Goal: Task Accomplishment & Management: Manage account settings

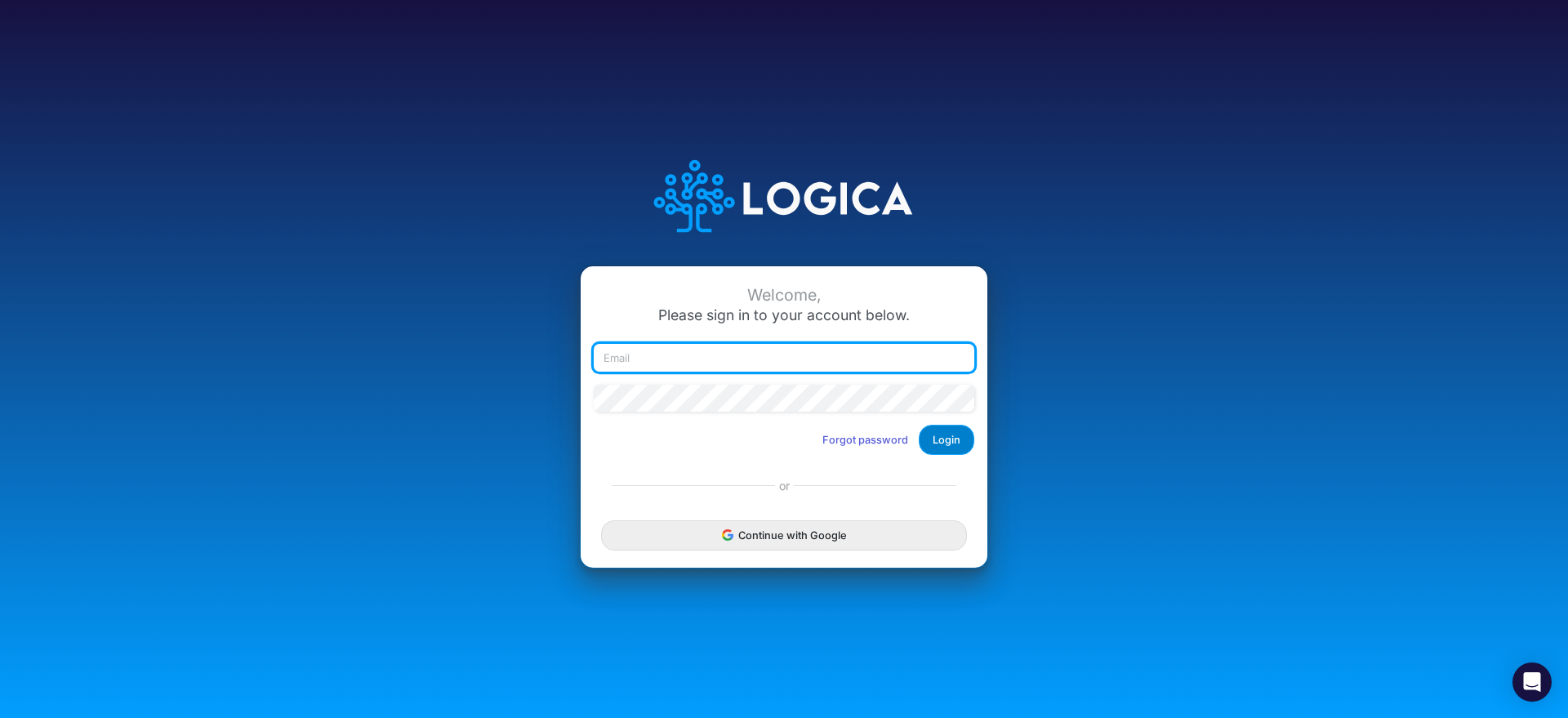
type input "[EMAIL_ADDRESS][DOMAIN_NAME]"
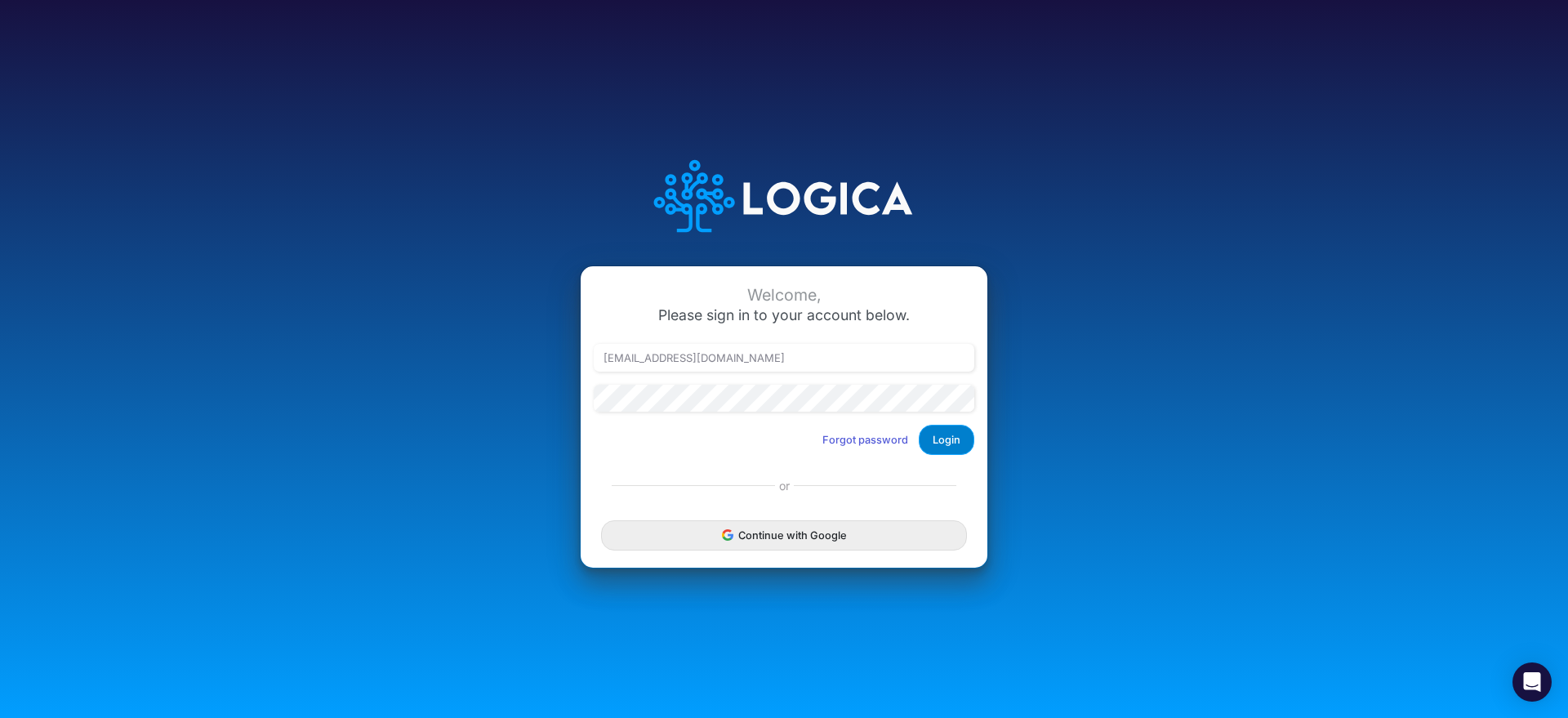
click at [952, 437] on button "Login" at bounding box center [946, 440] width 55 height 30
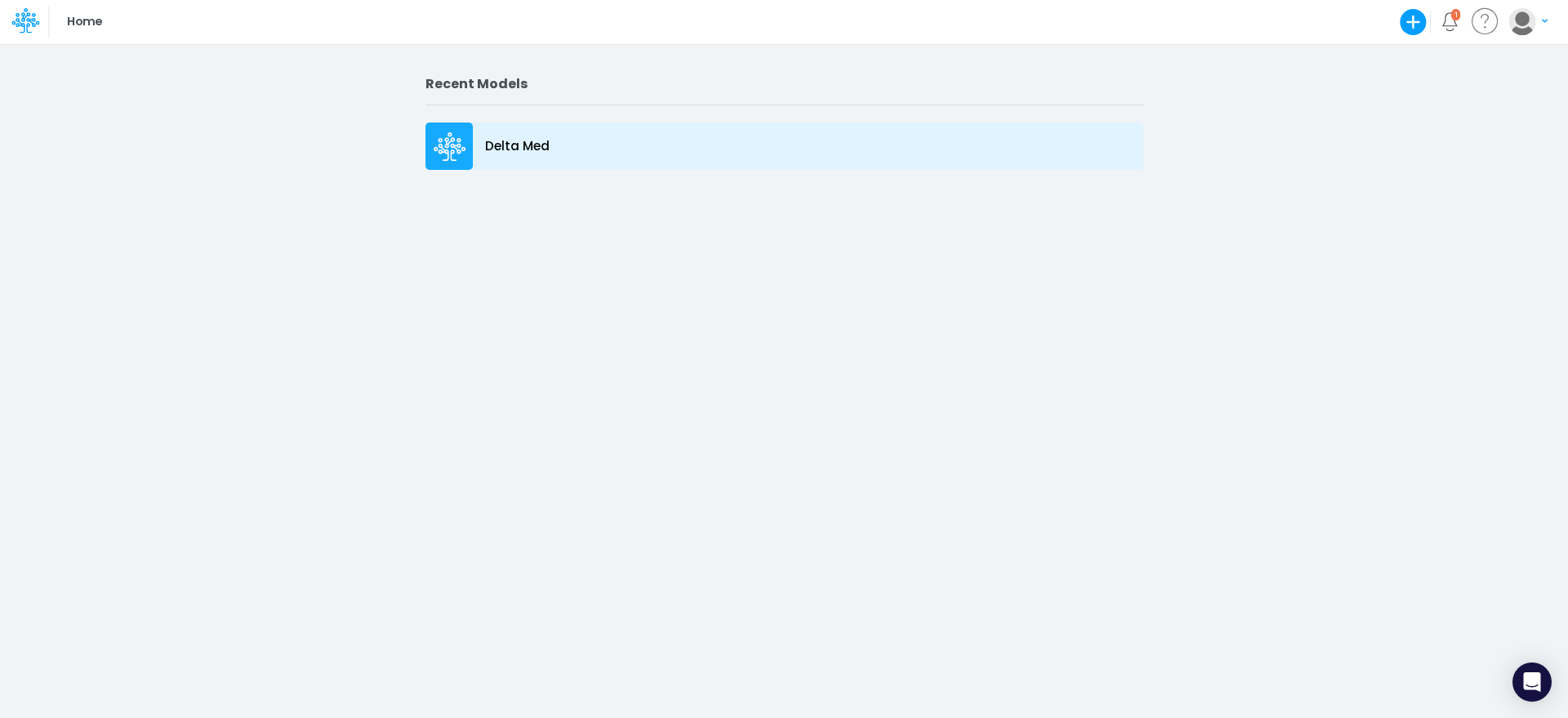
click at [495, 164] on div "Delta Med" at bounding box center [784, 146] width 718 height 48
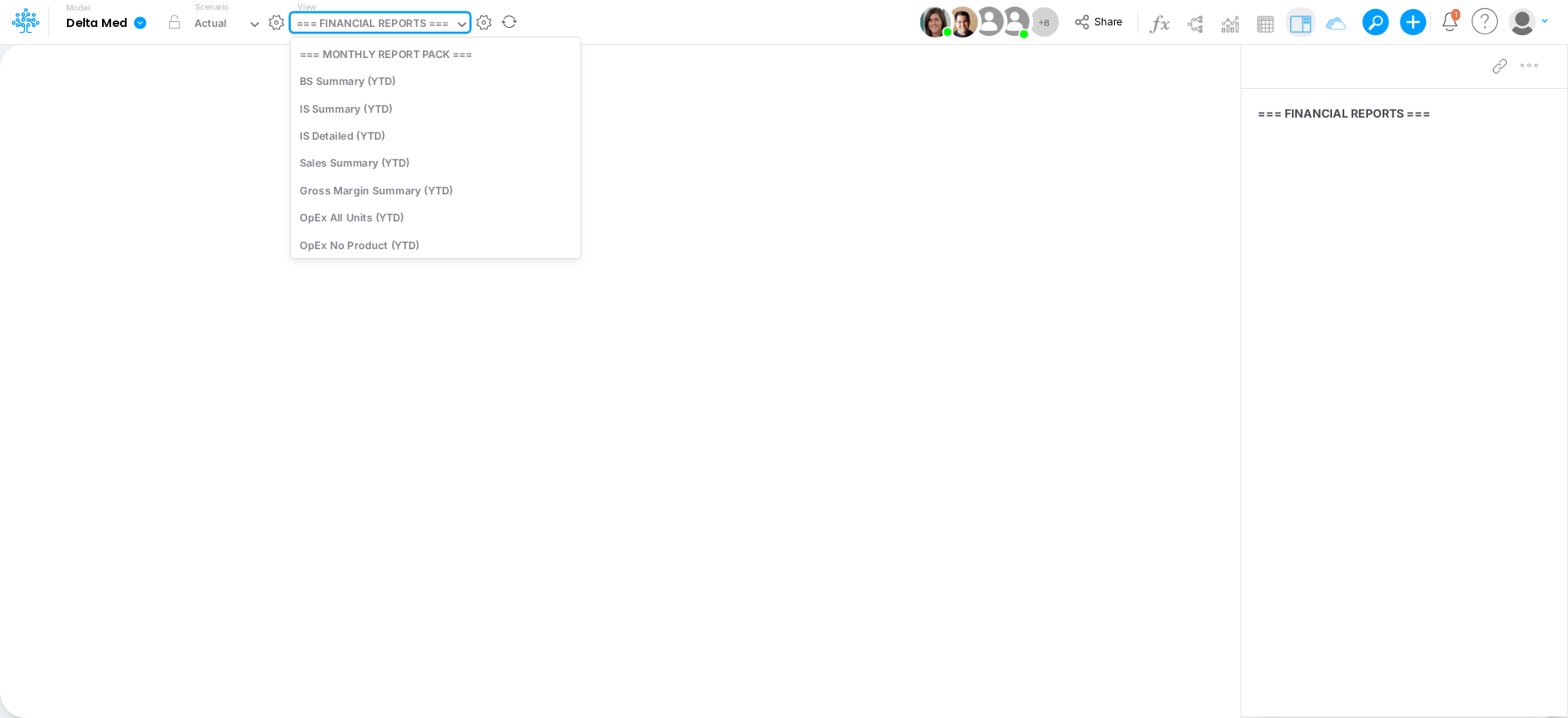
scroll to position [192, 0]
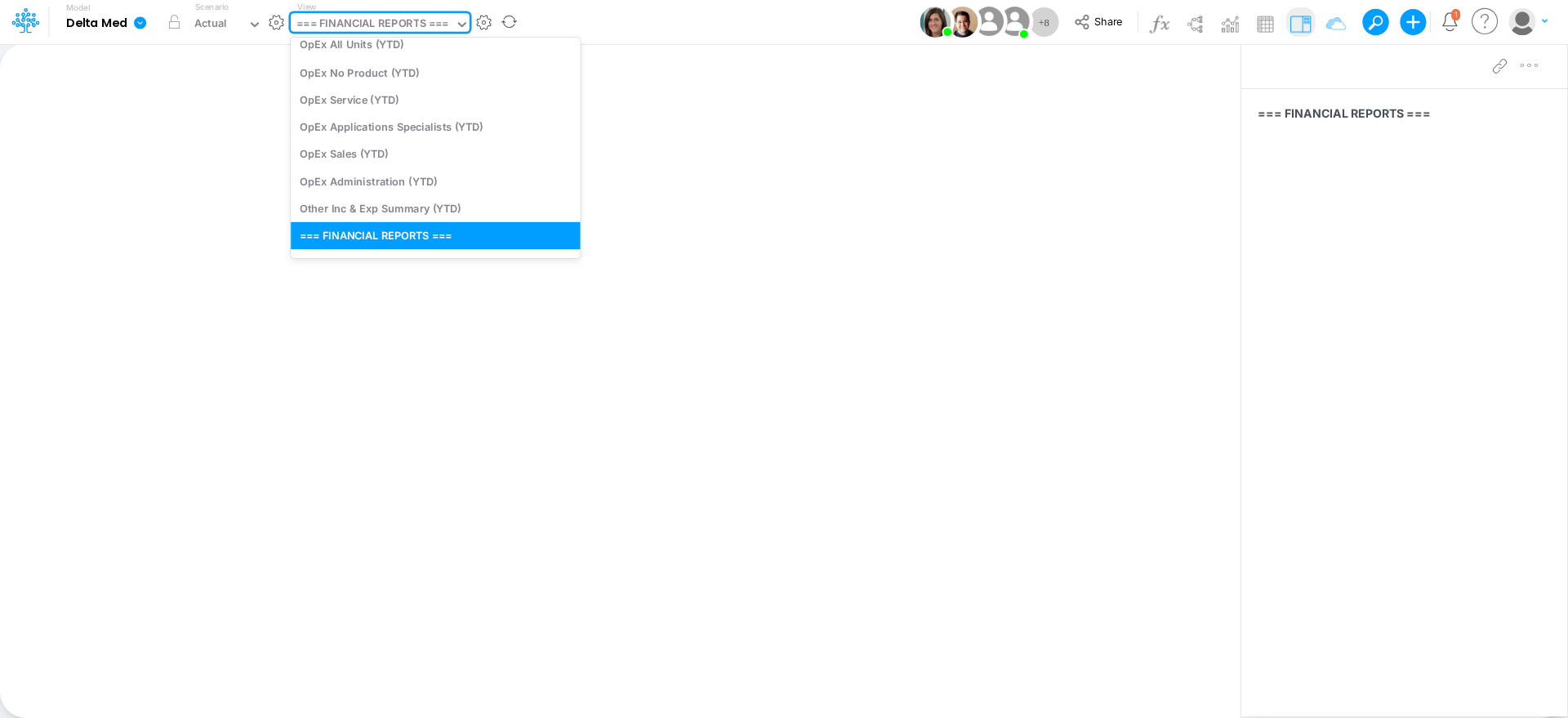
click at [455, 22] on div "=== FINANCIAL REPORTS ===" at bounding box center [373, 25] width 165 height 24
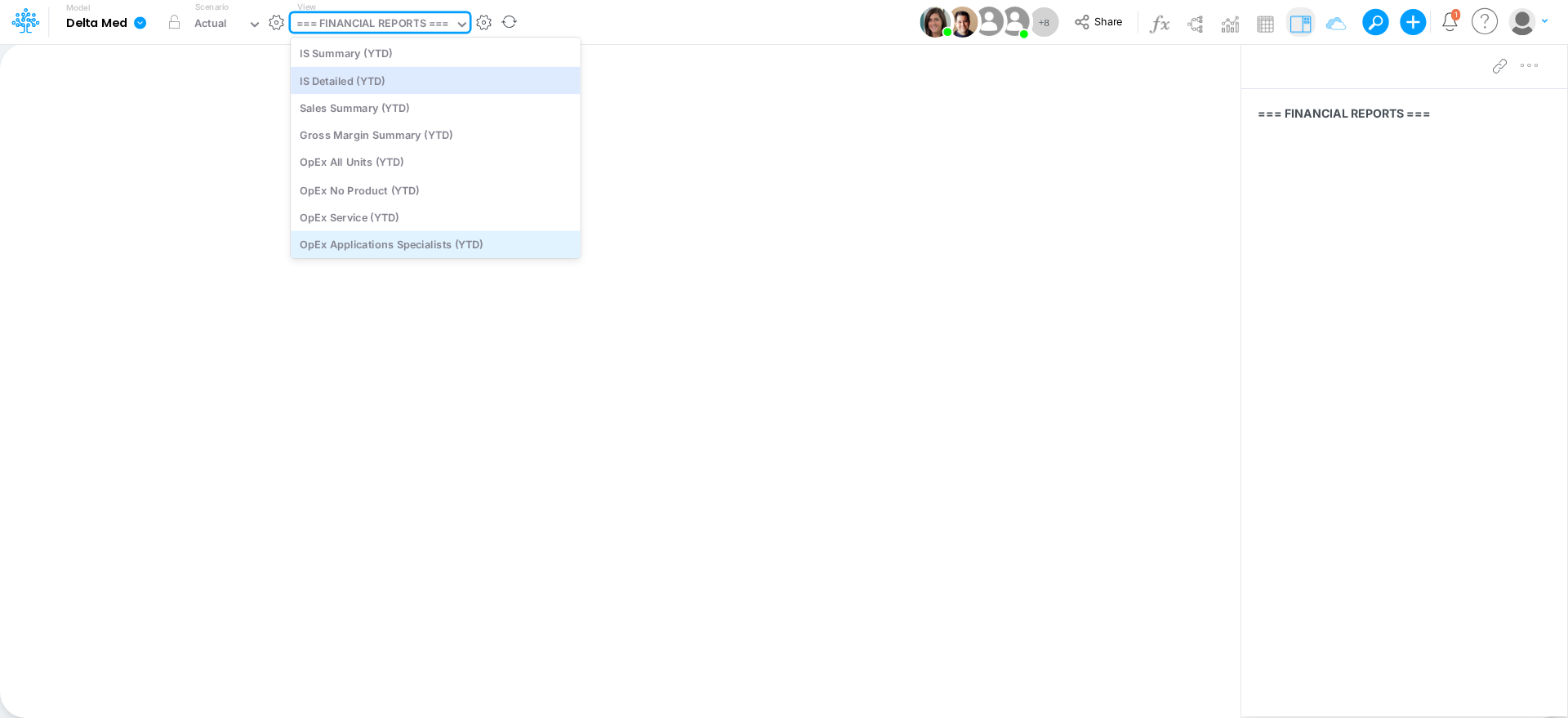
scroll to position [0, 0]
click at [468, 91] on div "BS Summary (YTD)" at bounding box center [436, 81] width 290 height 27
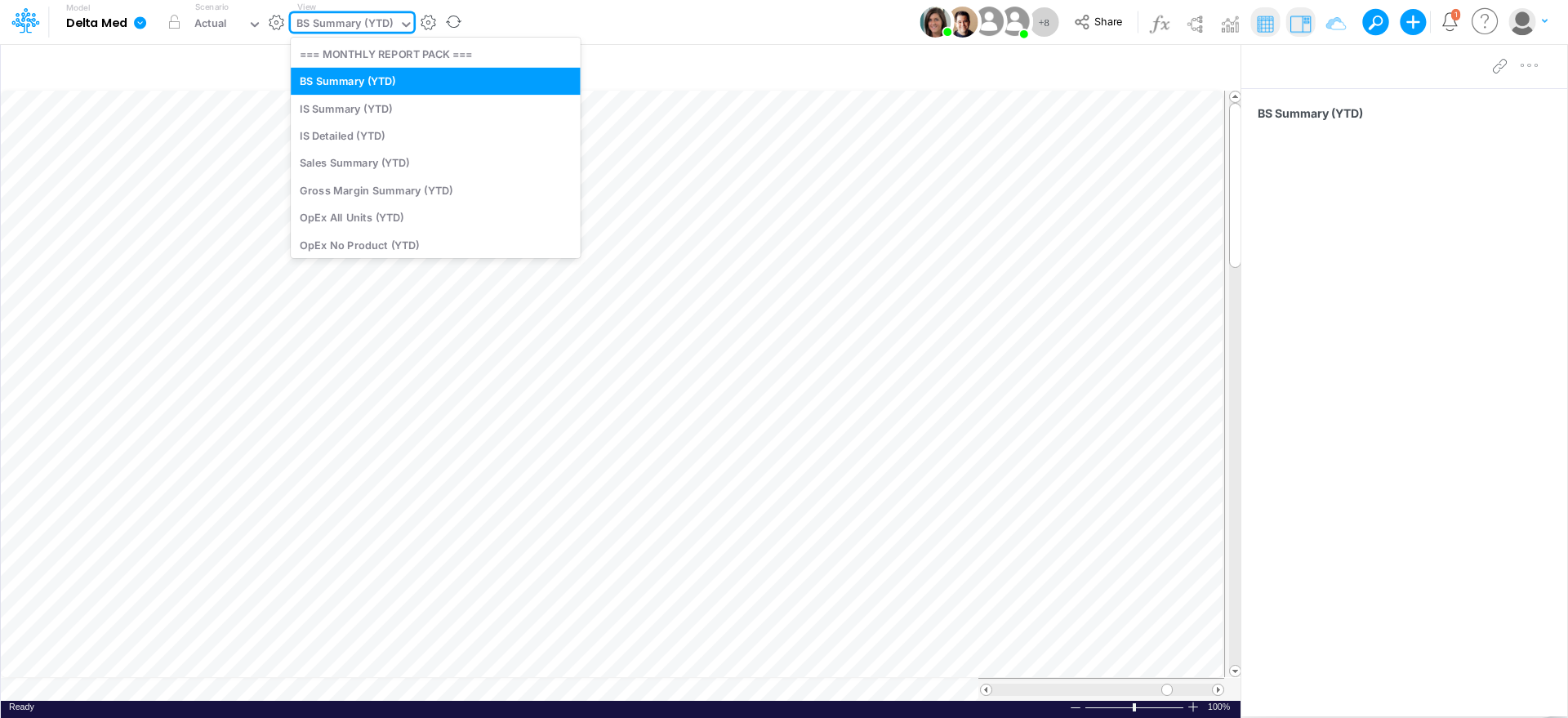
click at [352, 23] on div "BS Summary (YTD)" at bounding box center [344, 25] width 96 height 19
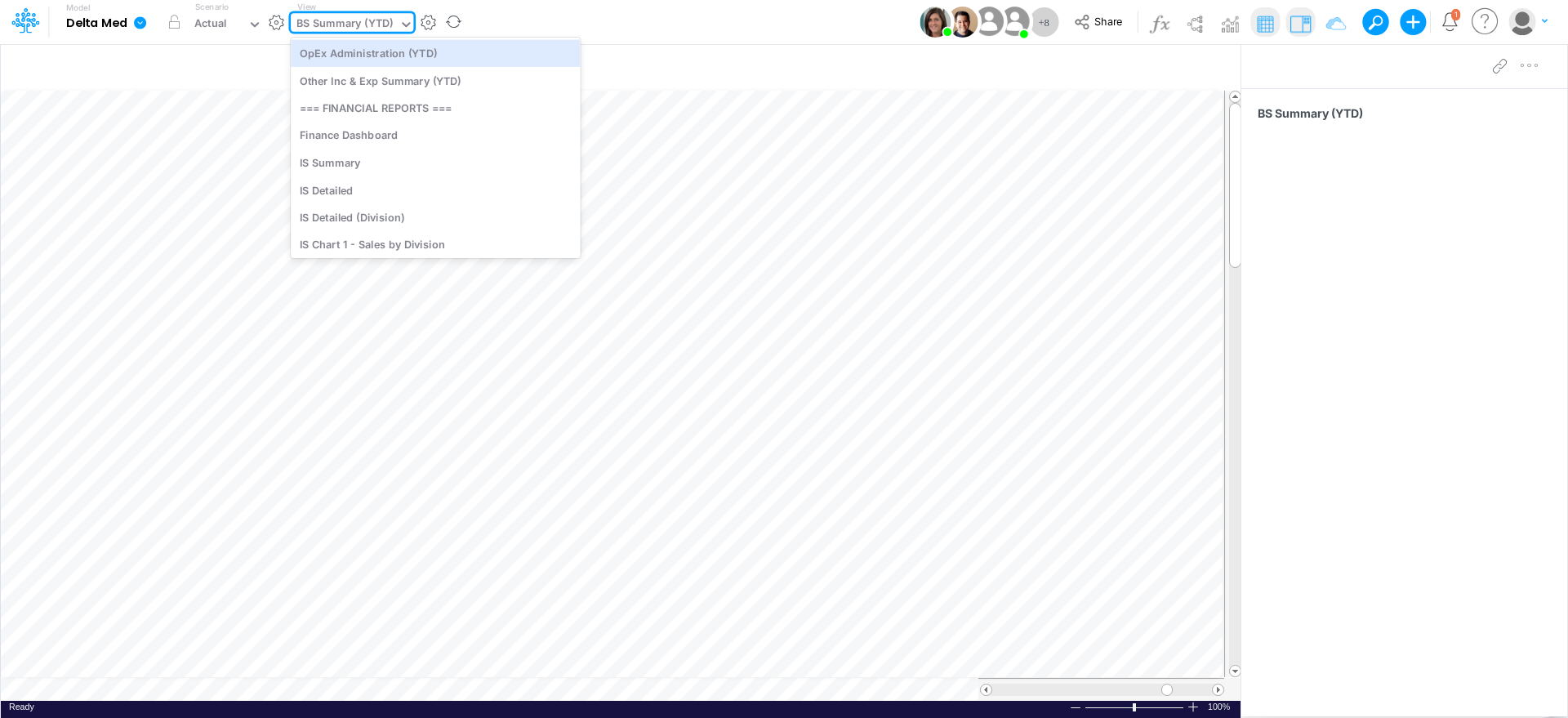
scroll to position [333, 0]
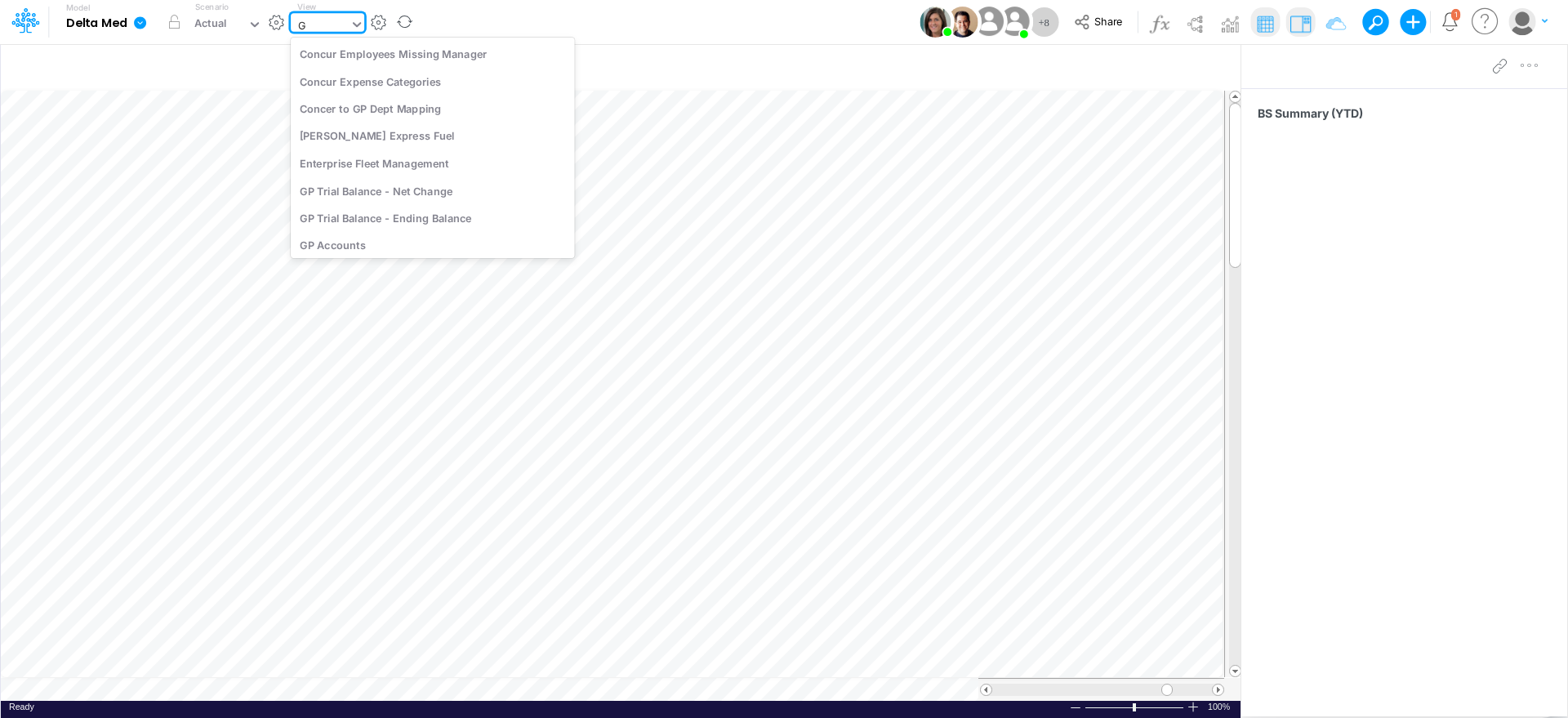
type input "GP"
click at [406, 137] on div "GP Trial Balance - Net Change" at bounding box center [401, 135] width 221 height 27
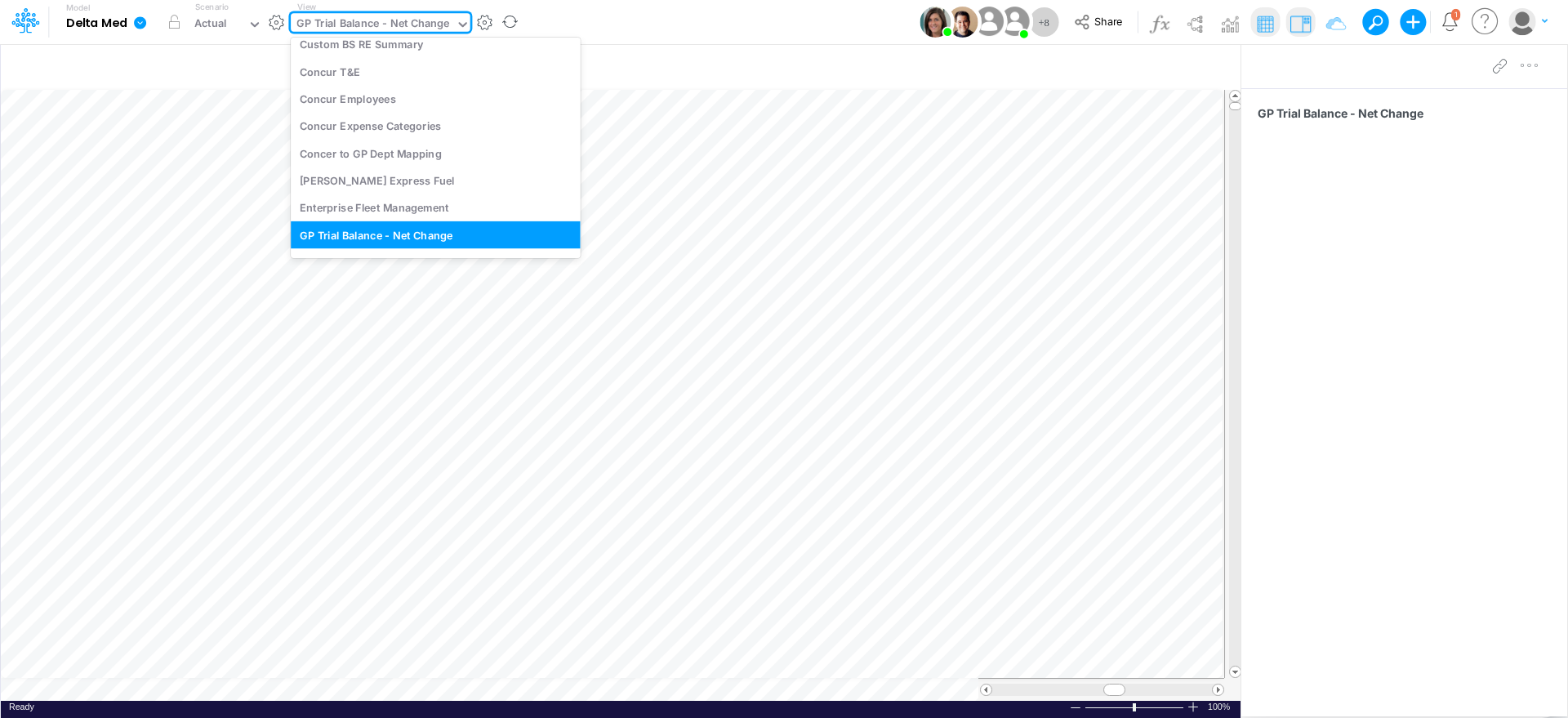
click at [439, 25] on div "GP Trial Balance - Net Change" at bounding box center [372, 25] width 152 height 19
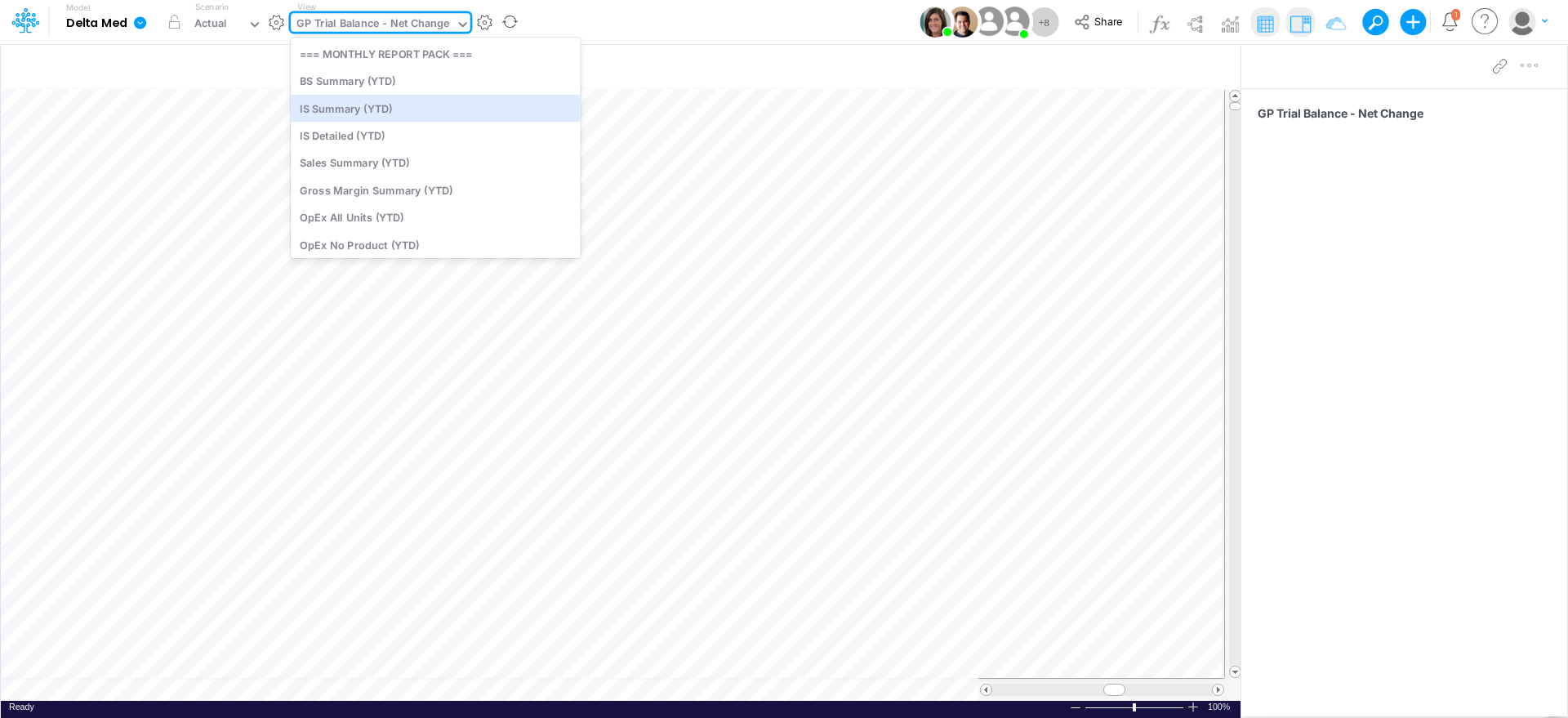
scroll to position [1, 0]
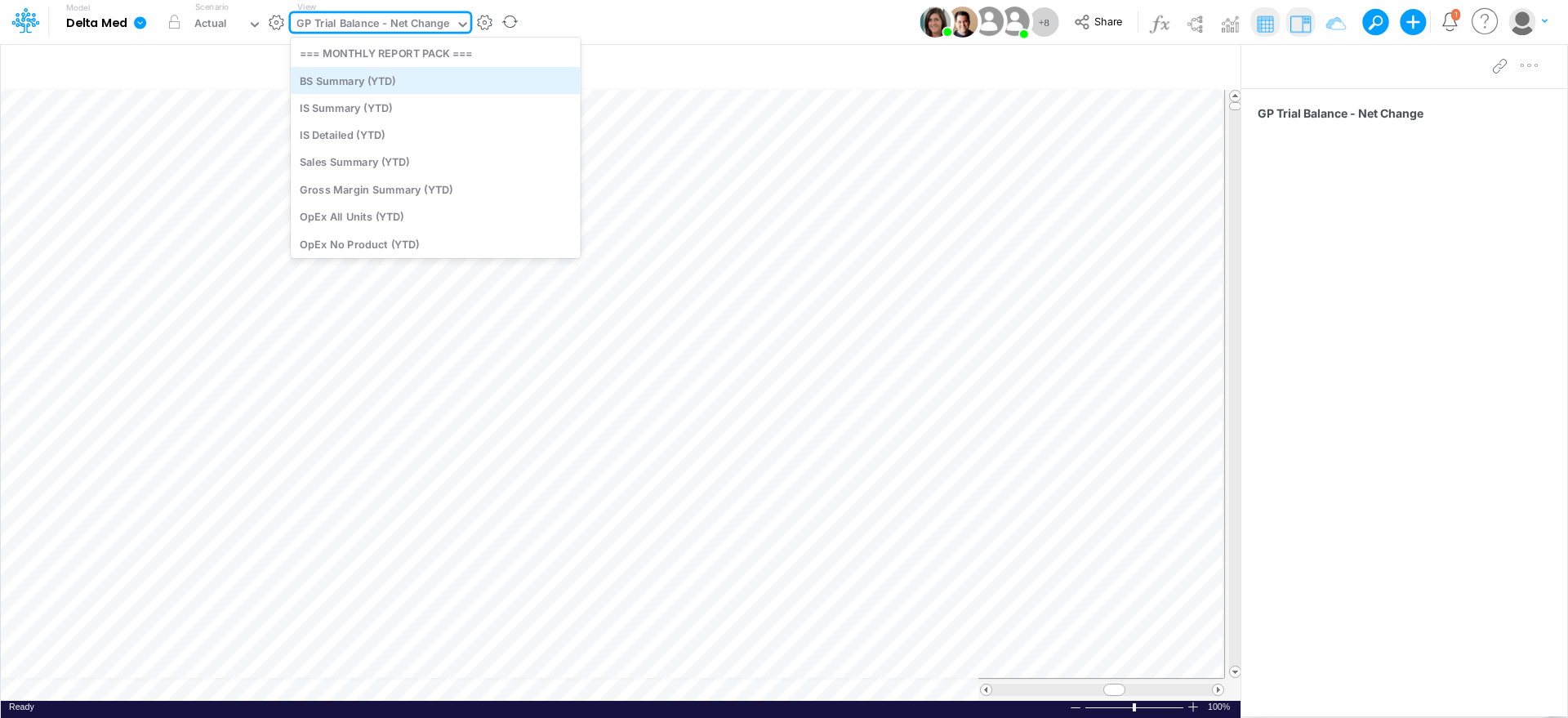
click at [428, 79] on div "BS Summary (YTD)" at bounding box center [436, 80] width 290 height 27
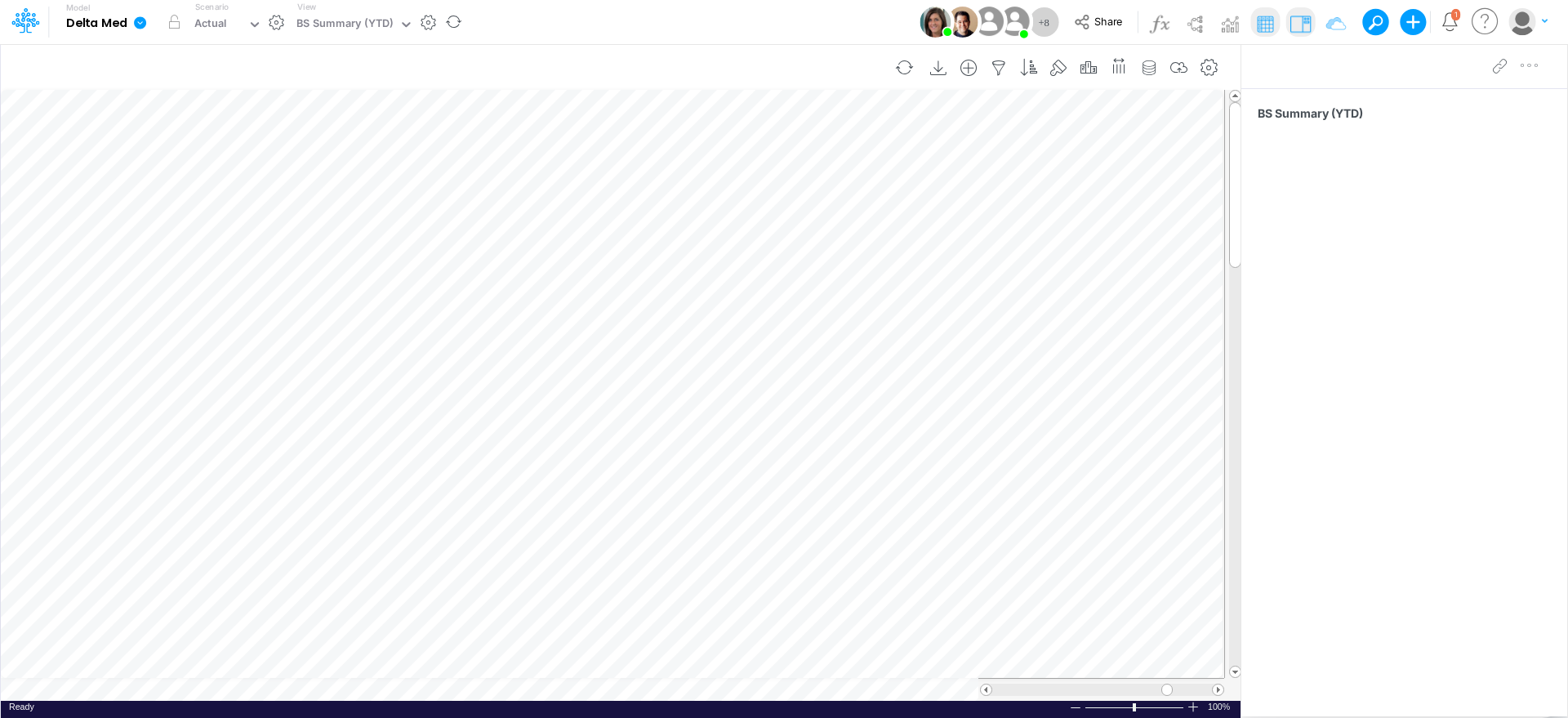
scroll to position [8, 2]
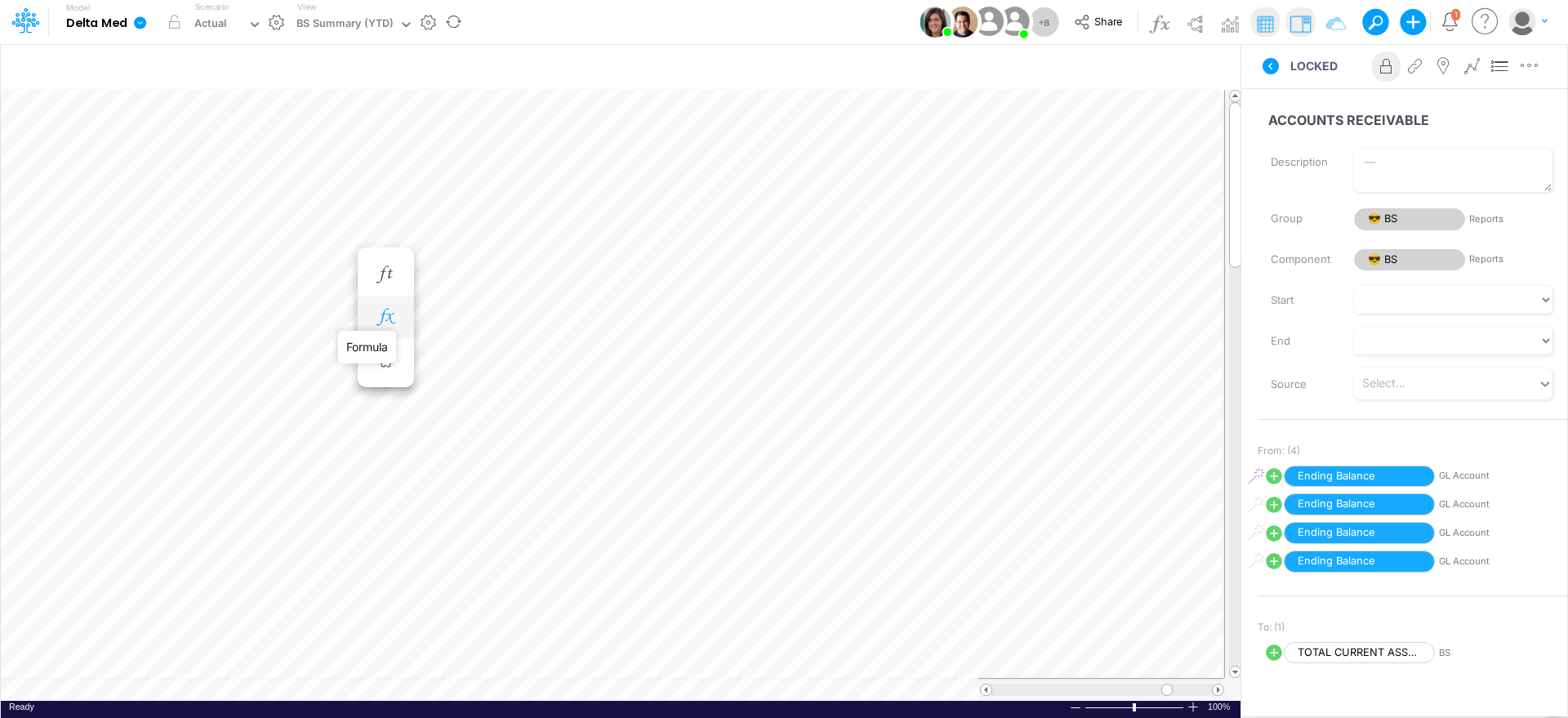
click at [389, 314] on icon "button" at bounding box center [385, 318] width 24 height 17
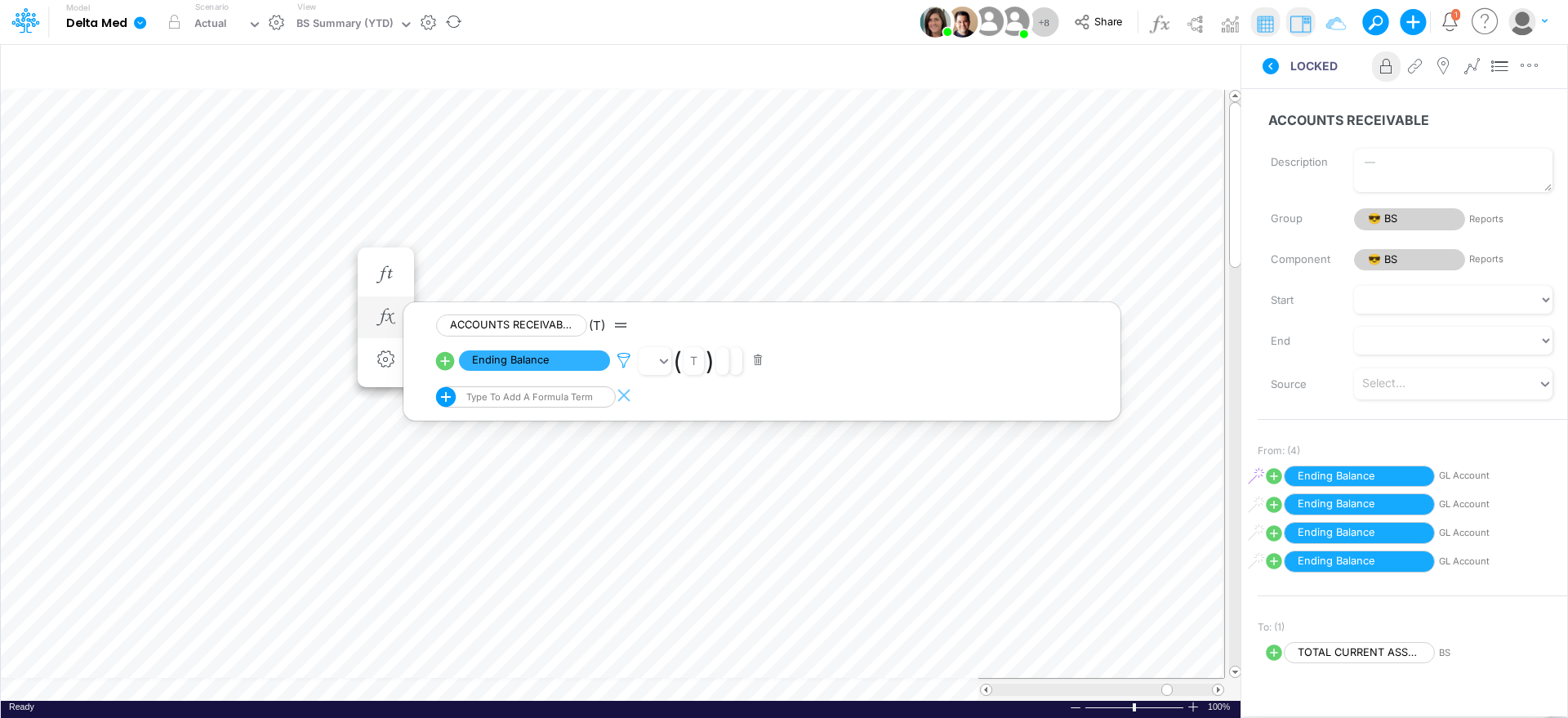
click at [629, 360] on icon at bounding box center [624, 361] width 24 height 17
click at [526, 264] on div at bounding box center [784, 363] width 1568 height 710
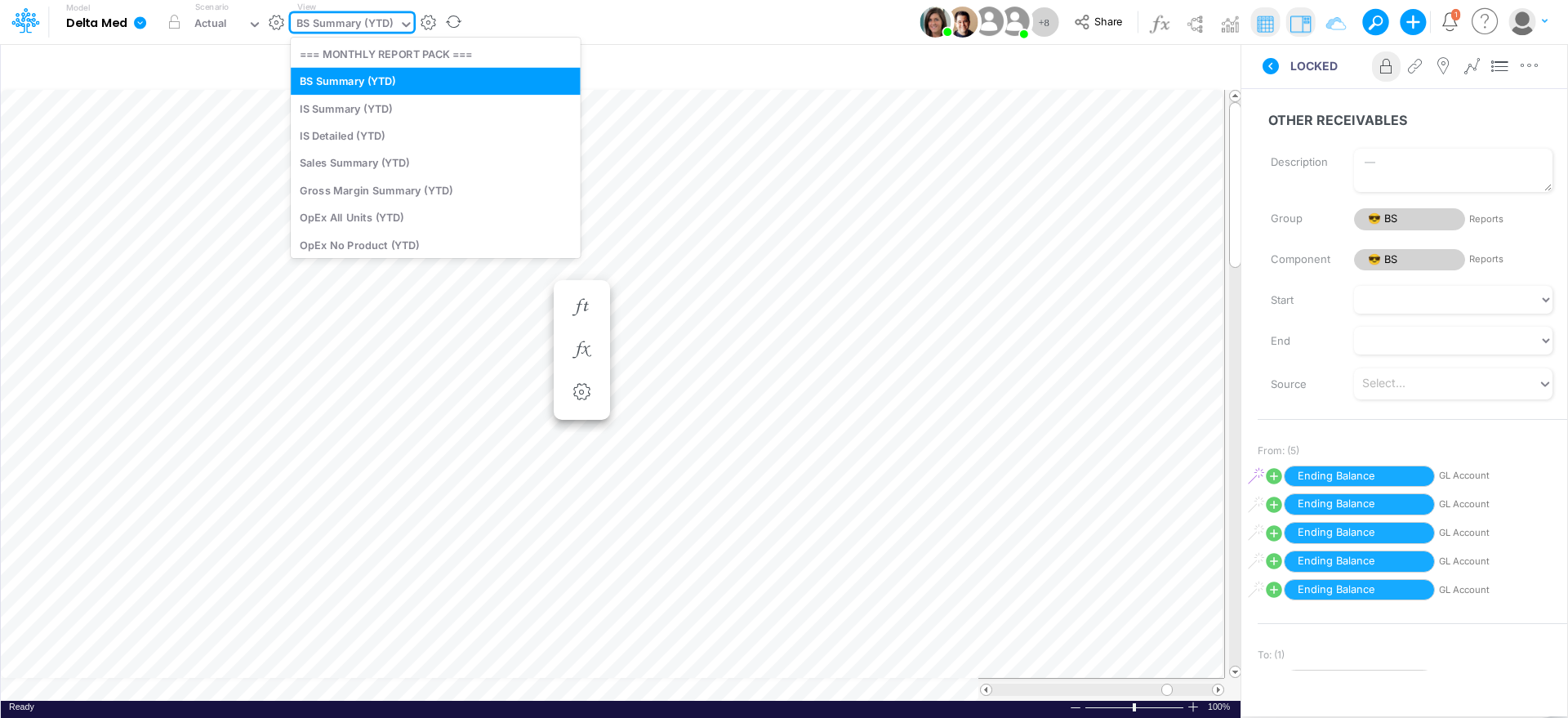
click at [339, 23] on div "BS Summary (YTD)" at bounding box center [344, 25] width 96 height 19
click at [405, 114] on div "IS Summary (YTD)" at bounding box center [436, 107] width 290 height 27
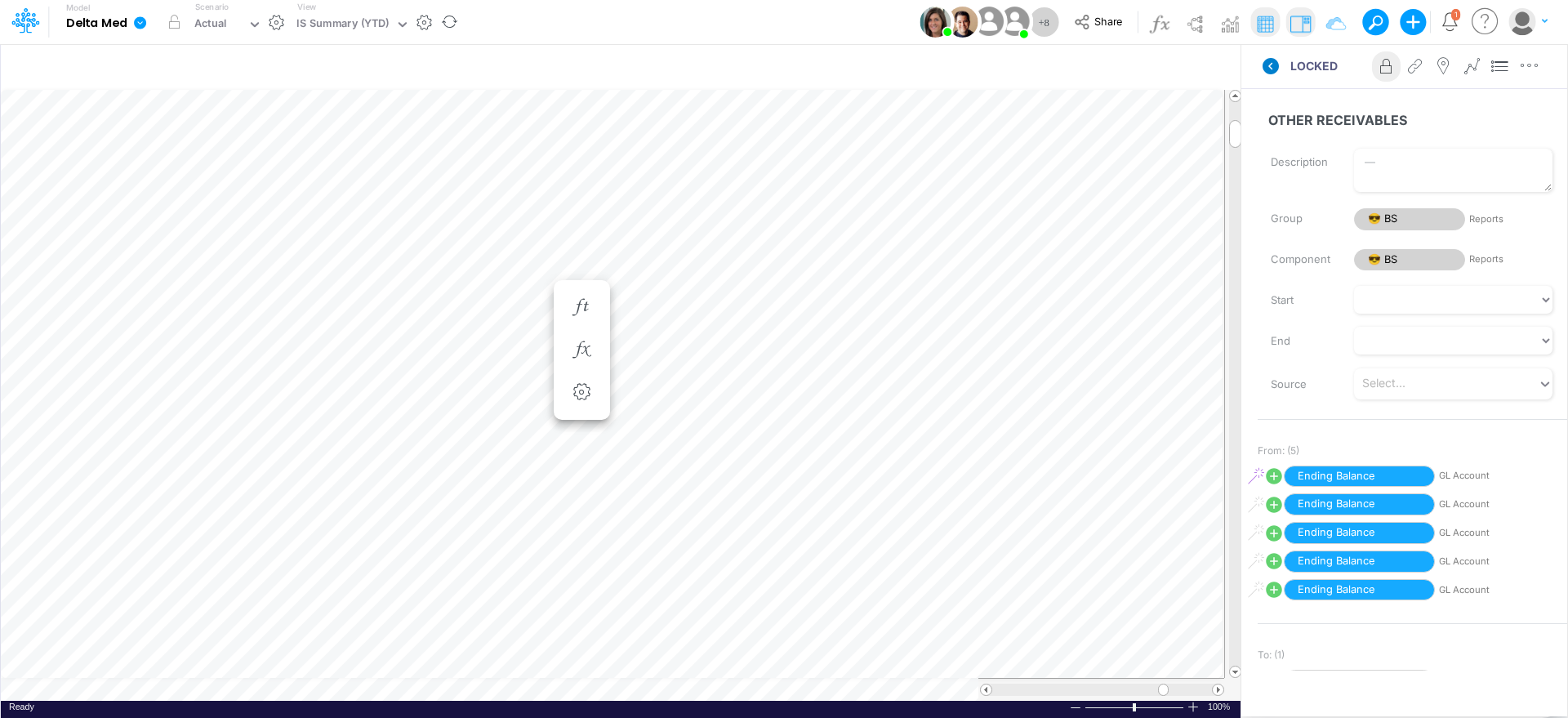
click at [1275, 67] on icon at bounding box center [1270, 66] width 16 height 16
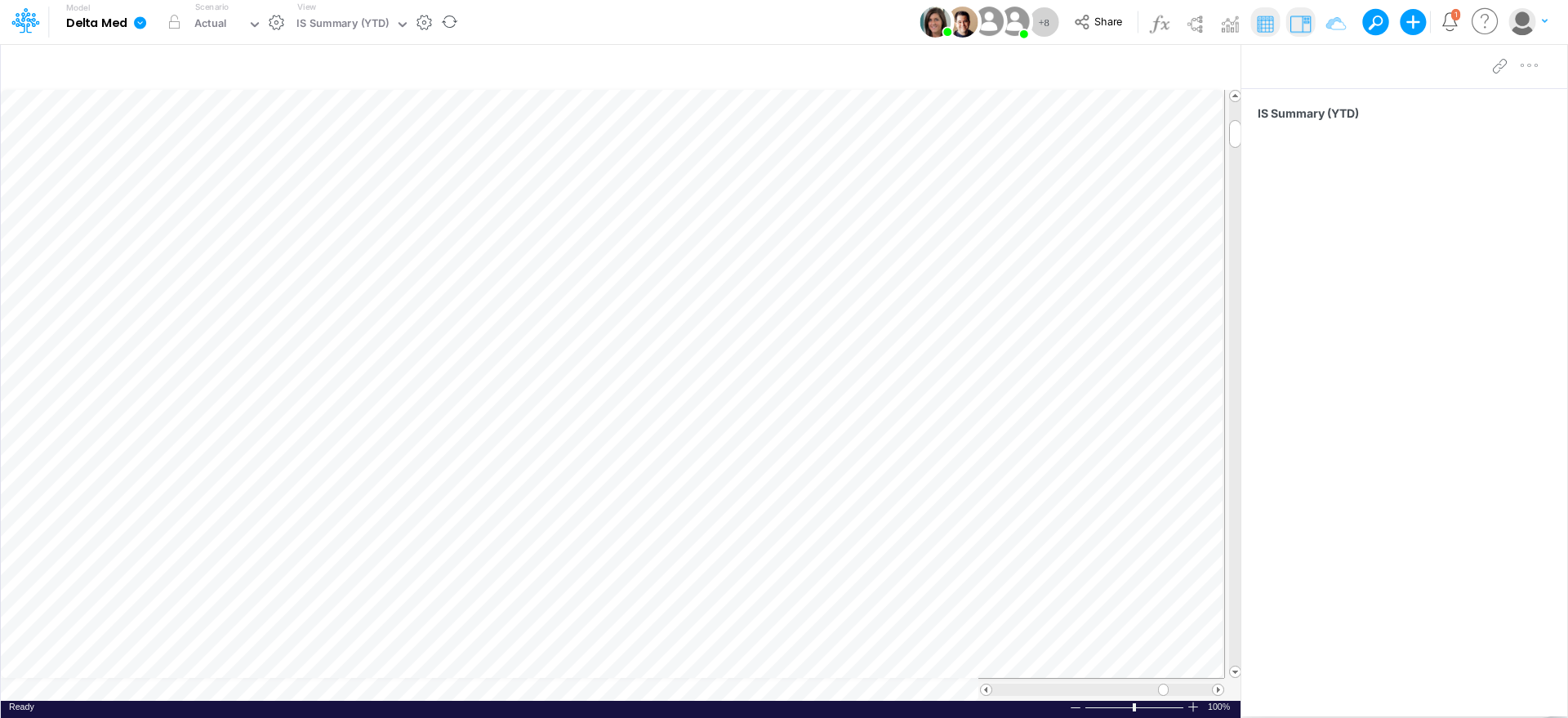
scroll to position [8, 2]
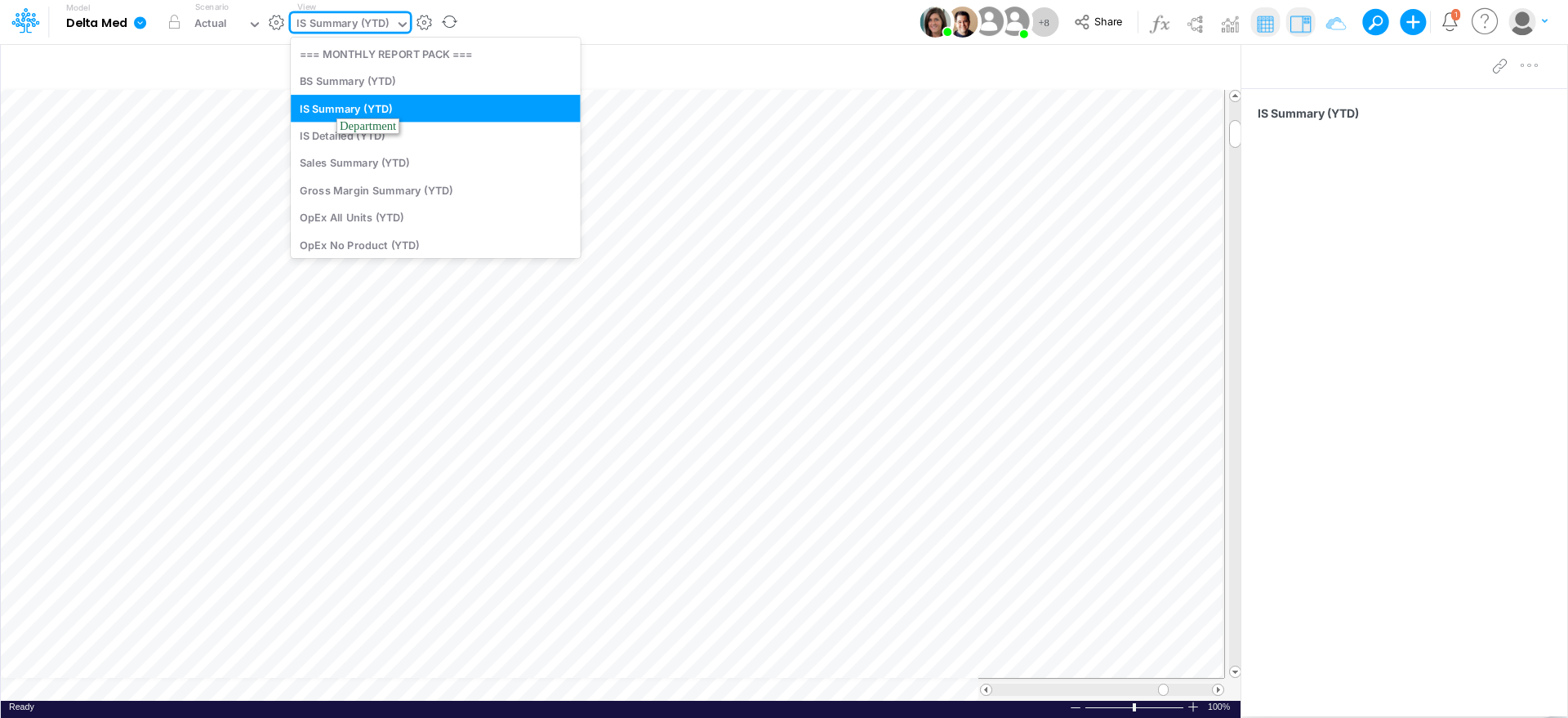
click at [344, 28] on div "IS Summary (YTD)" at bounding box center [342, 25] width 93 height 19
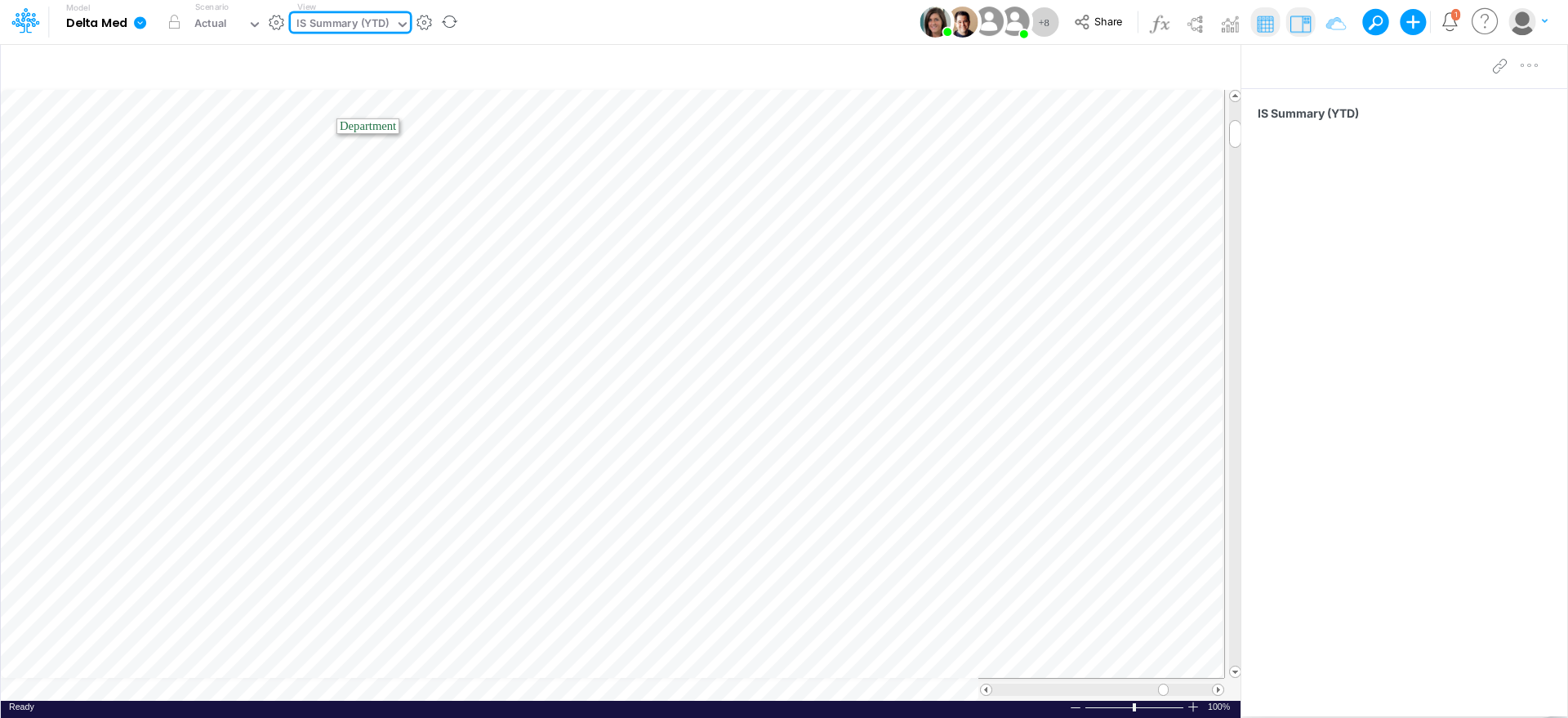
click at [344, 28] on div "IS Summary (YTD)" at bounding box center [342, 25] width 93 height 19
type input "is"
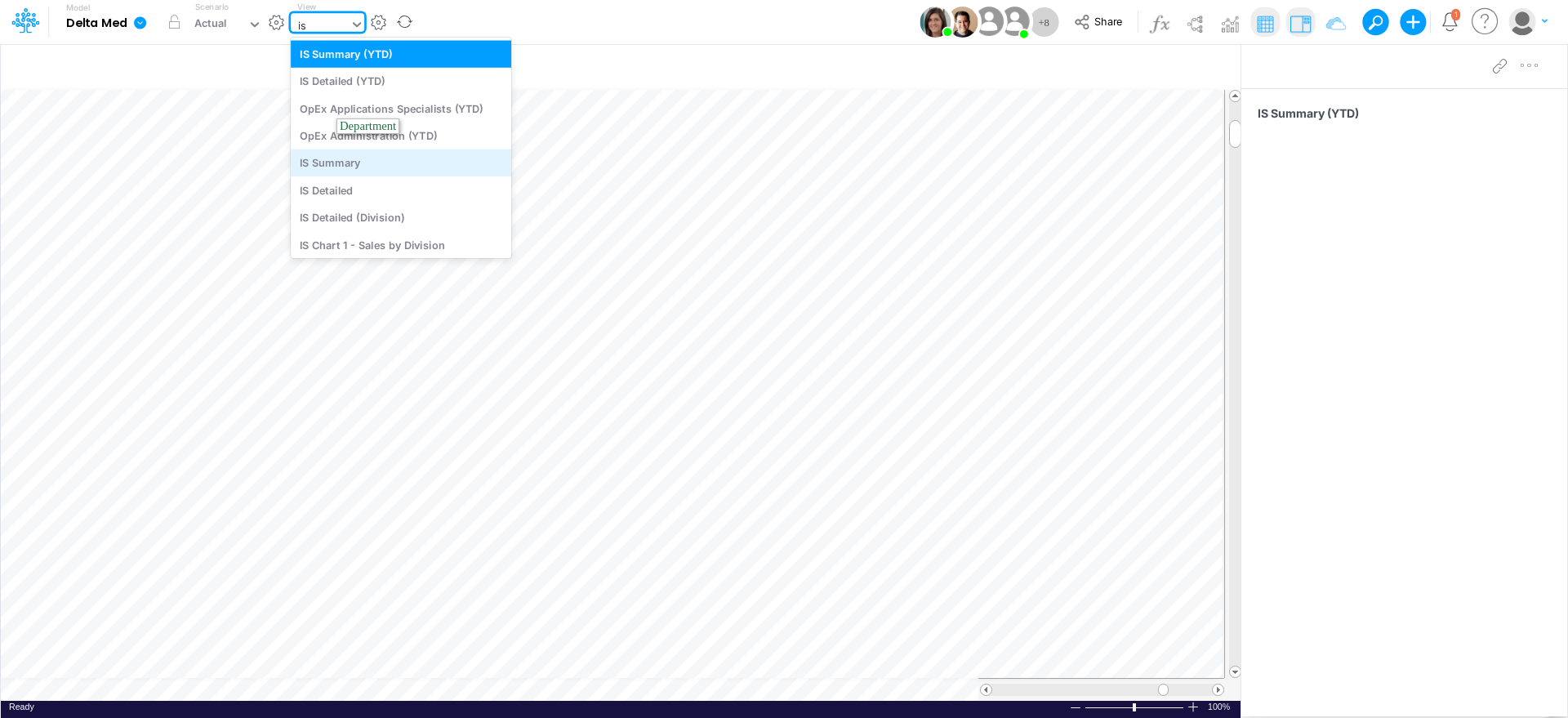
click at [385, 167] on div "IS Summary" at bounding box center [401, 163] width 221 height 27
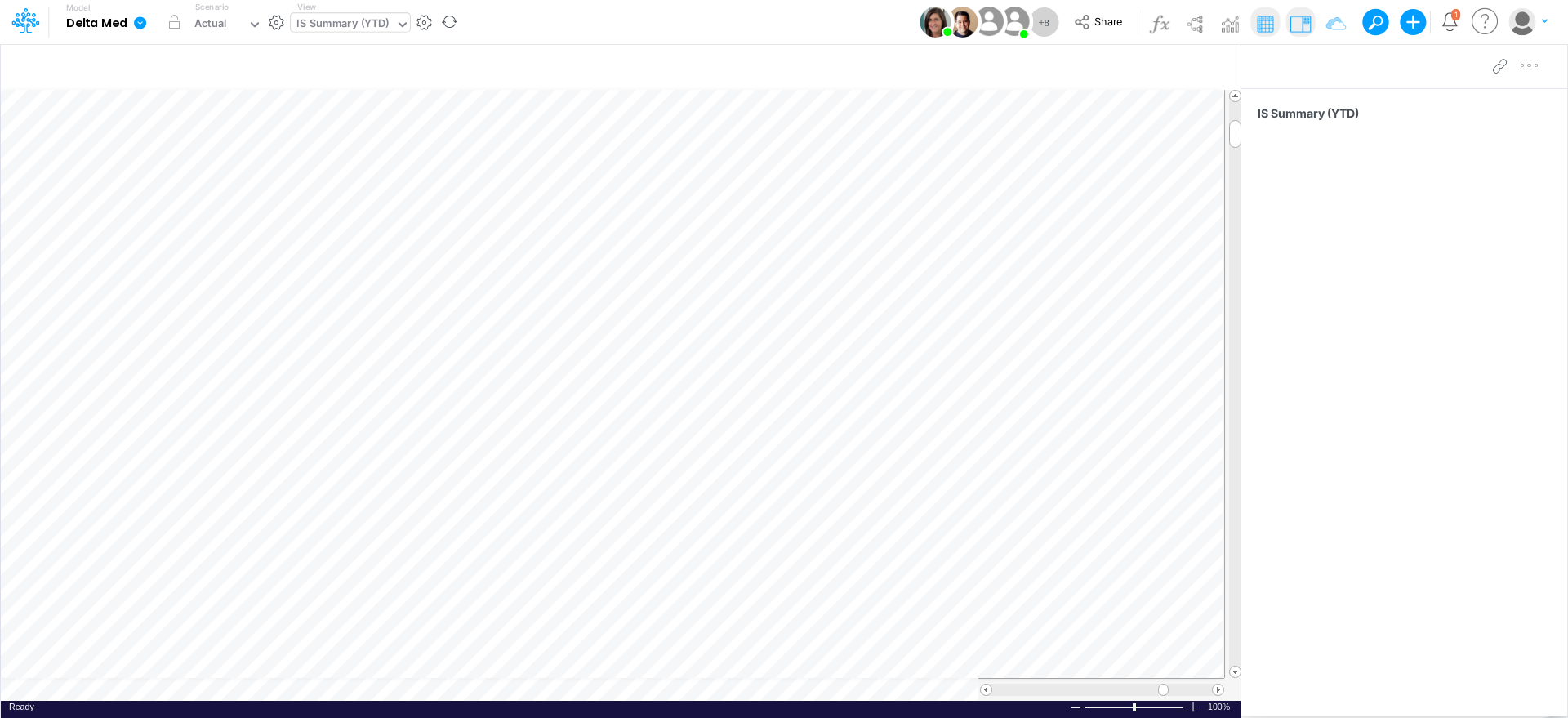
scroll to position [8, 2]
click at [1209, 65] on icon "button" at bounding box center [1210, 68] width 24 height 17
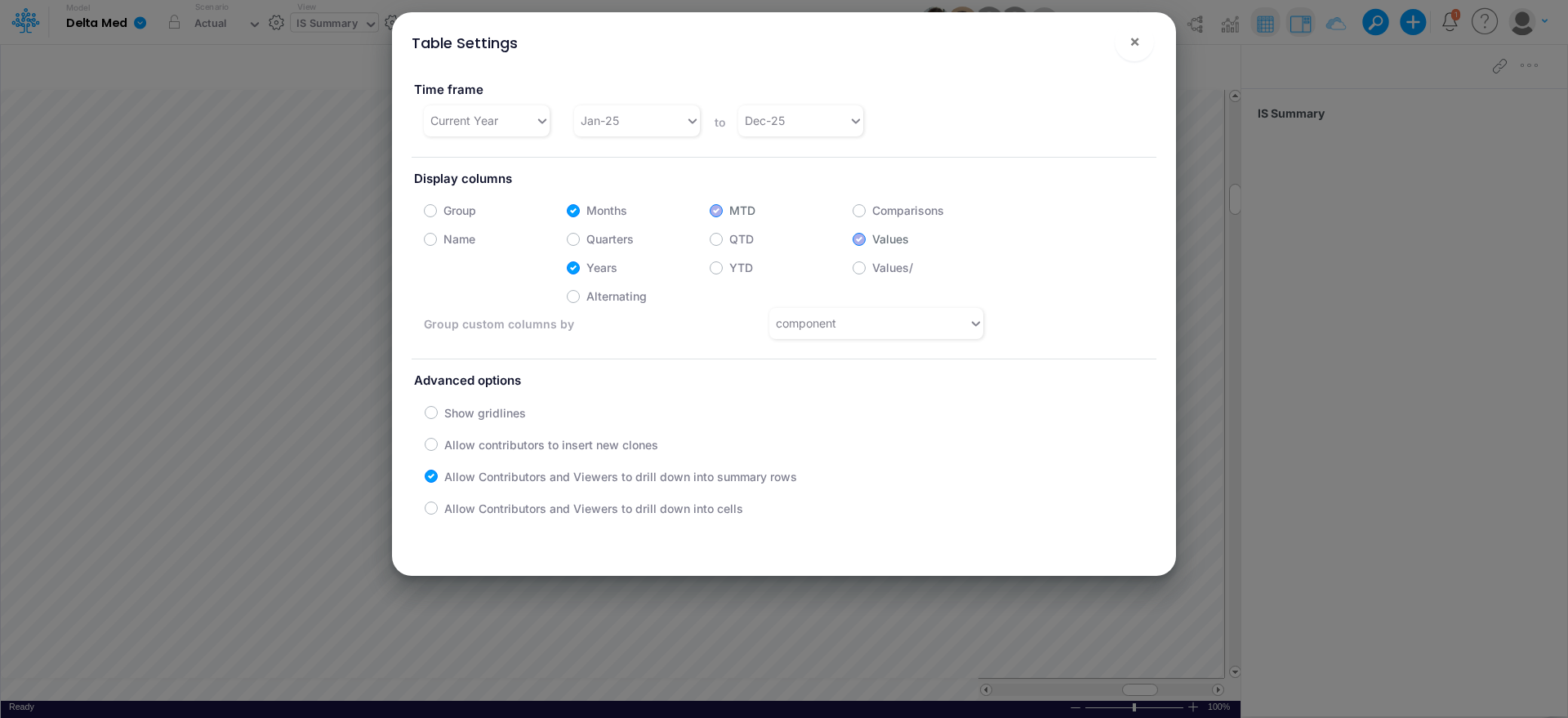
click at [590, 215] on label "Months" at bounding box center [606, 210] width 41 height 17
click at [590, 211] on input "Months" at bounding box center [591, 206] width 10 height 10
checkbox input "false"
click at [586, 237] on label "Quarters" at bounding box center [610, 239] width 48 height 17
click at [586, 237] on input "Quarters" at bounding box center [591, 235] width 10 height 10
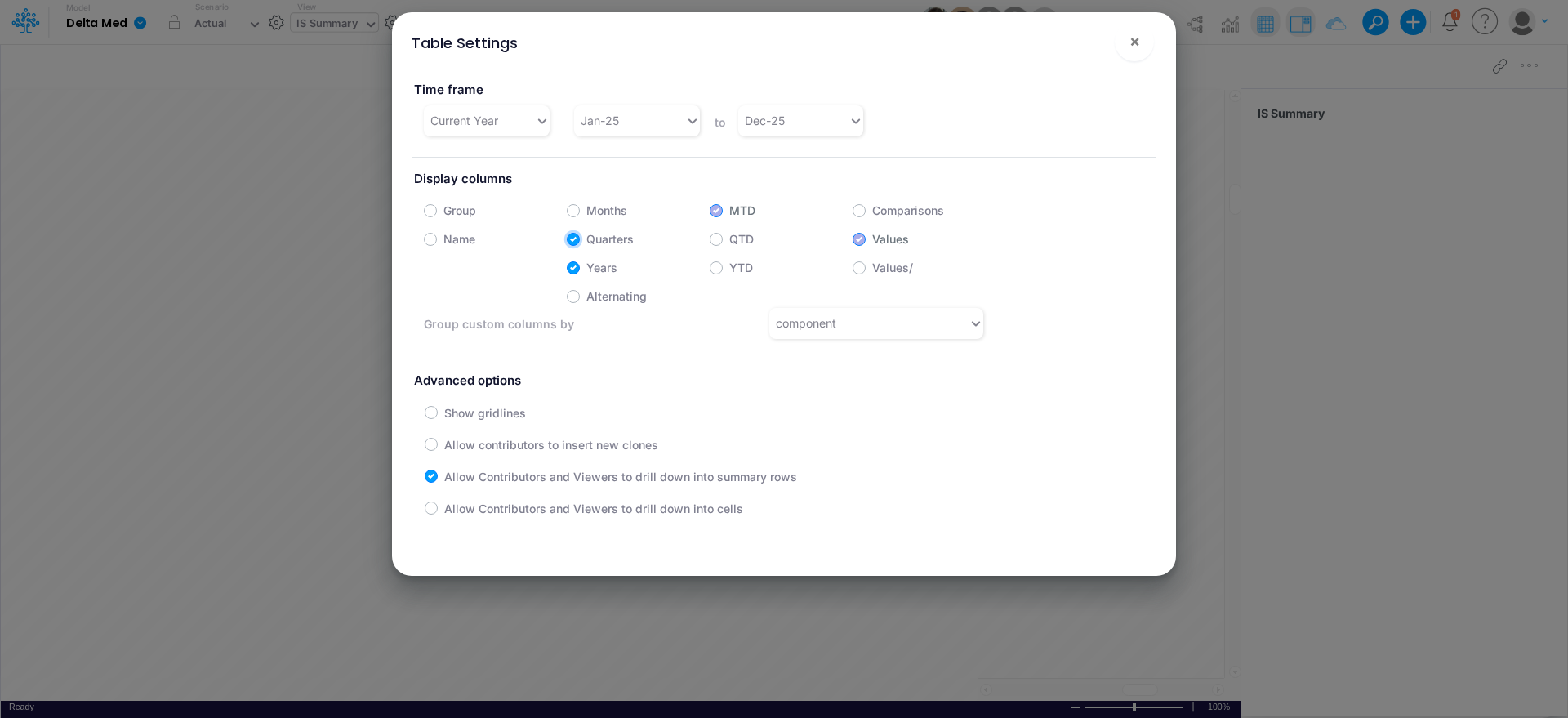
checkbox input "true"
click at [1130, 37] on span "×" at bounding box center [1135, 41] width 10 height 20
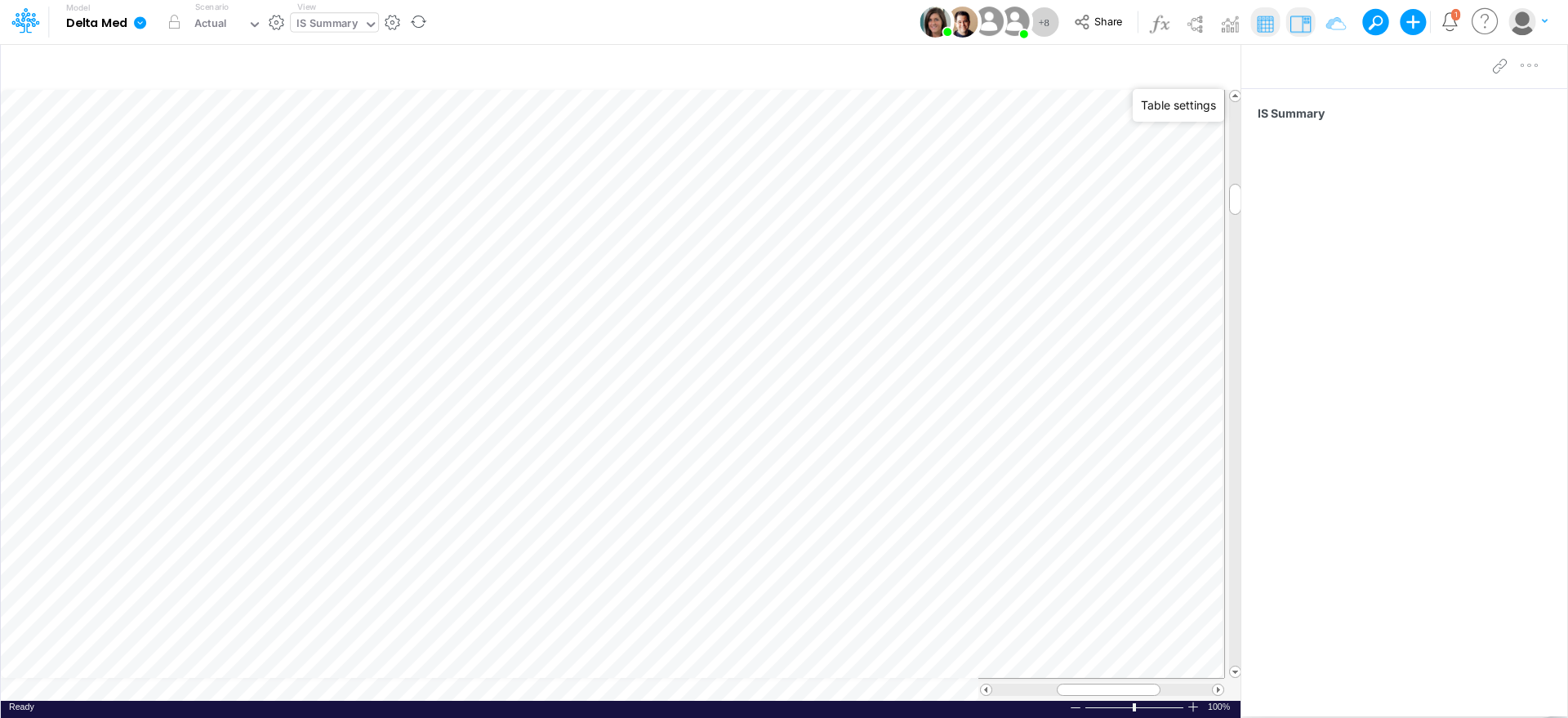
click at [365, 29] on icon at bounding box center [371, 24] width 15 height 15
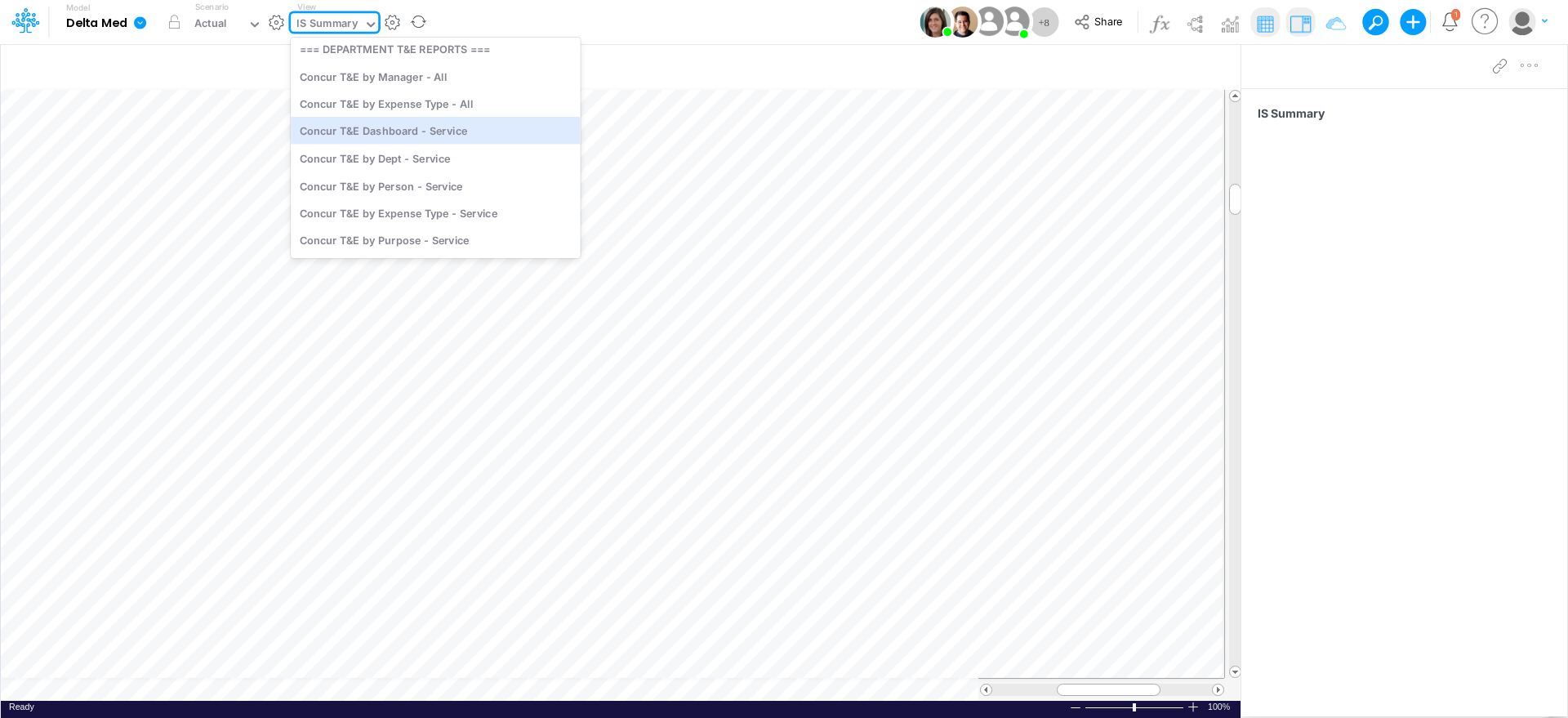
scroll to position [641, 0]
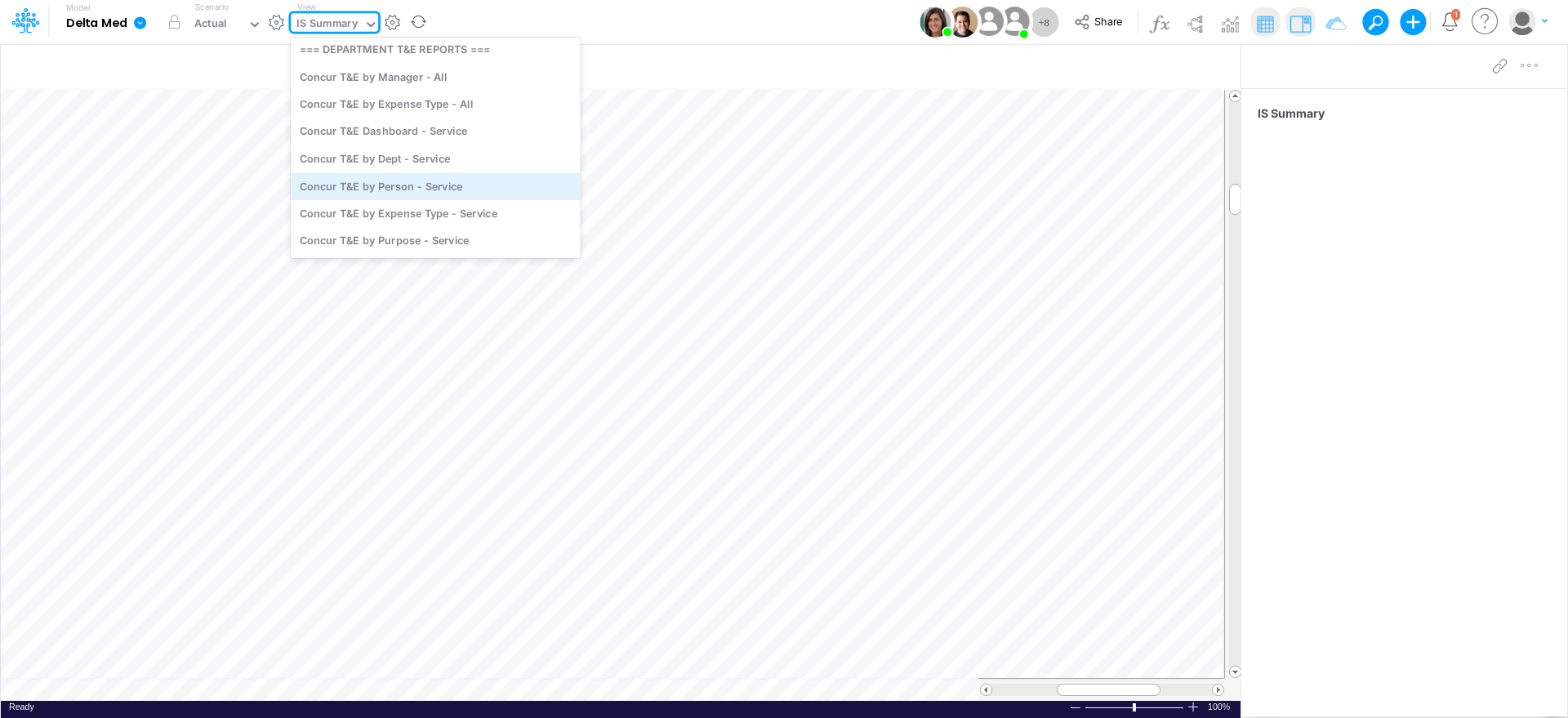
click at [487, 189] on div "Concur T&E by Person - Service" at bounding box center [436, 185] width 290 height 27
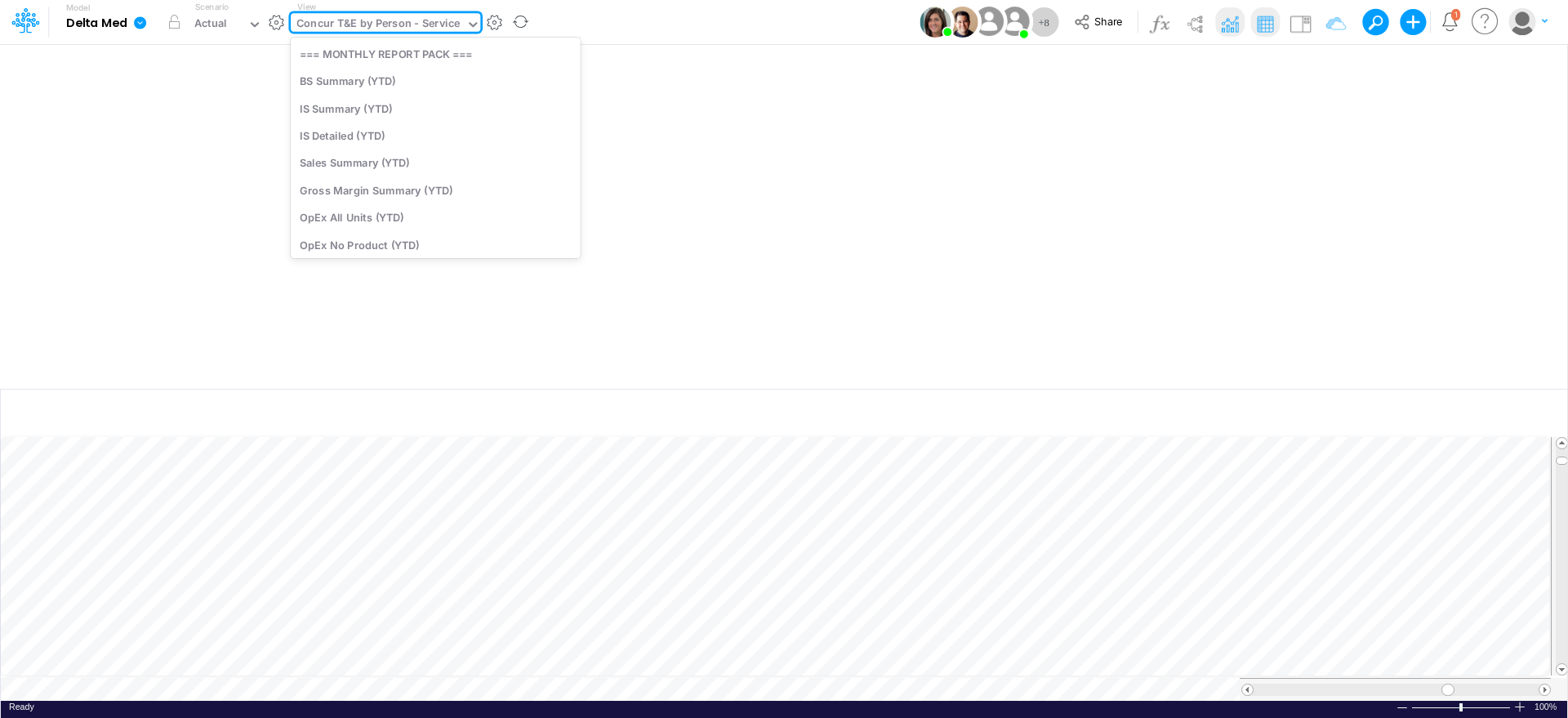
click at [384, 17] on div "Concur T&E by Person - Service" at bounding box center [377, 25] width 164 height 19
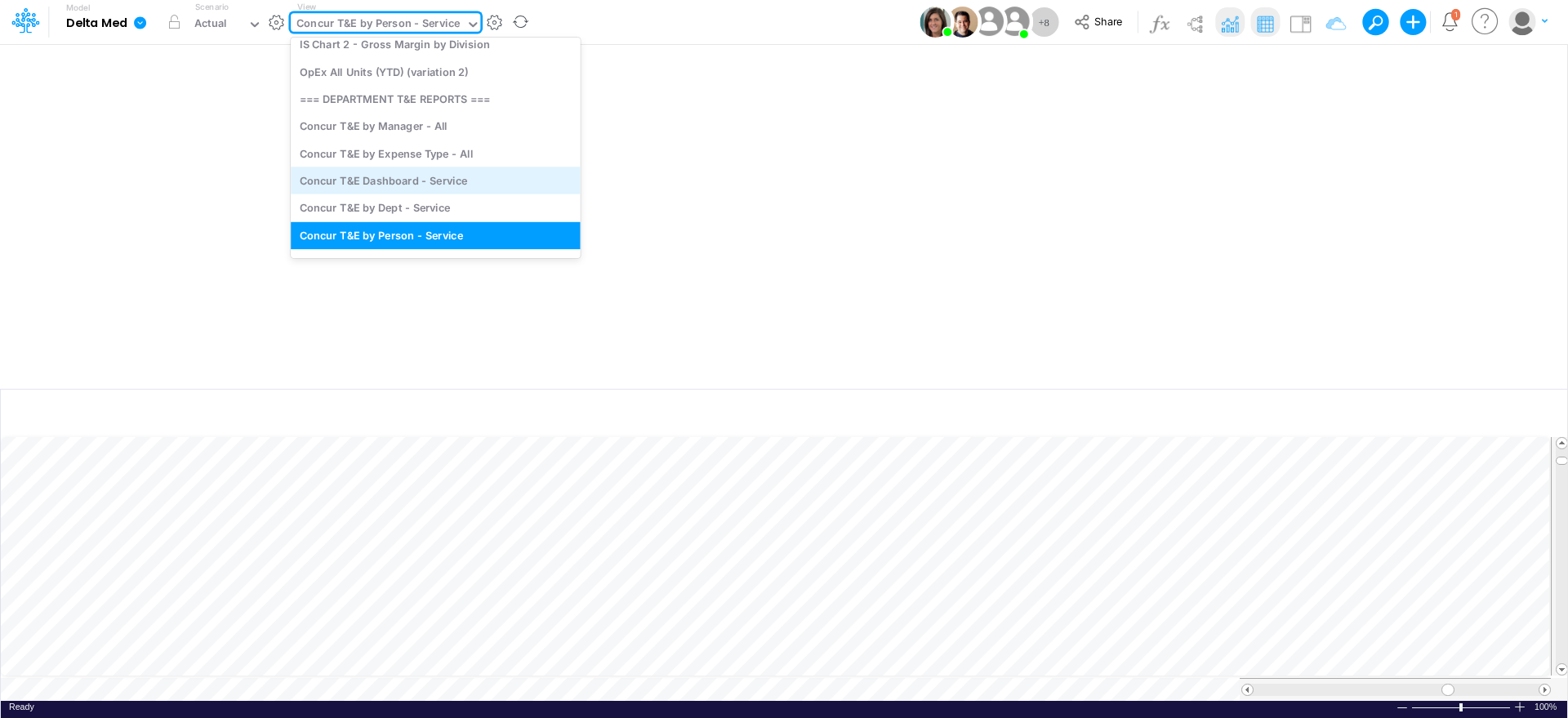
scroll to position [598, 0]
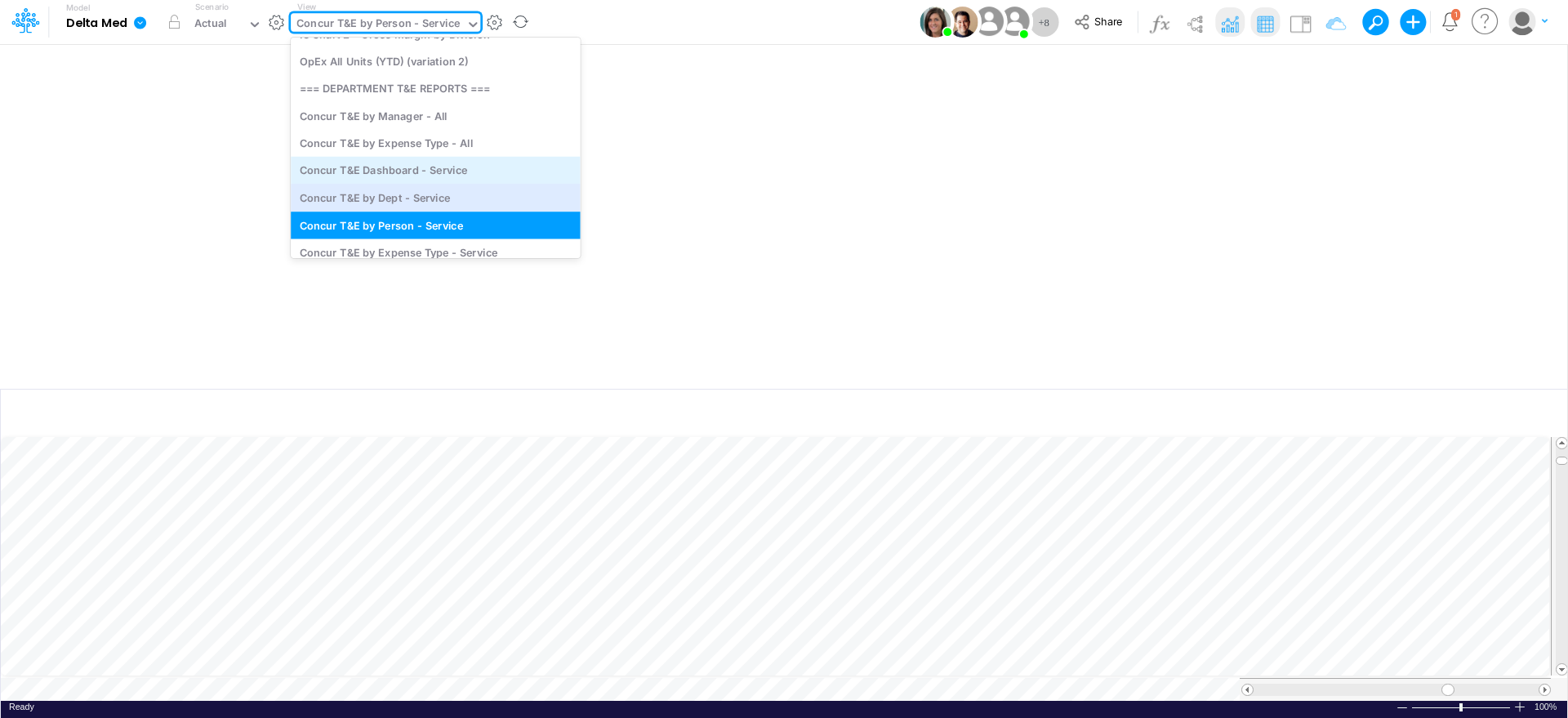
click at [392, 184] on div "Concur T&E by Dept - Service" at bounding box center [436, 197] width 290 height 27
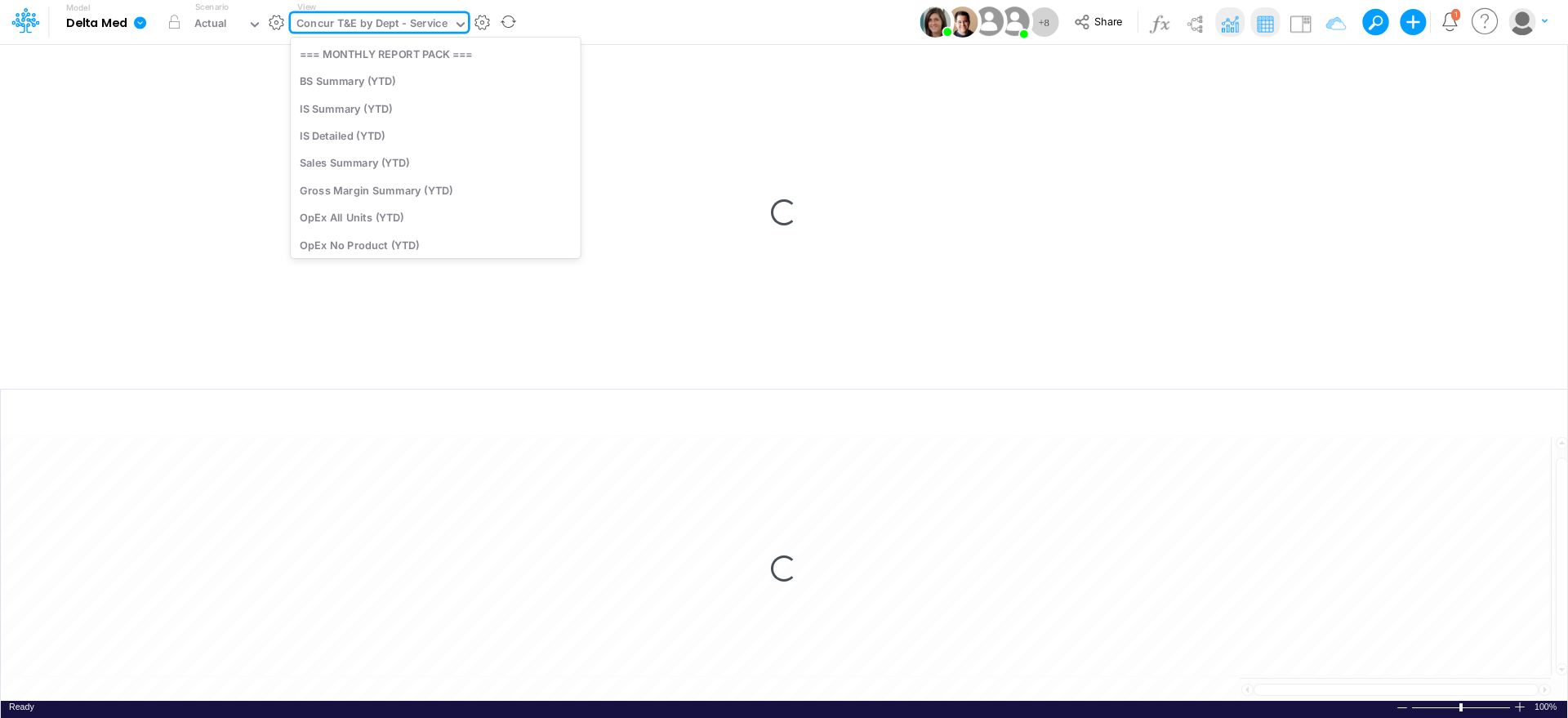
click at [379, 33] on div "Concur T&E by Dept - Service" at bounding box center [371, 25] width 152 height 19
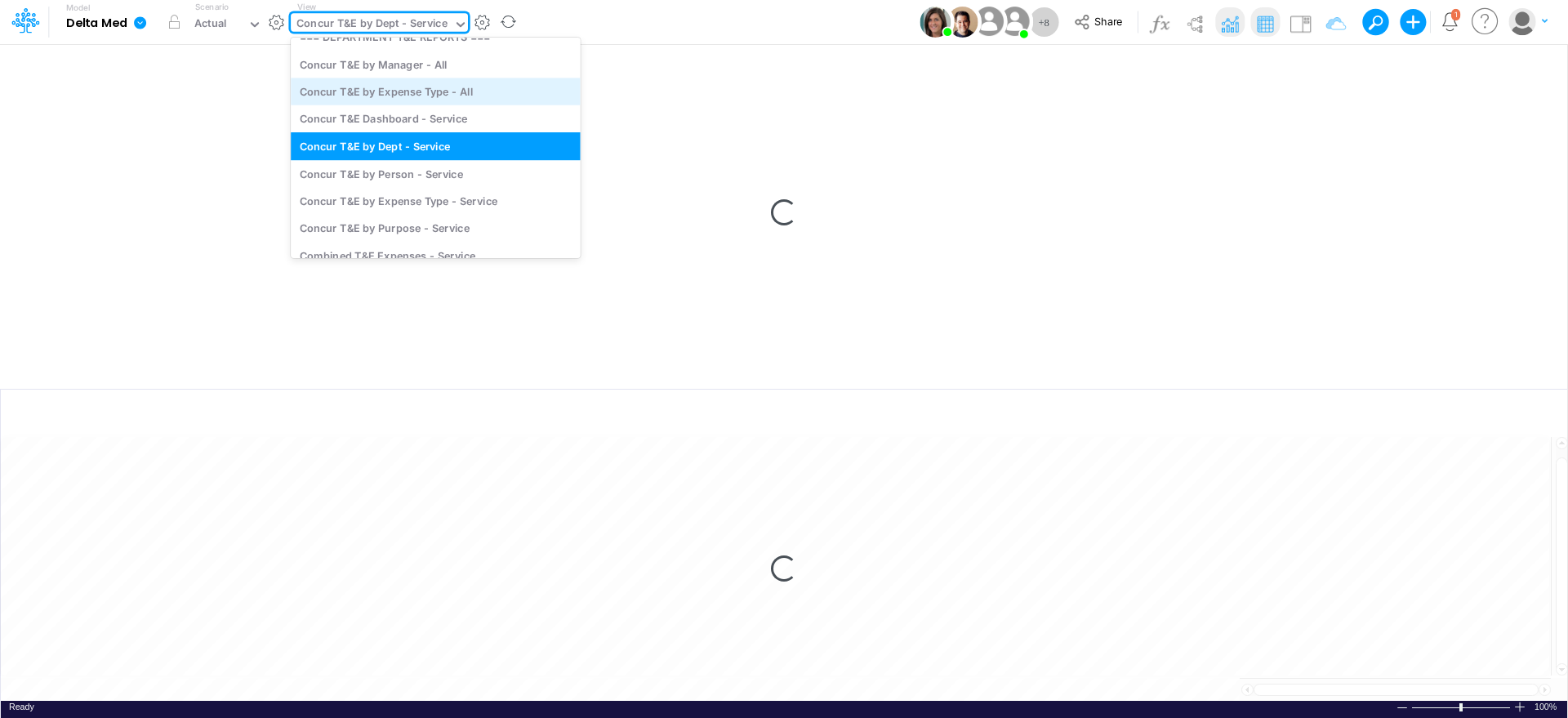
scroll to position [659, 0]
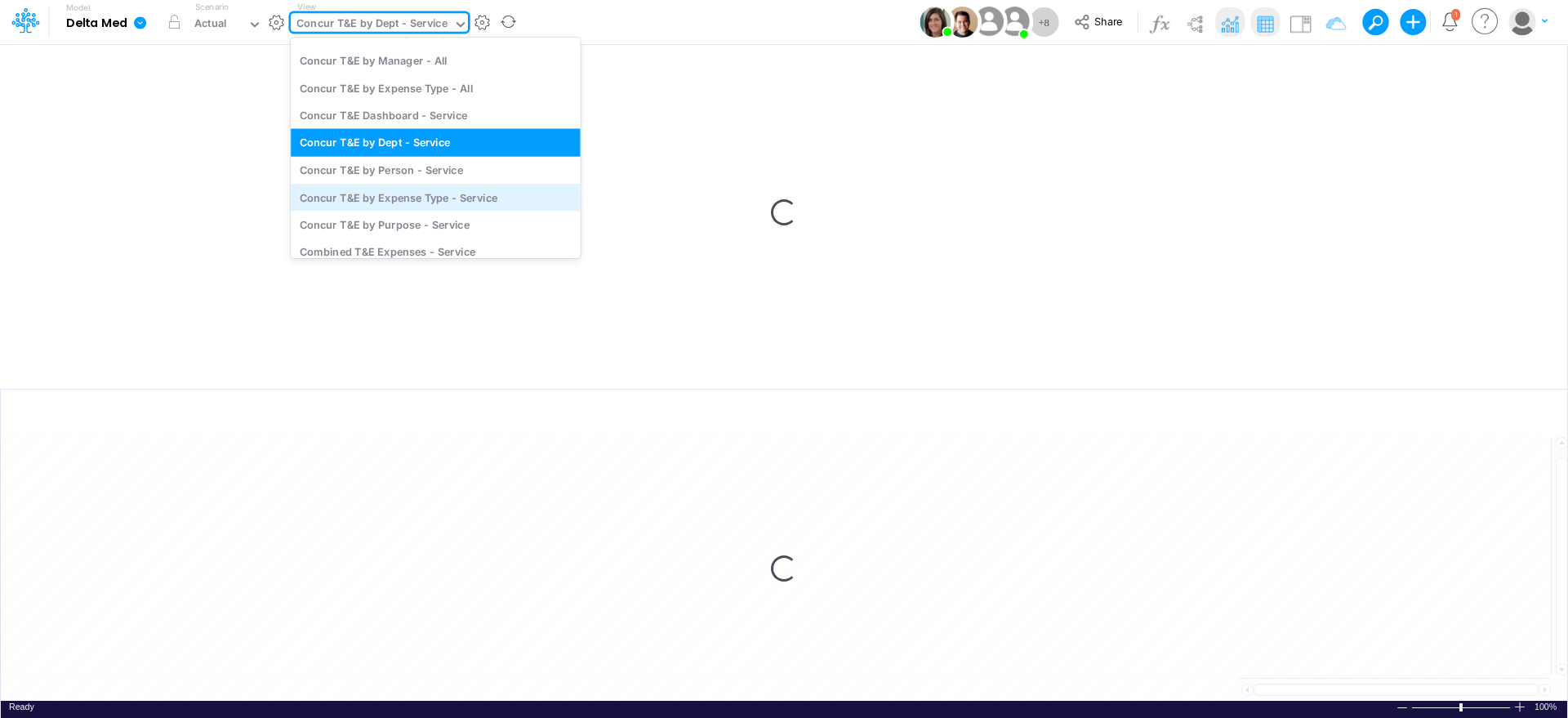
click at [403, 191] on div "Concur T&E by Expense Type - Service" at bounding box center [436, 197] width 290 height 27
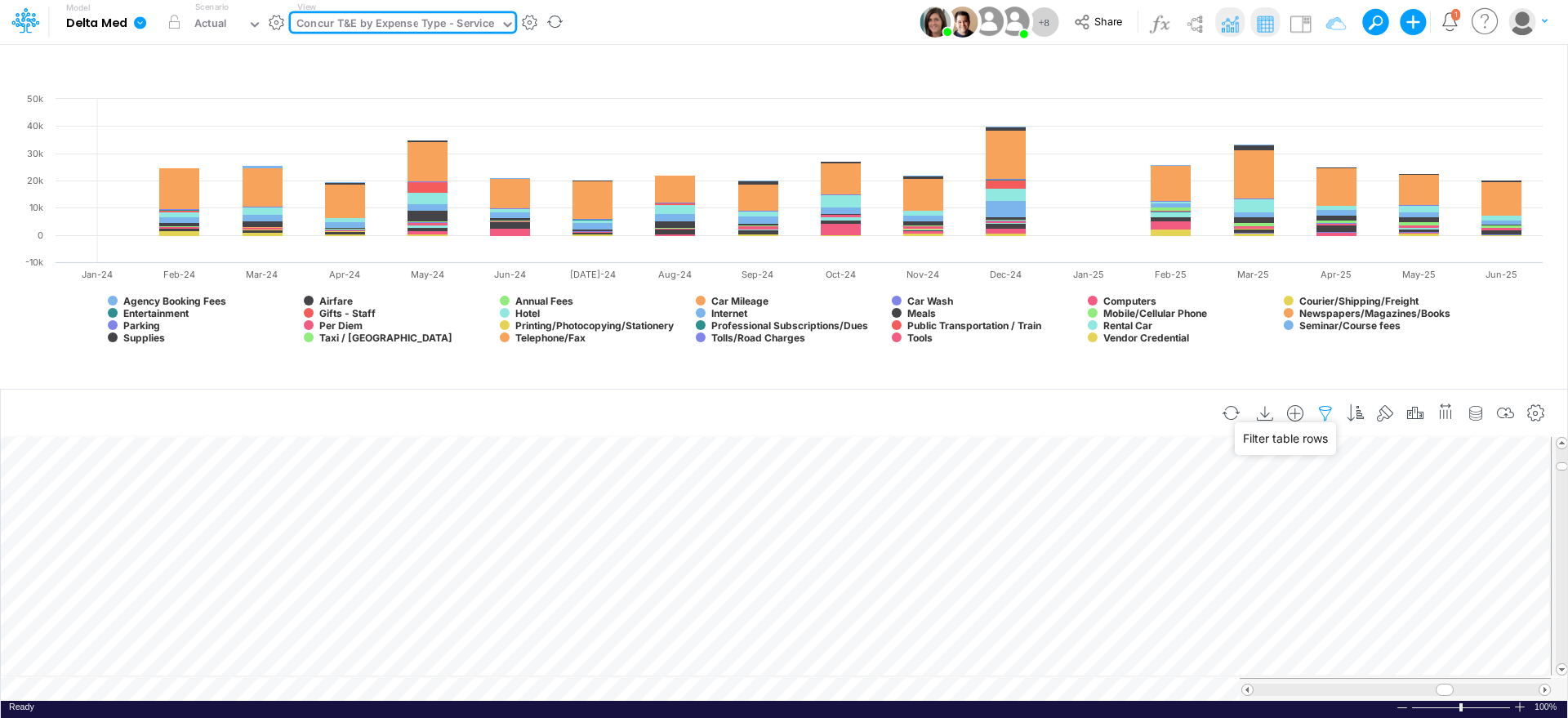
click at [1326, 406] on icon "button" at bounding box center [1326, 414] width 24 height 17
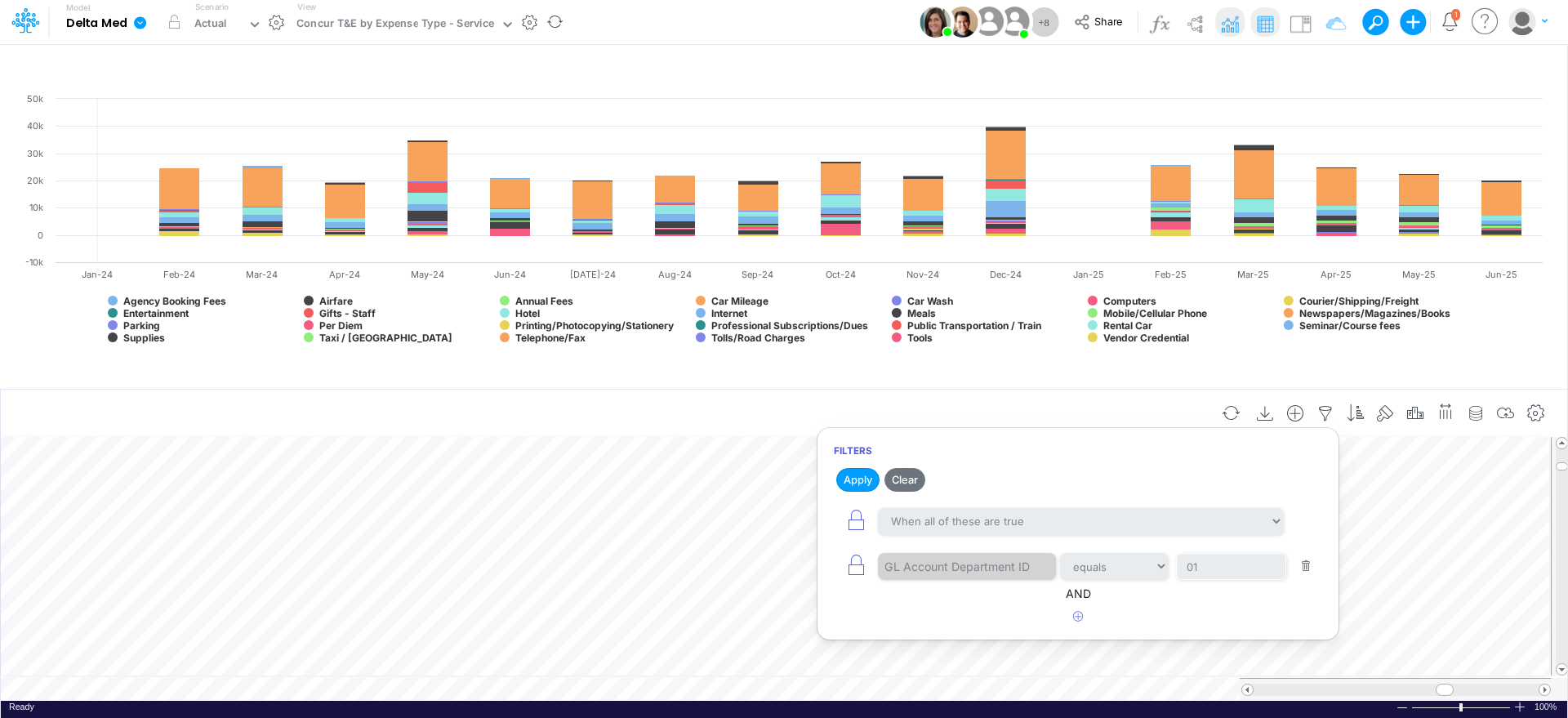
click at [1132, 391] on div "Insert new Conditional formatting" at bounding box center [784, 413] width 1566 height 44
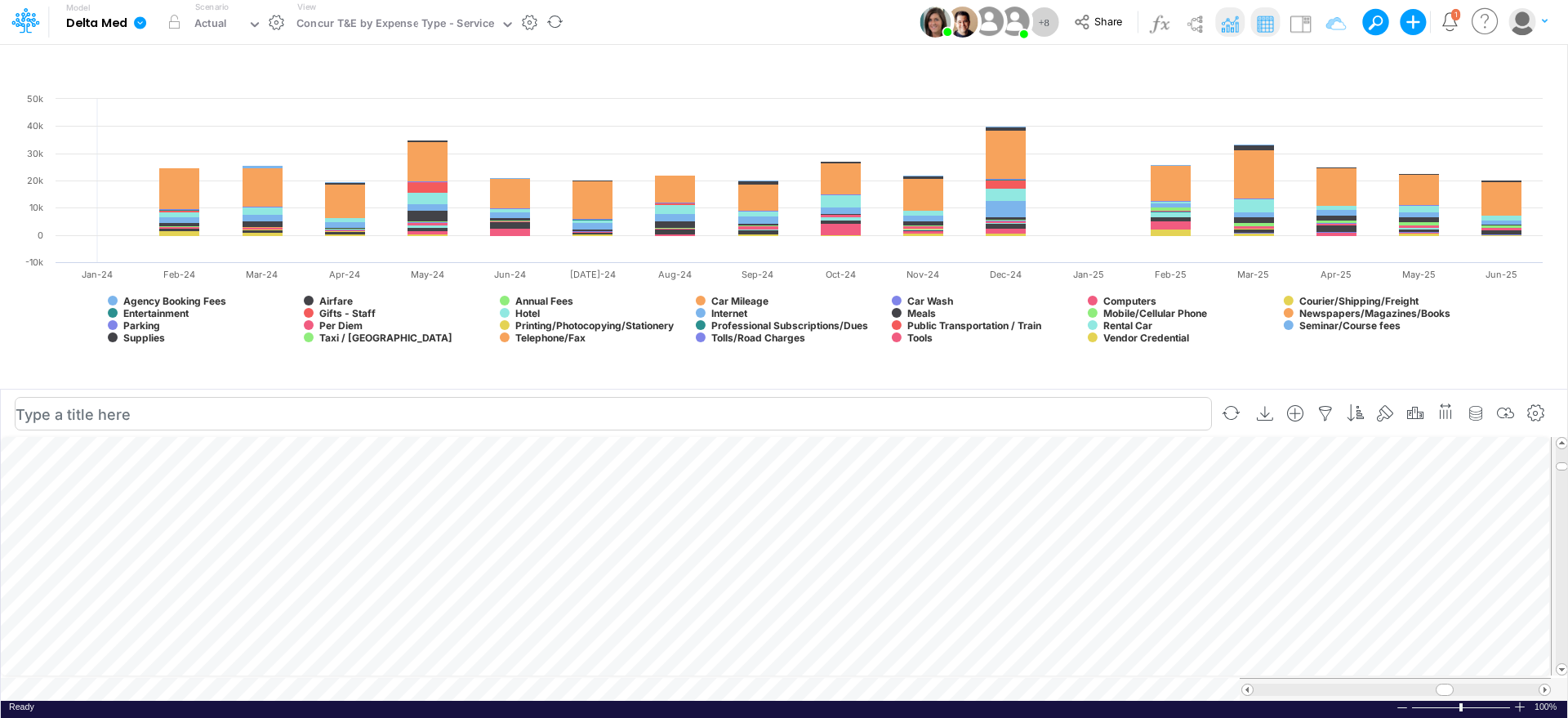
scroll to position [8, 0]
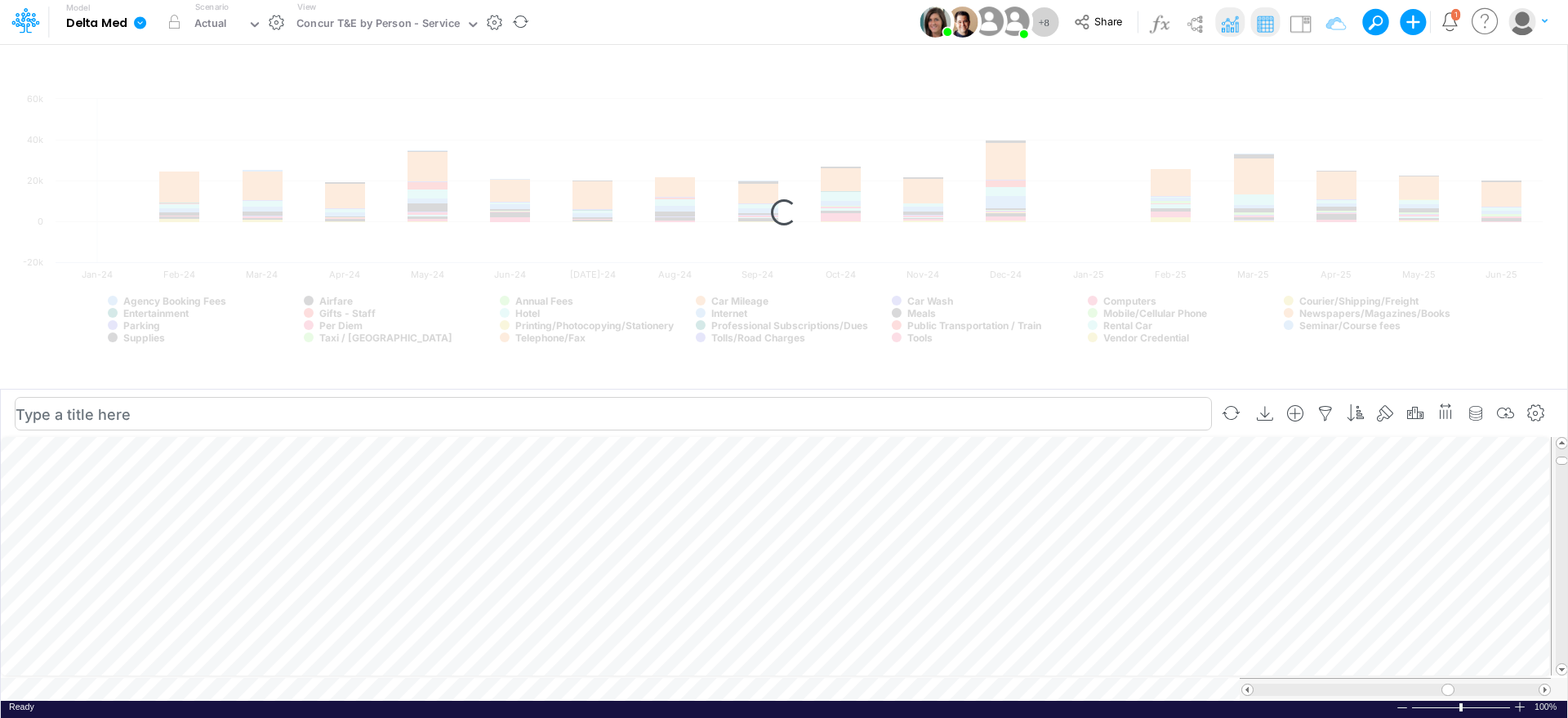
scroll to position [8, 0]
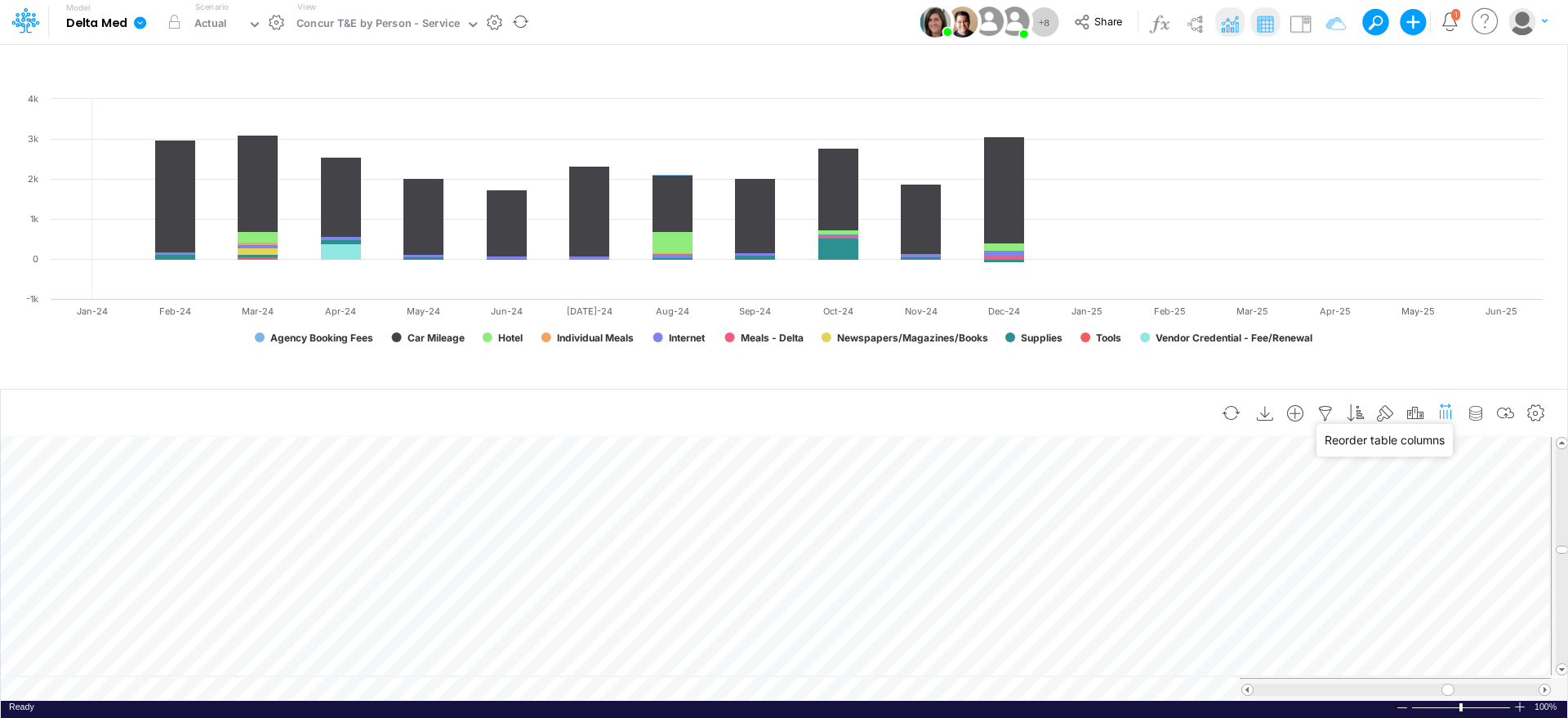
click at [1445, 407] on icon "button" at bounding box center [1446, 411] width 17 height 24
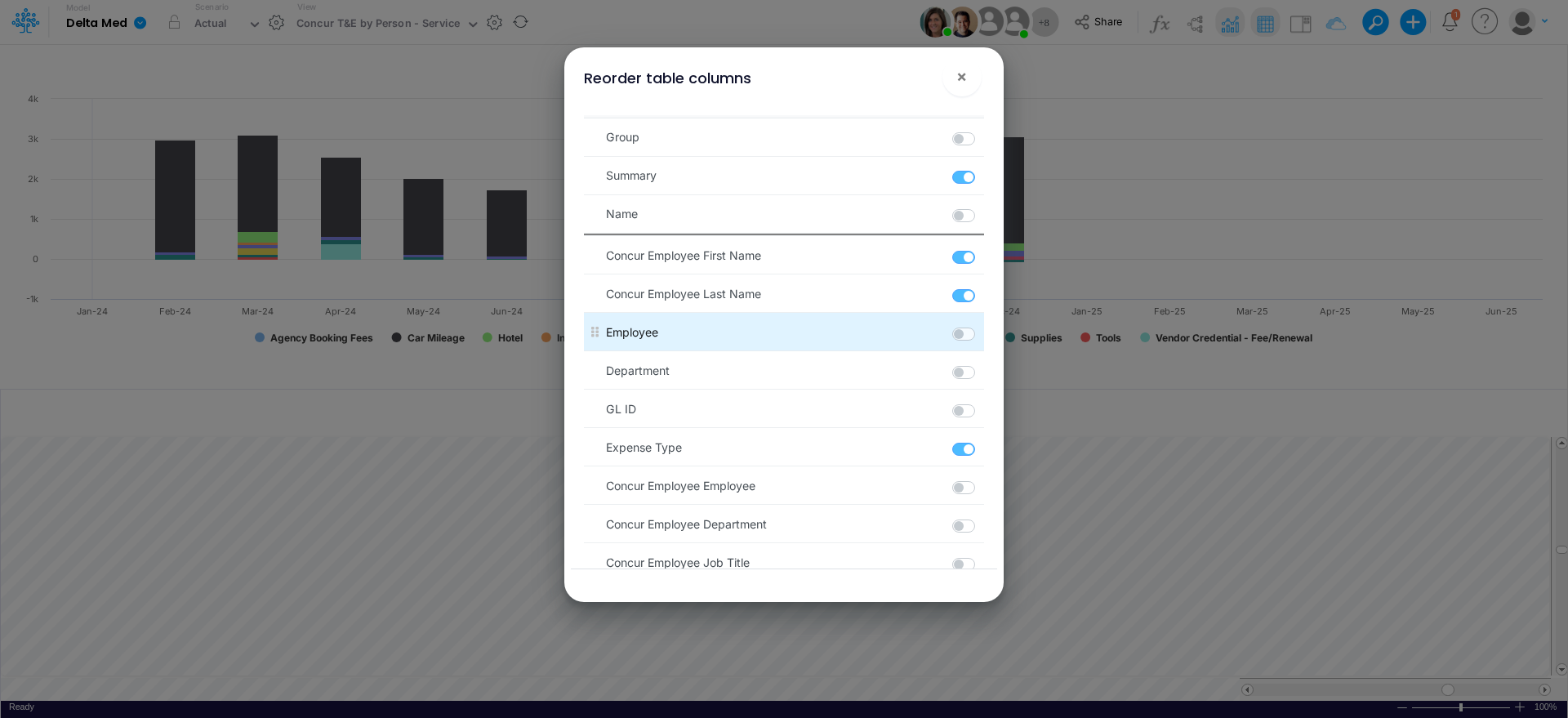
click at [982, 325] on label at bounding box center [983, 325] width 3 height 0
click at [982, 336] on _C_Employee "checkbox" at bounding box center [987, 330] width 10 height 10
checkbox _C_Employee "true"
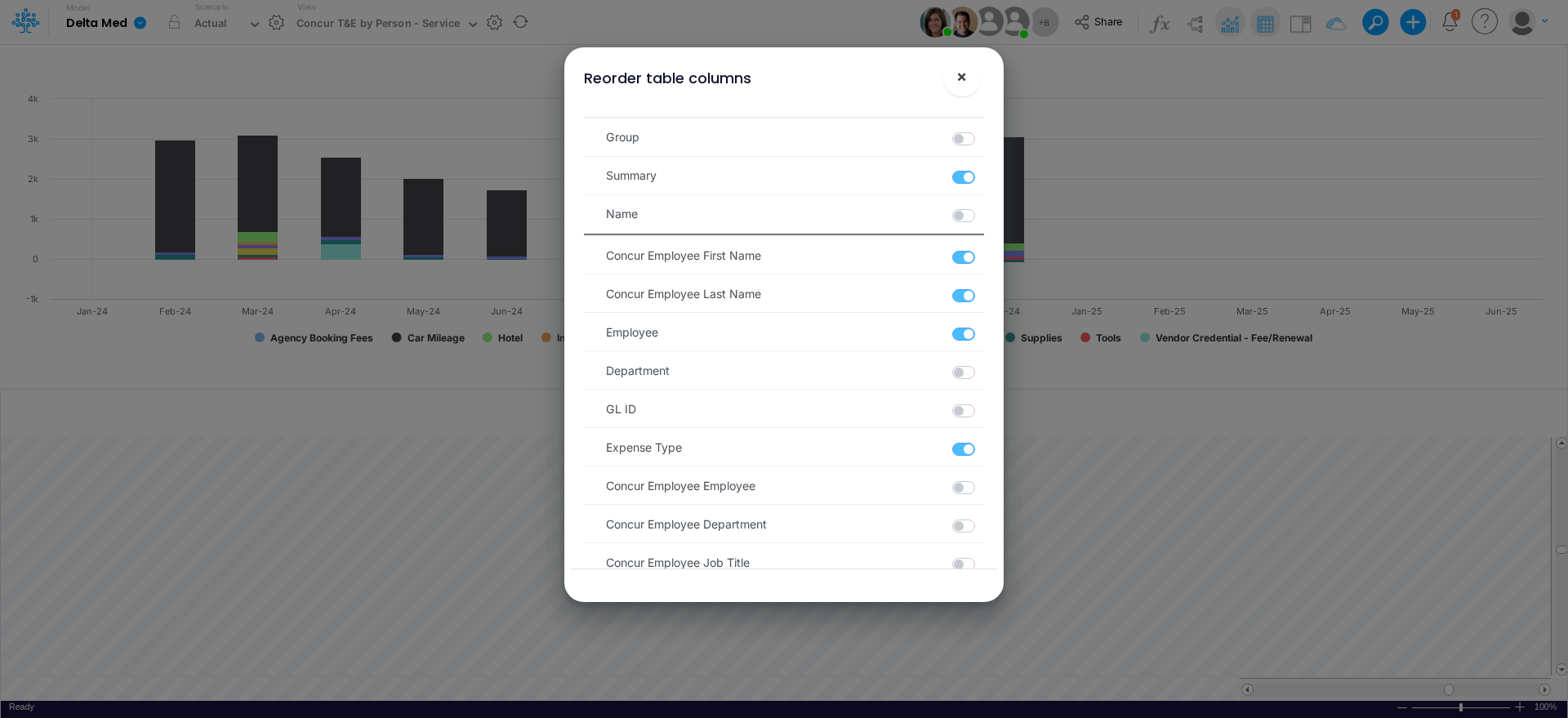
click at [957, 72] on span "×" at bounding box center [962, 75] width 10 height 20
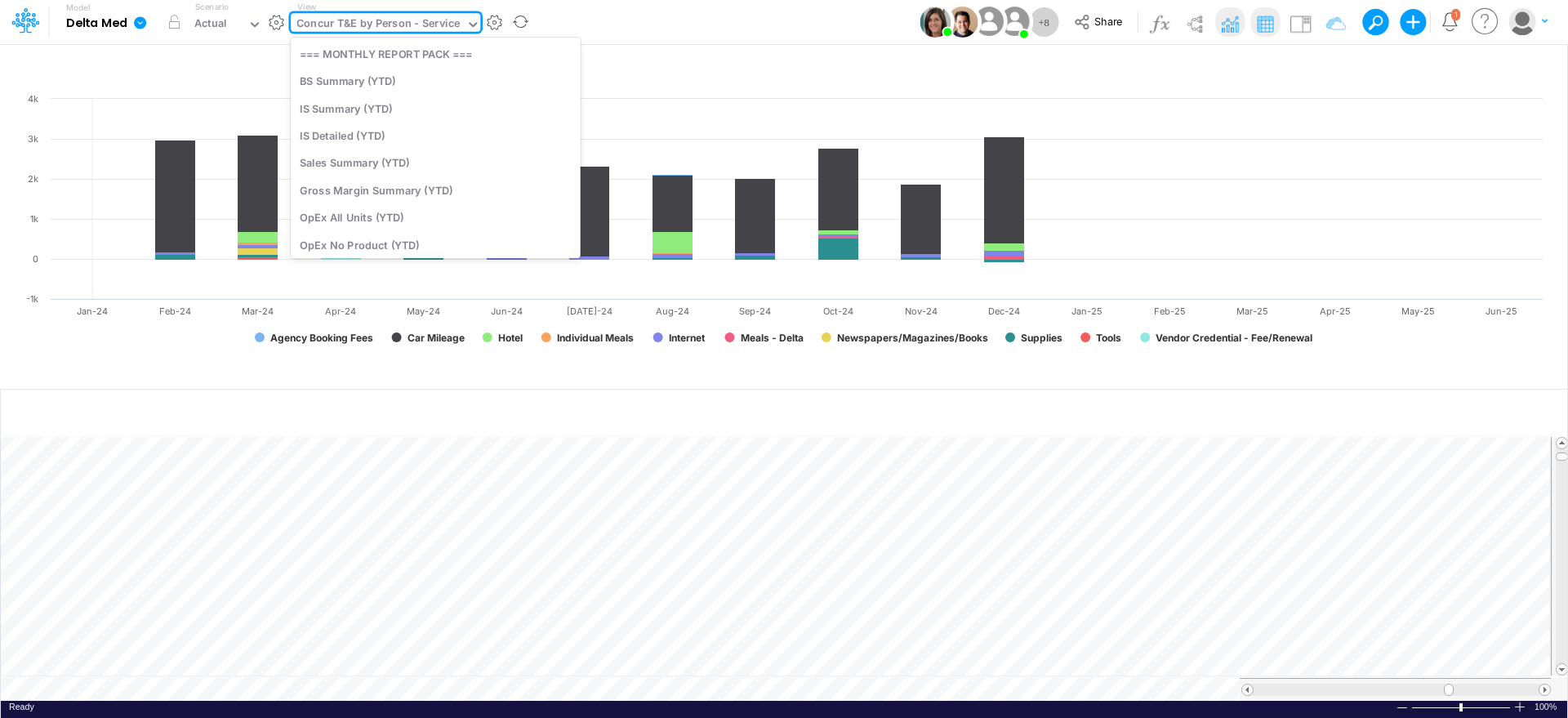
click at [412, 23] on div "Concur T&E by Person - Service" at bounding box center [377, 25] width 164 height 19
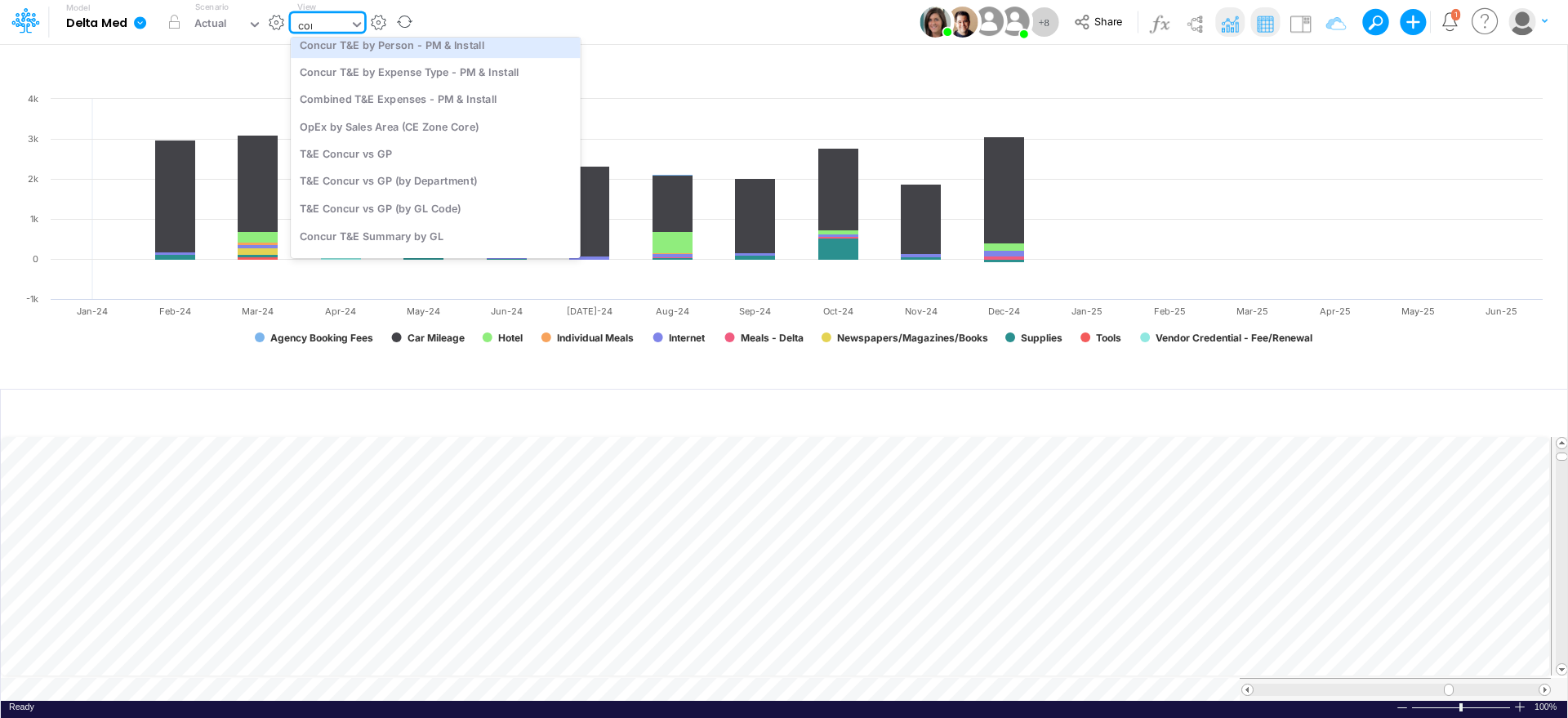
scroll to position [769, 0]
type input "concur t"
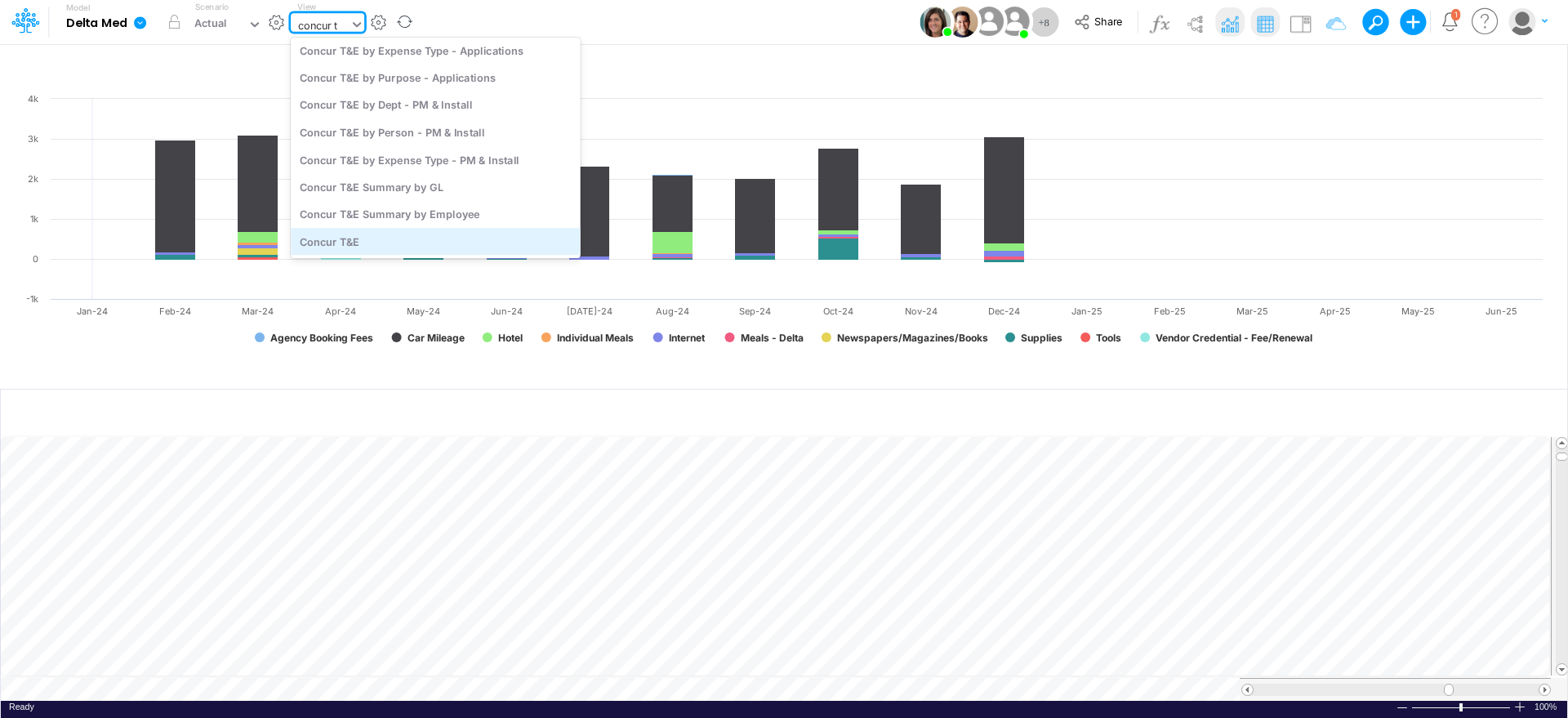
click at [481, 245] on div "Concur T&E" at bounding box center [436, 241] width 290 height 27
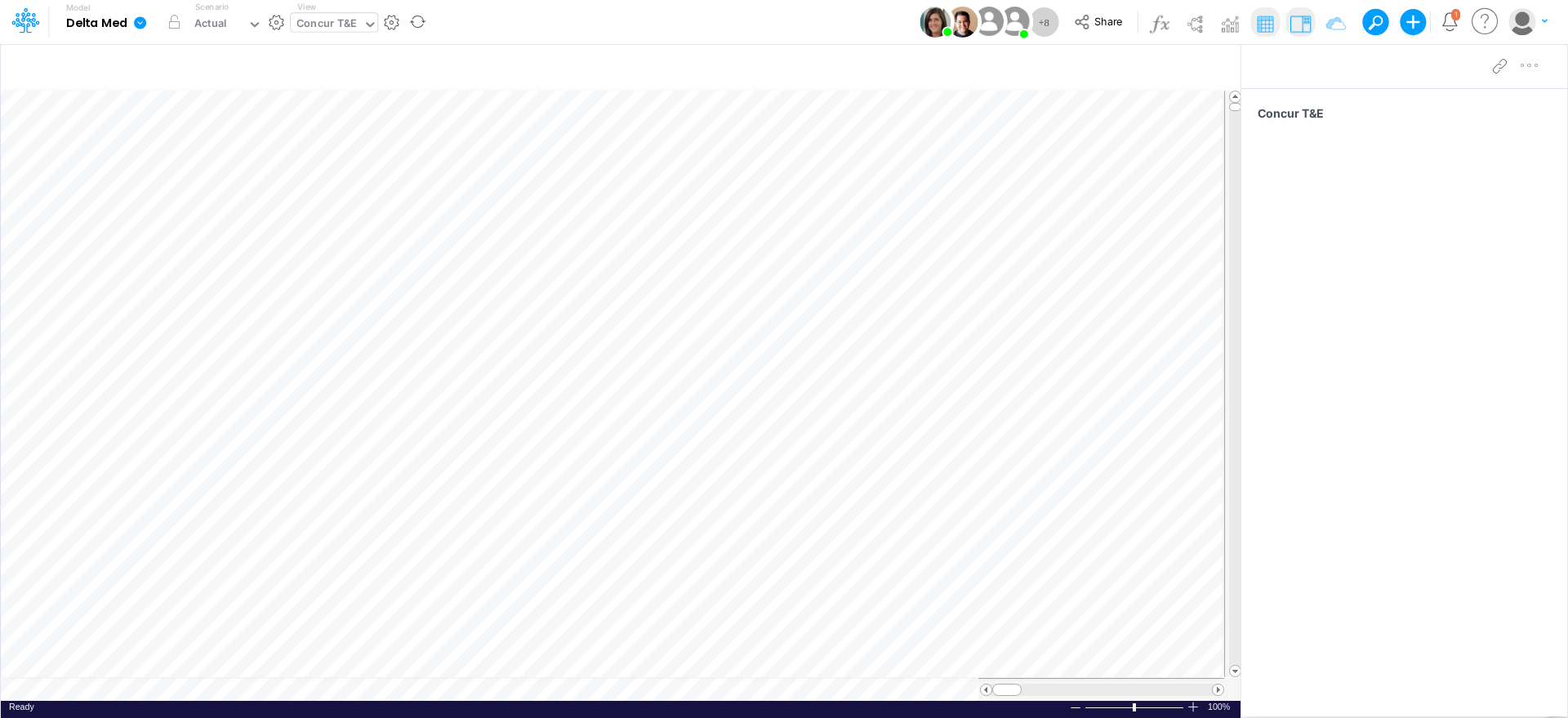
scroll to position [8, 2]
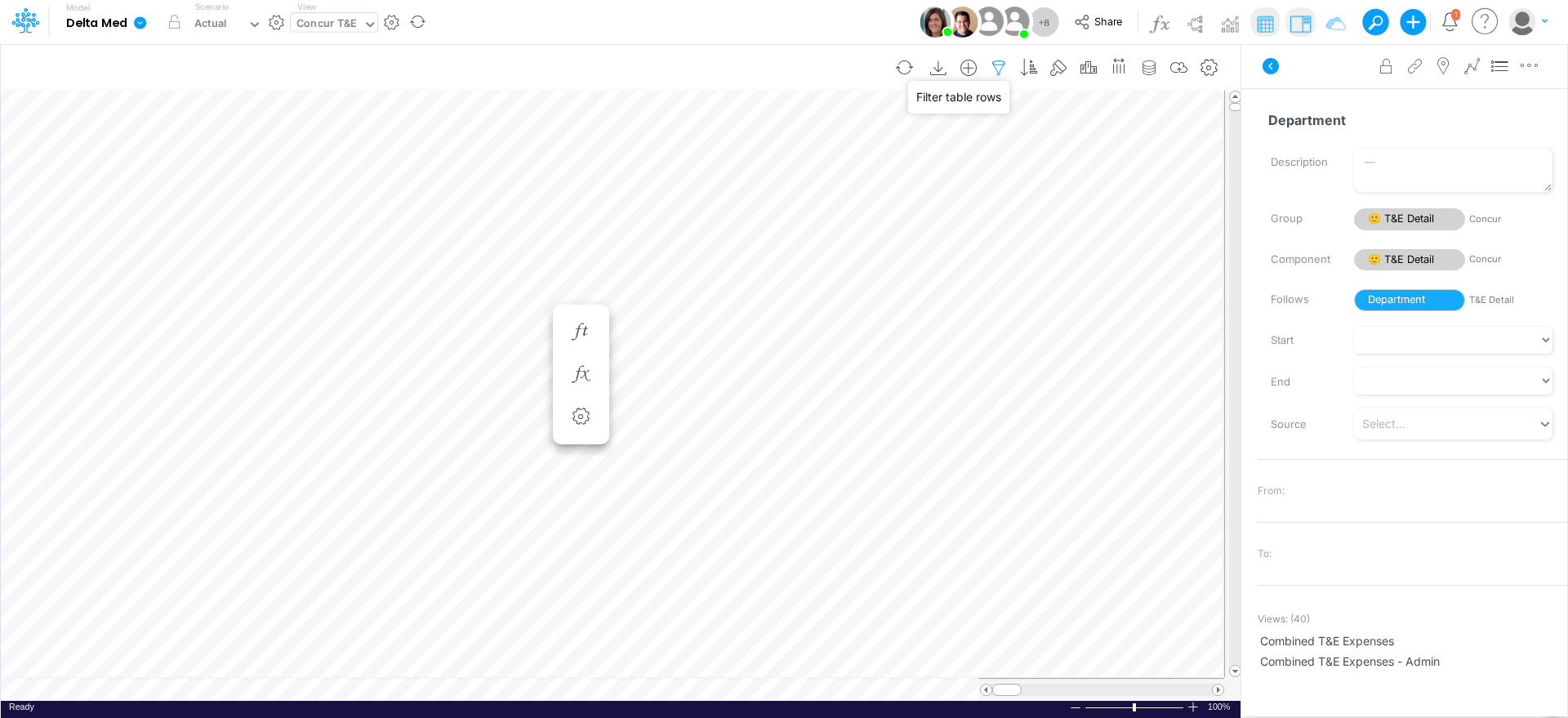
click at [1001, 68] on icon "button" at bounding box center [998, 68] width 24 height 17
select select "notEqual"
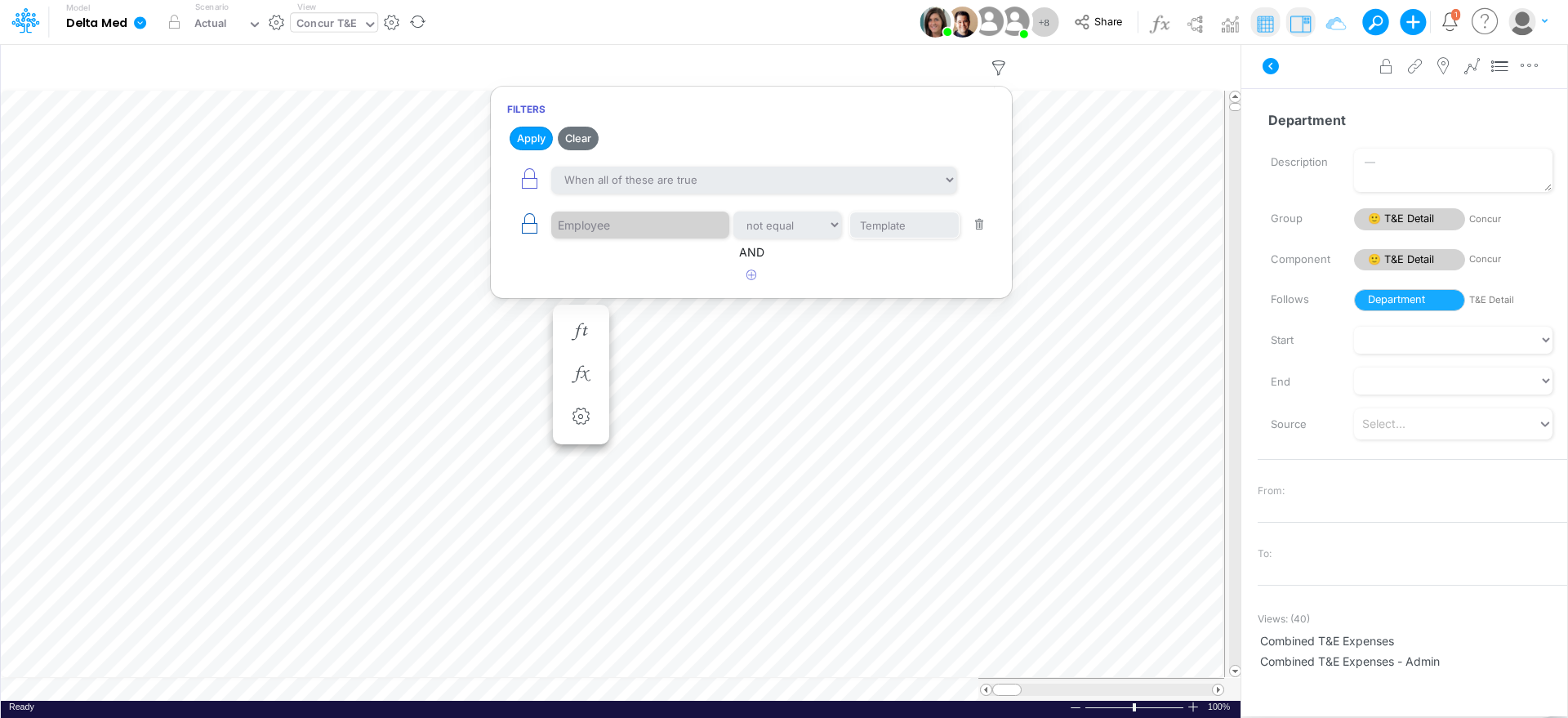
click at [529, 223] on icon "button" at bounding box center [529, 223] width 23 height 23
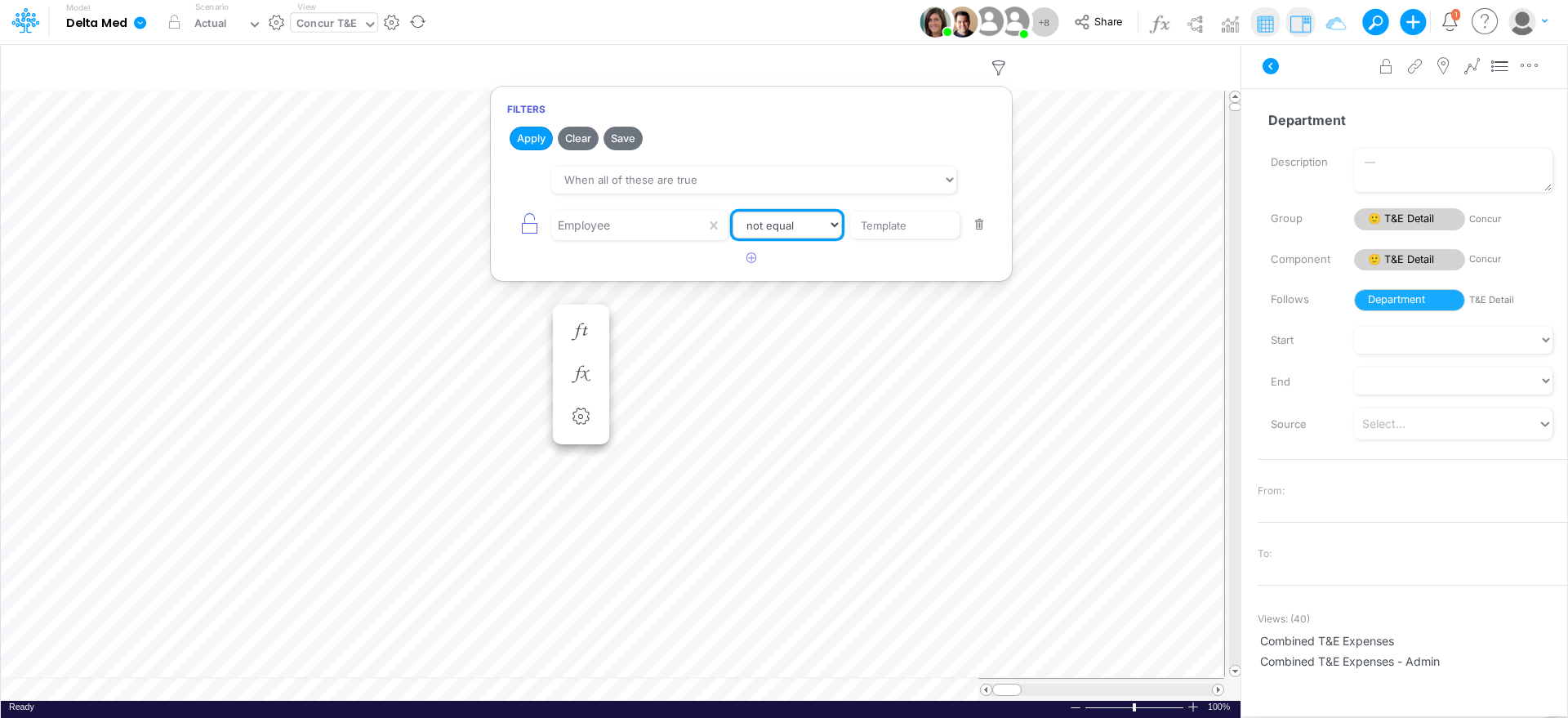
click at [771, 223] on select "equals not equal starts with ends with contains" at bounding box center [787, 225] width 109 height 28
select select "startsWith"
click at [732, 211] on select "equals not equal starts with ends with contains" at bounding box center [787, 225] width 109 height 28
click at [920, 224] on input "Template" at bounding box center [904, 225] width 110 height 28
drag, startPoint x: 920, startPoint y: 224, endPoint x: 919, endPoint y: 243, distance: 19.0
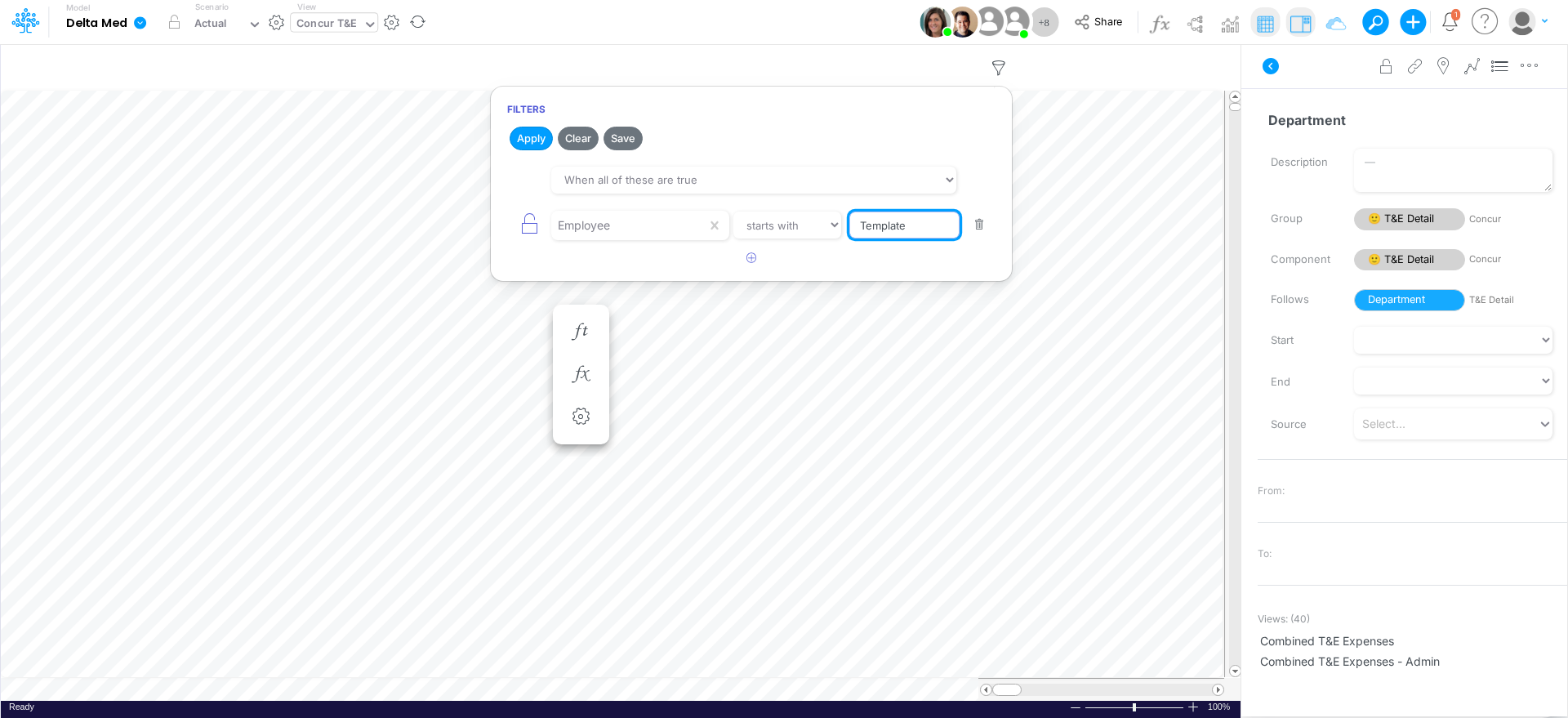
click at [919, 243] on article "When all of these are true When any of these are true Employee equals not equal…" at bounding box center [752, 202] width 521 height 86
type input "T"
type input "BElle"
click at [533, 146] on button "Apply" at bounding box center [532, 138] width 43 height 23
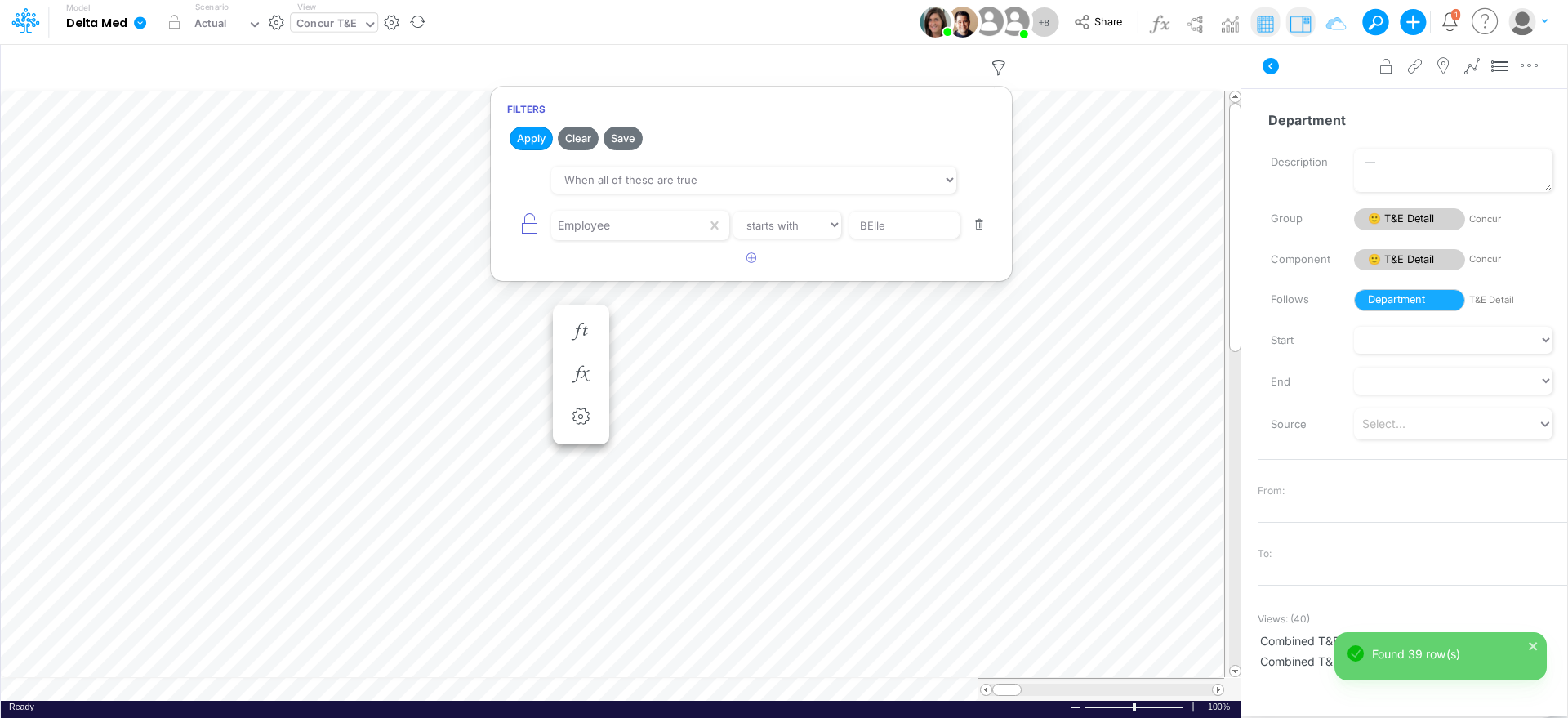
scroll to position [8, 2]
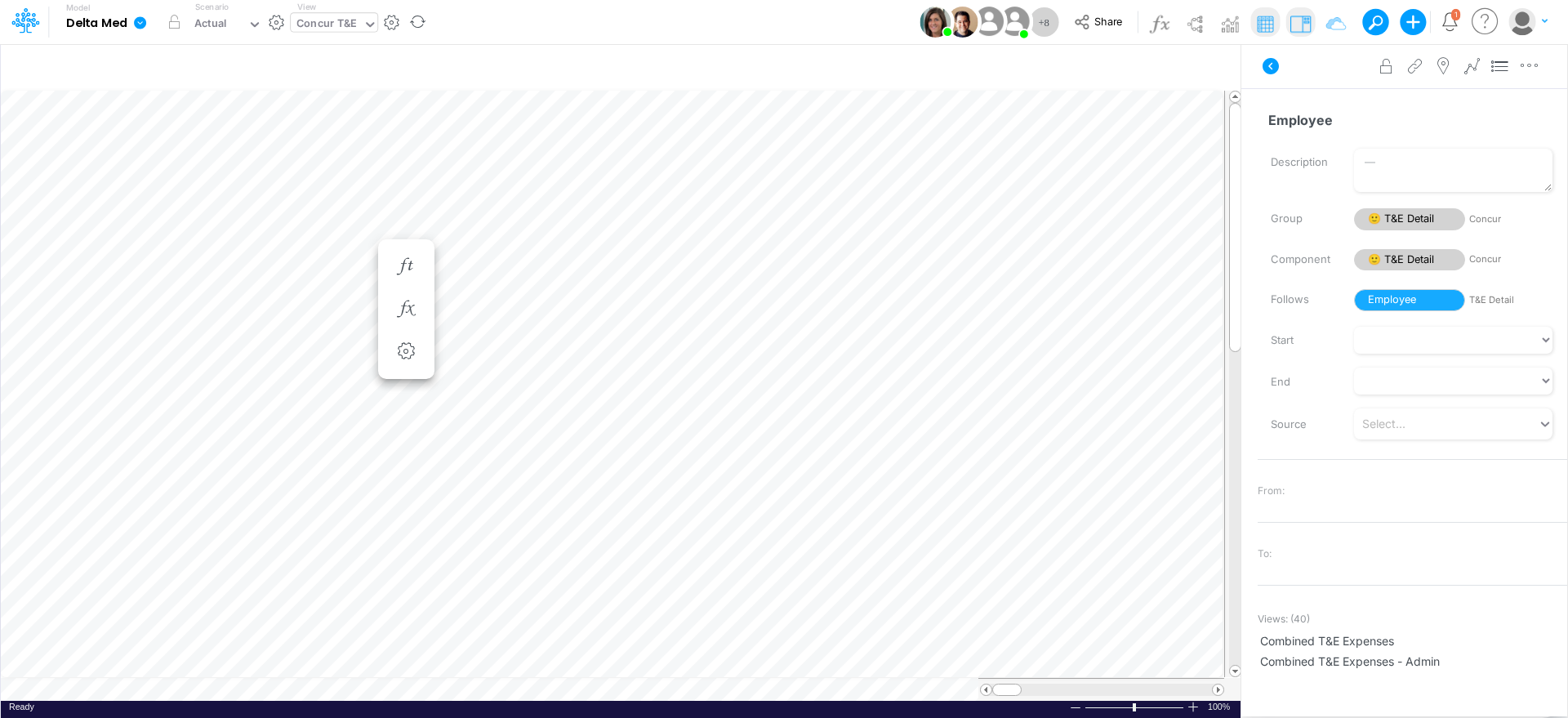
click at [343, 22] on div "Concur T&E" at bounding box center [326, 25] width 61 height 19
type input "concur empl"
click at [354, 81] on div "Concur Employees" at bounding box center [401, 81] width 221 height 27
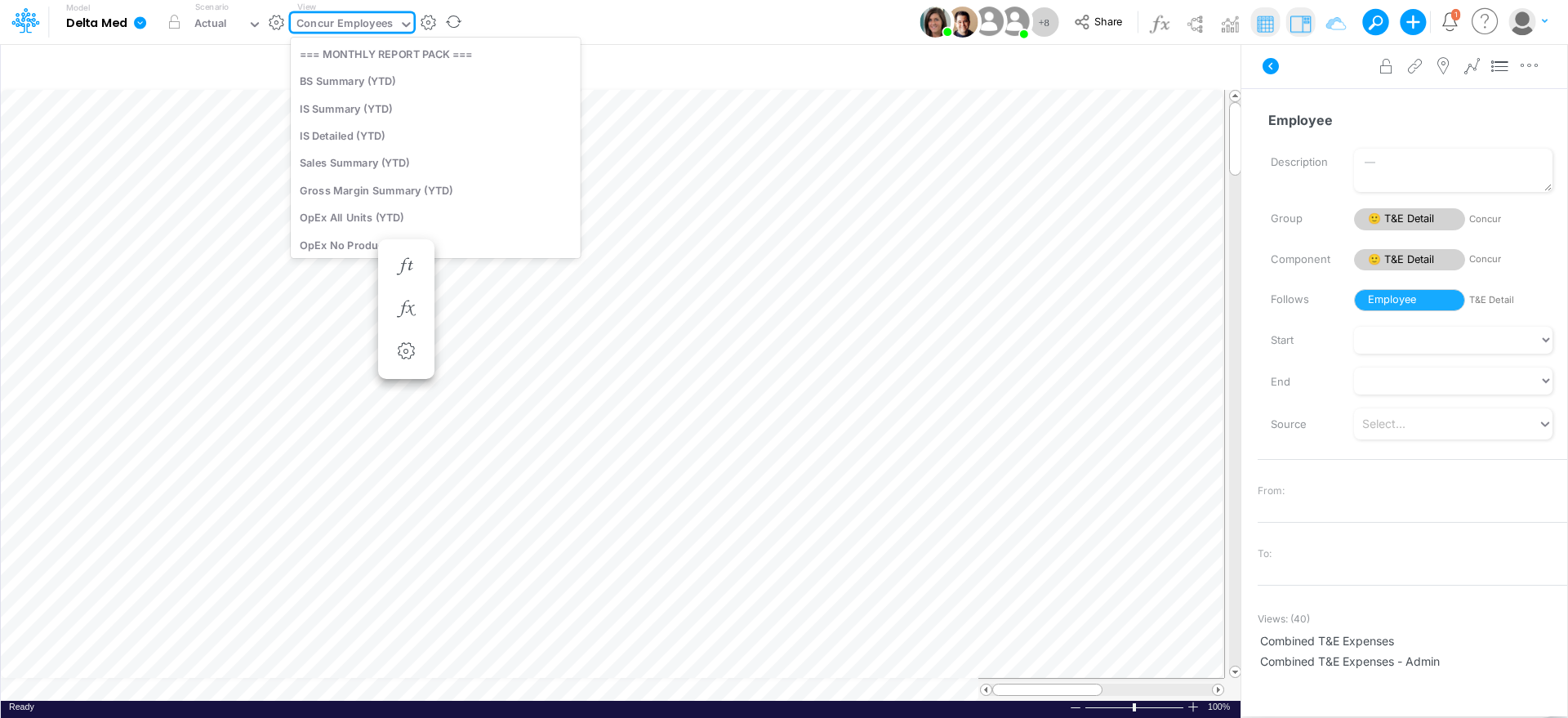
scroll to position [2011, 0]
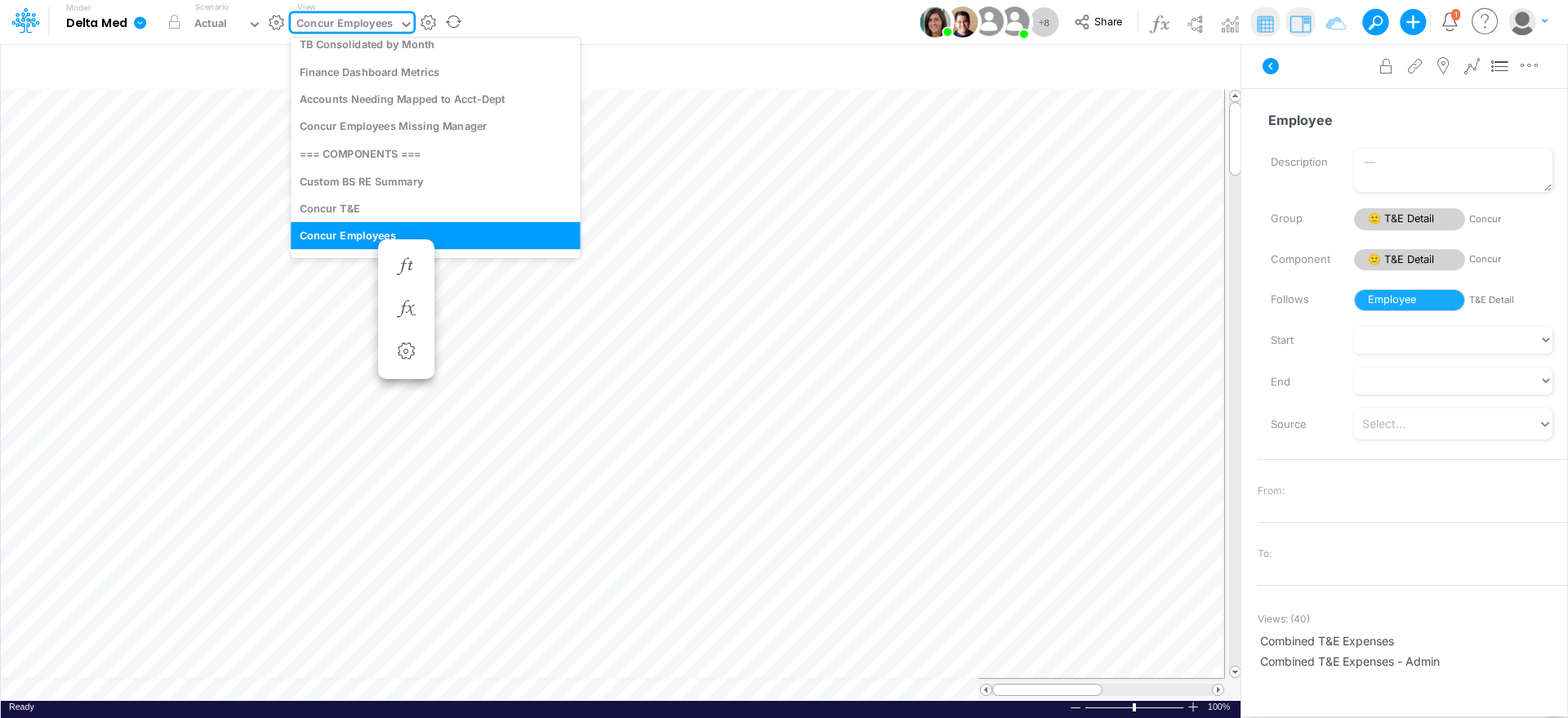
click at [404, 22] on icon at bounding box center [405, 24] width 15 height 15
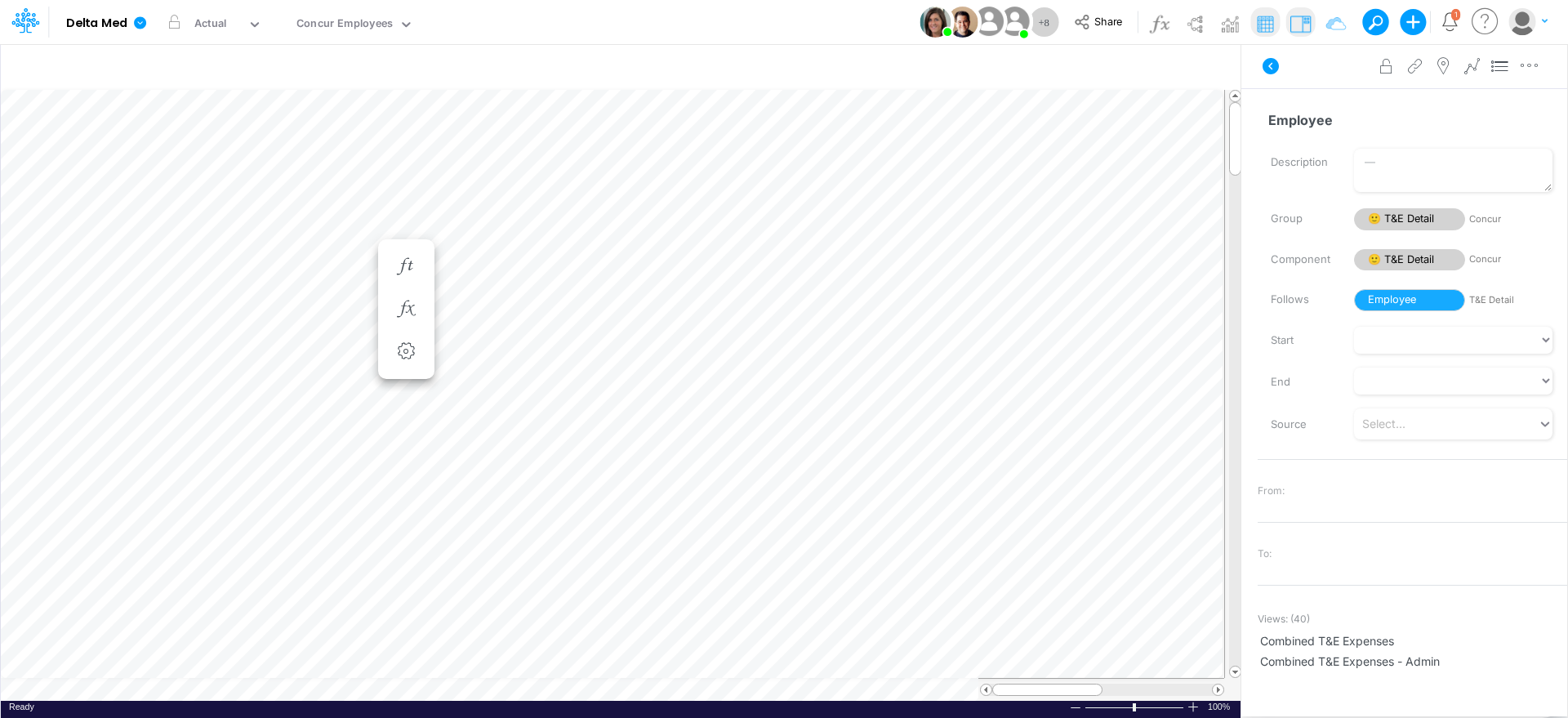
scroll to position [8, 0]
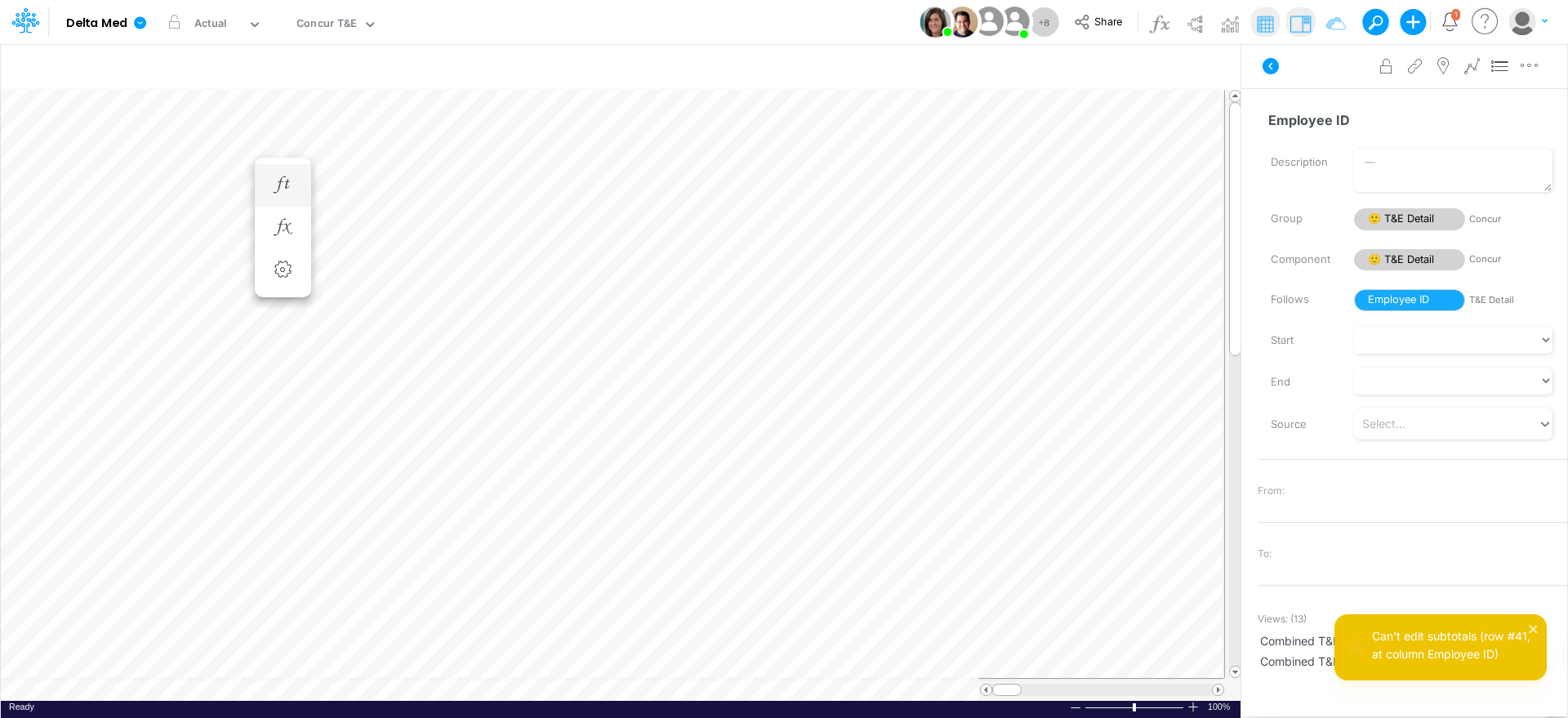
scroll to position [8, 2]
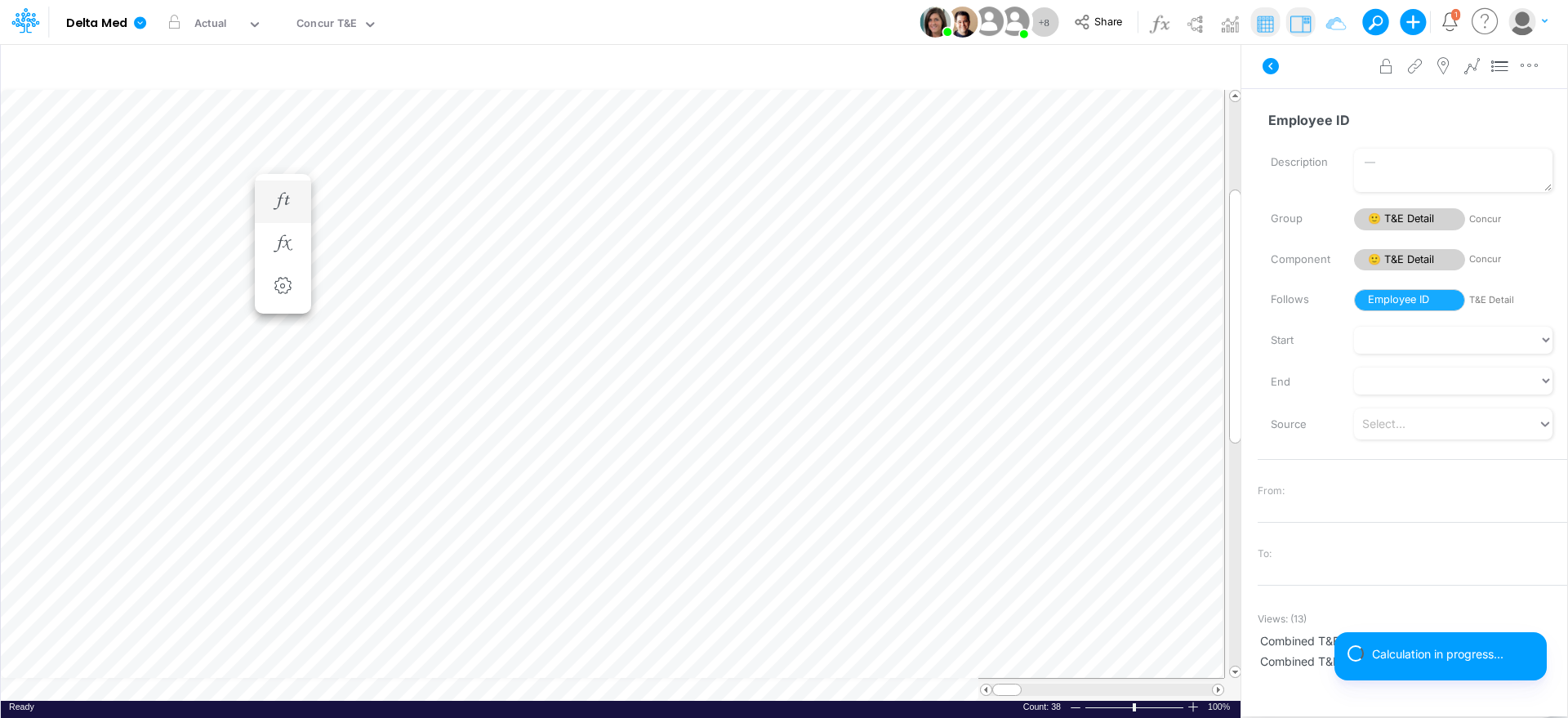
scroll to position [8, 2]
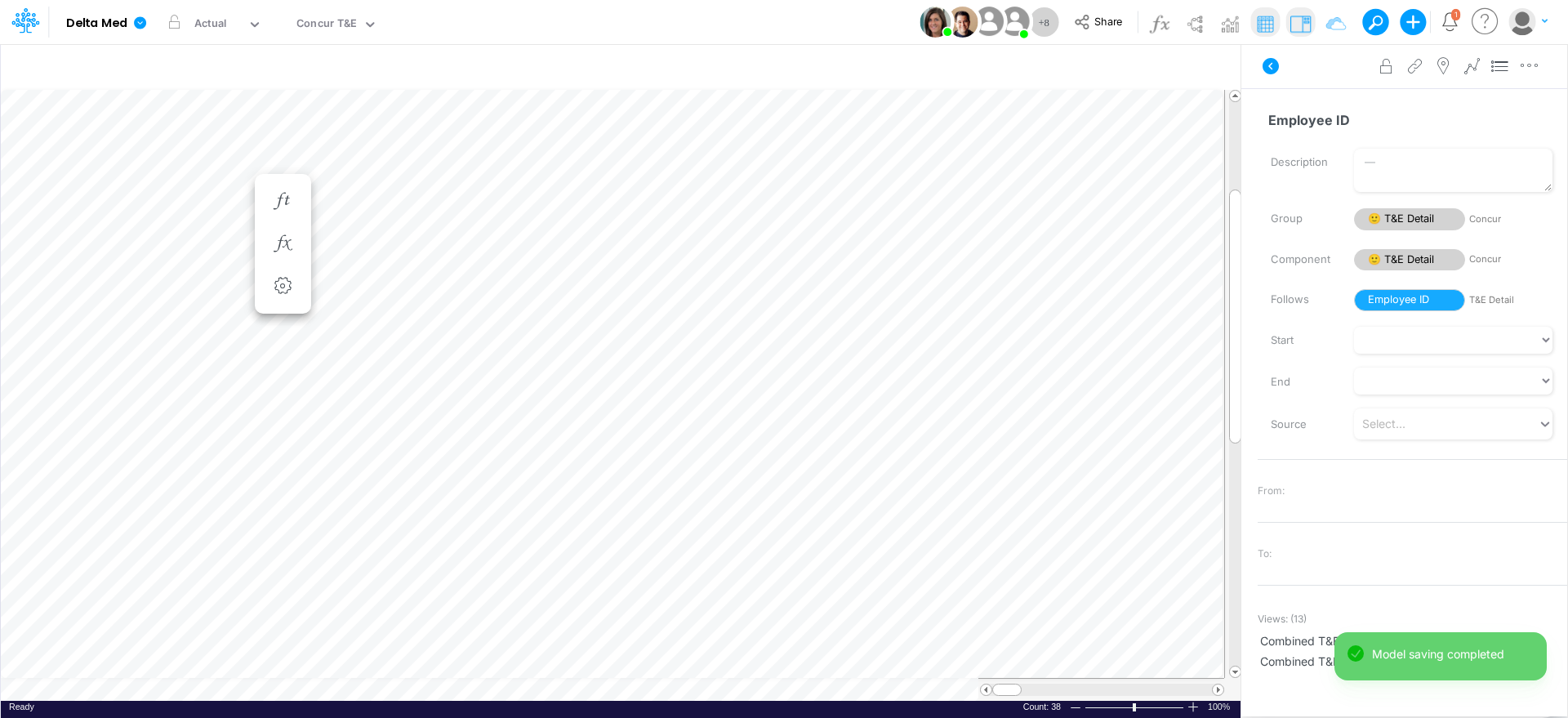
click at [591, 689] on table at bounding box center [622, 396] width 1242 height 611
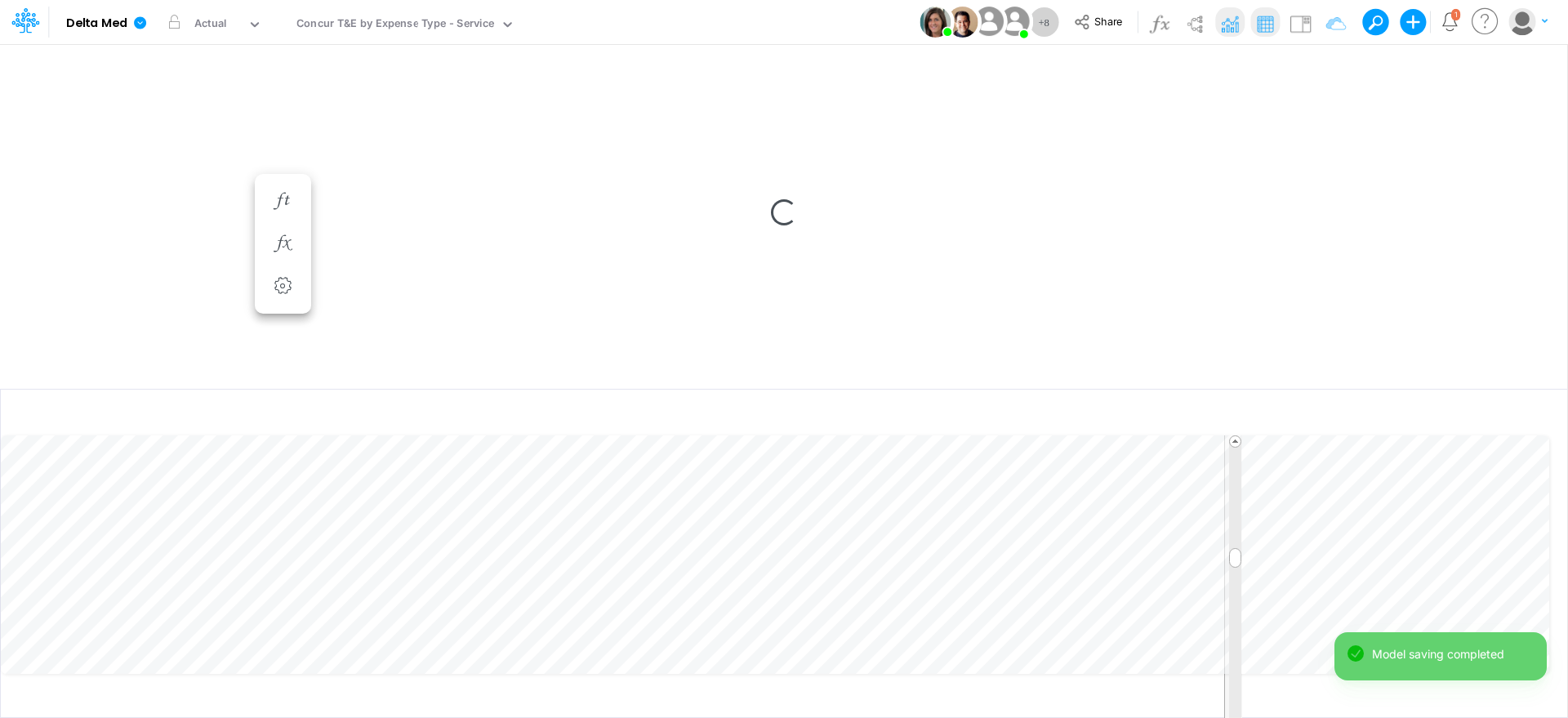
scroll to position [8, 0]
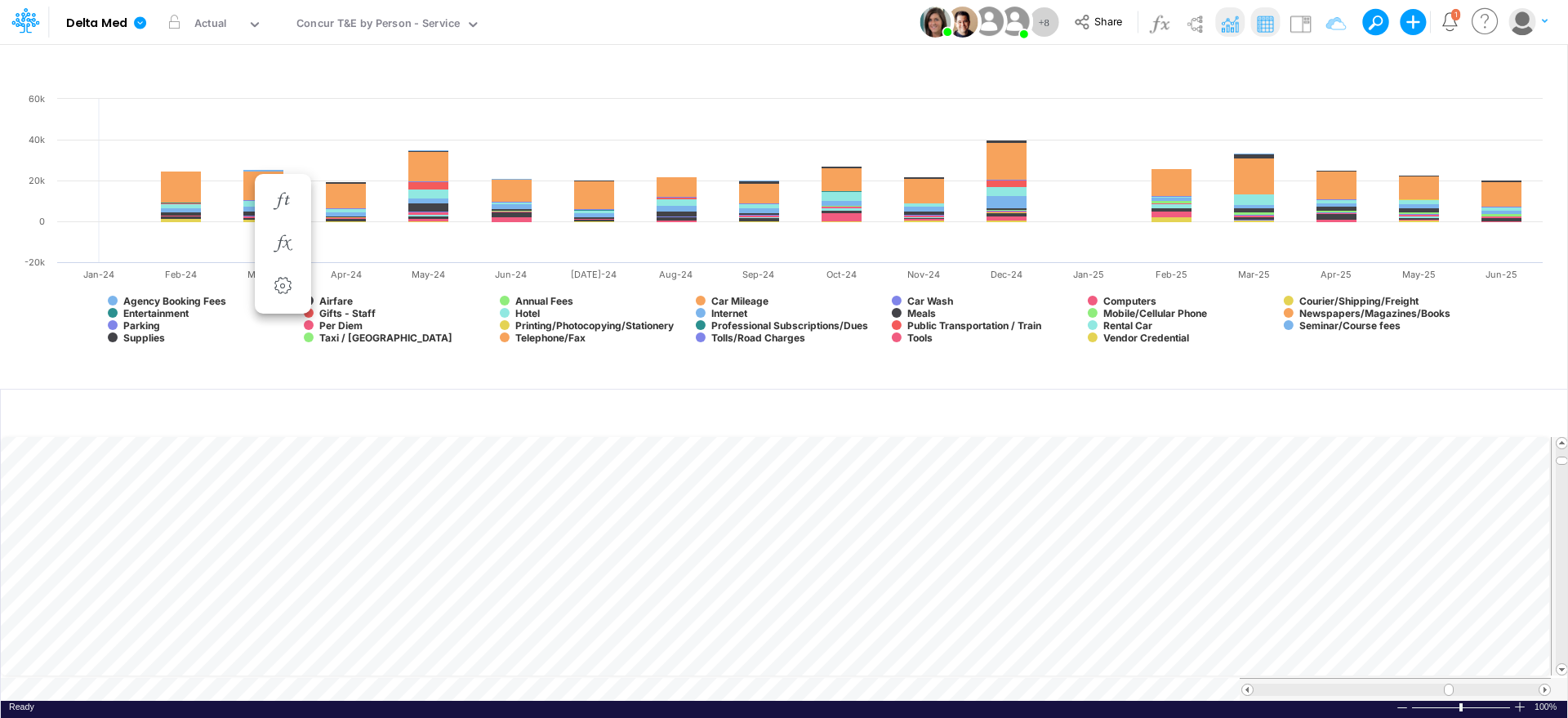
scroll to position [8, 0]
click at [416, 399] on input "text" at bounding box center [613, 413] width 1197 height 34
click at [1229, 404] on button "button" at bounding box center [1231, 412] width 38 height 29
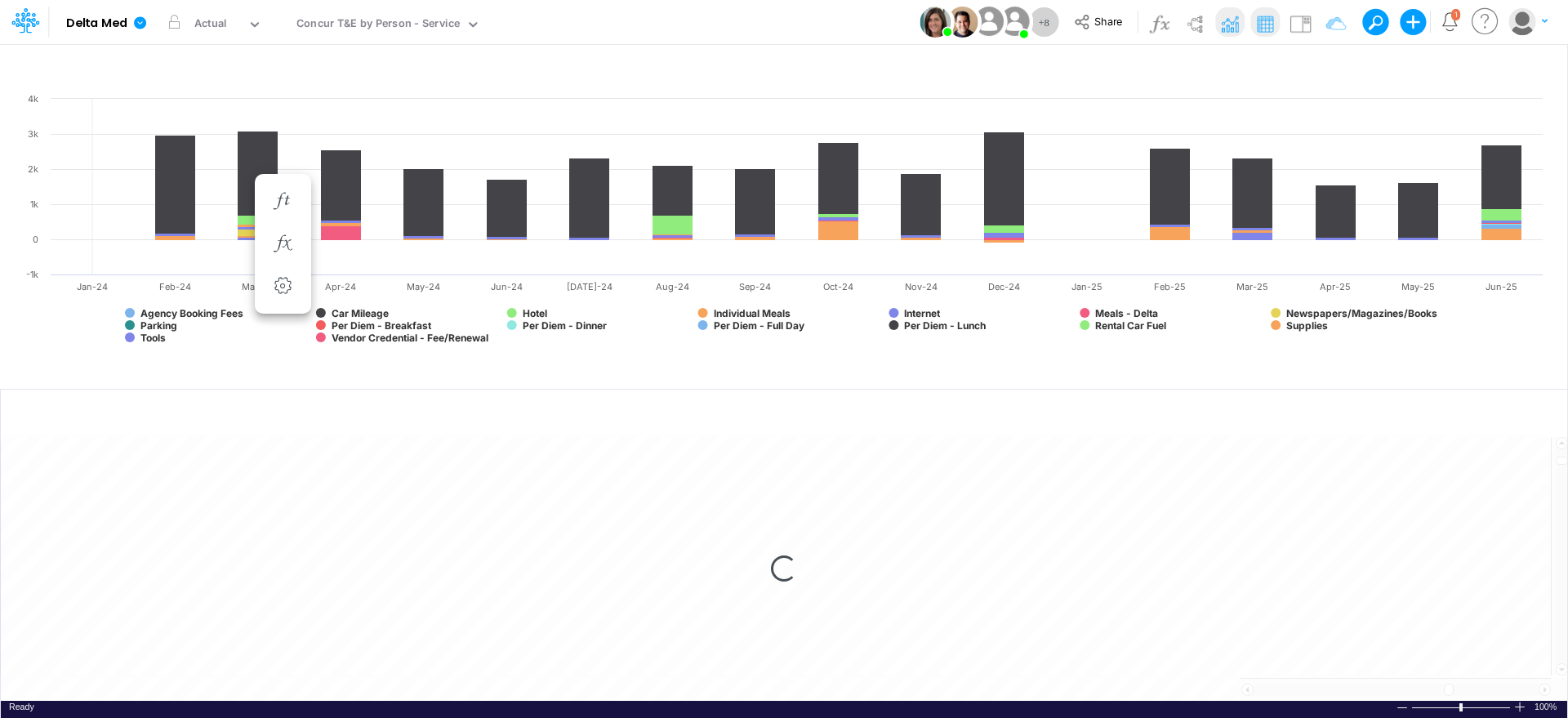
click at [694, 361] on div "Created with Highcharts 10.3.2 Agency Booking Fees Car Mileage Hotel Individual…" at bounding box center [784, 236] width 1567 height 290
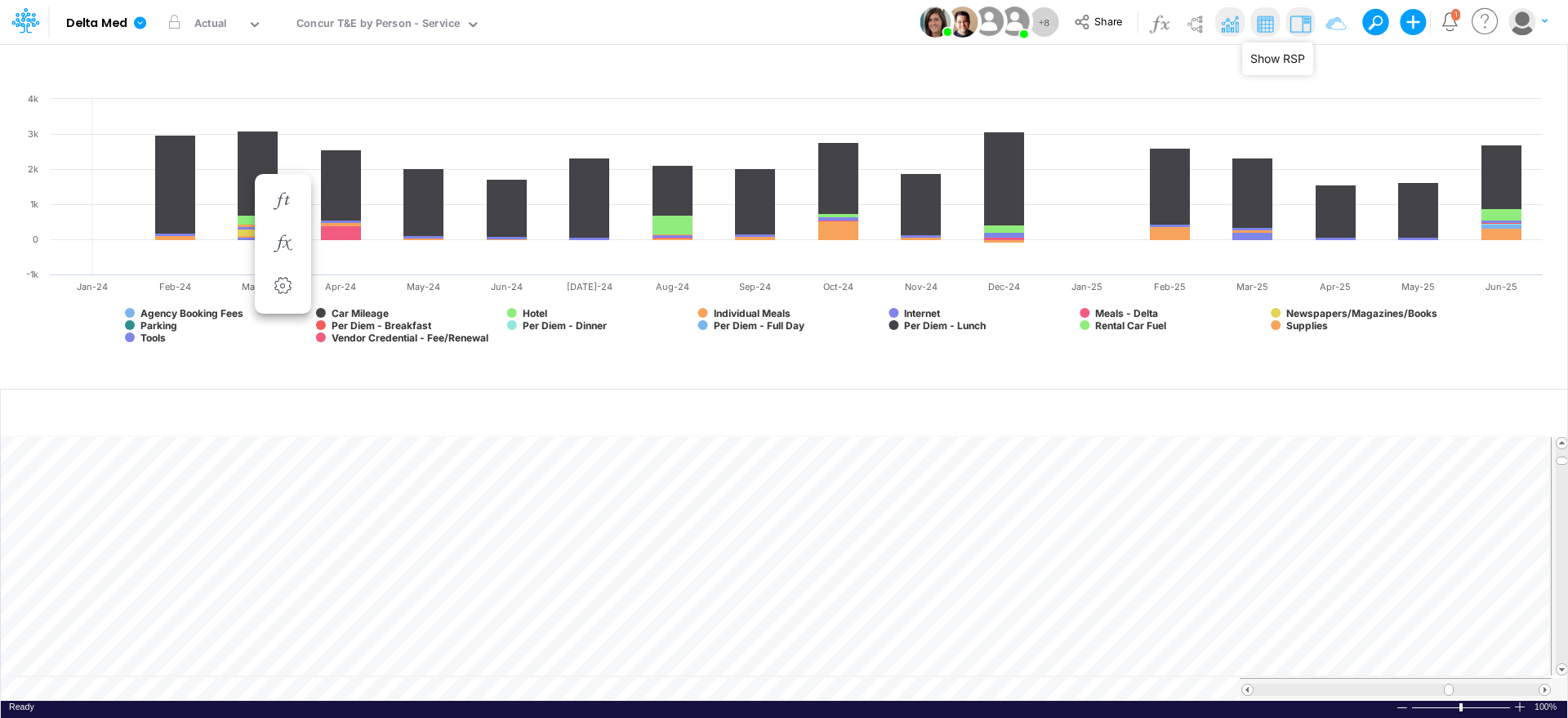
click at [1301, 25] on img at bounding box center [1300, 23] width 26 height 26
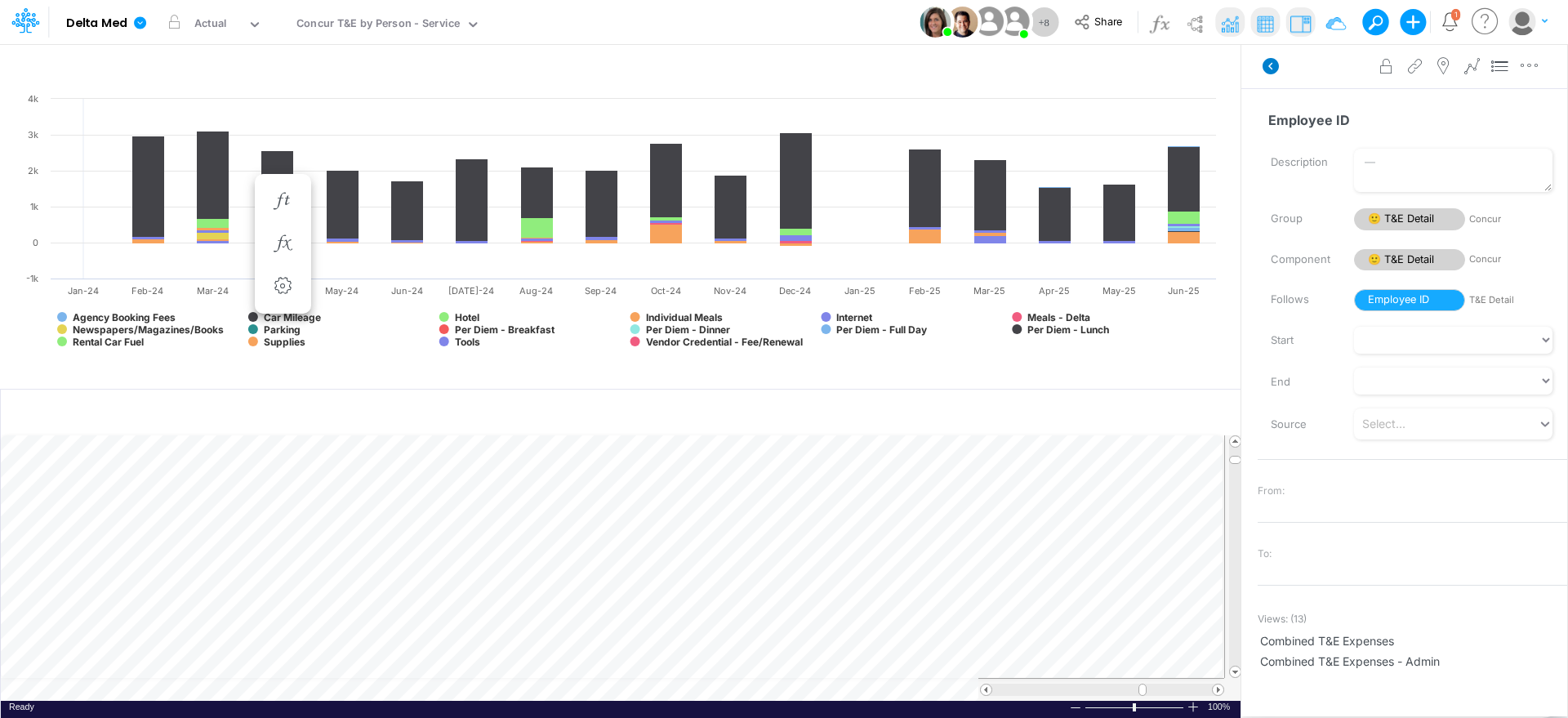
click at [1276, 68] on icon at bounding box center [1270, 66] width 16 height 16
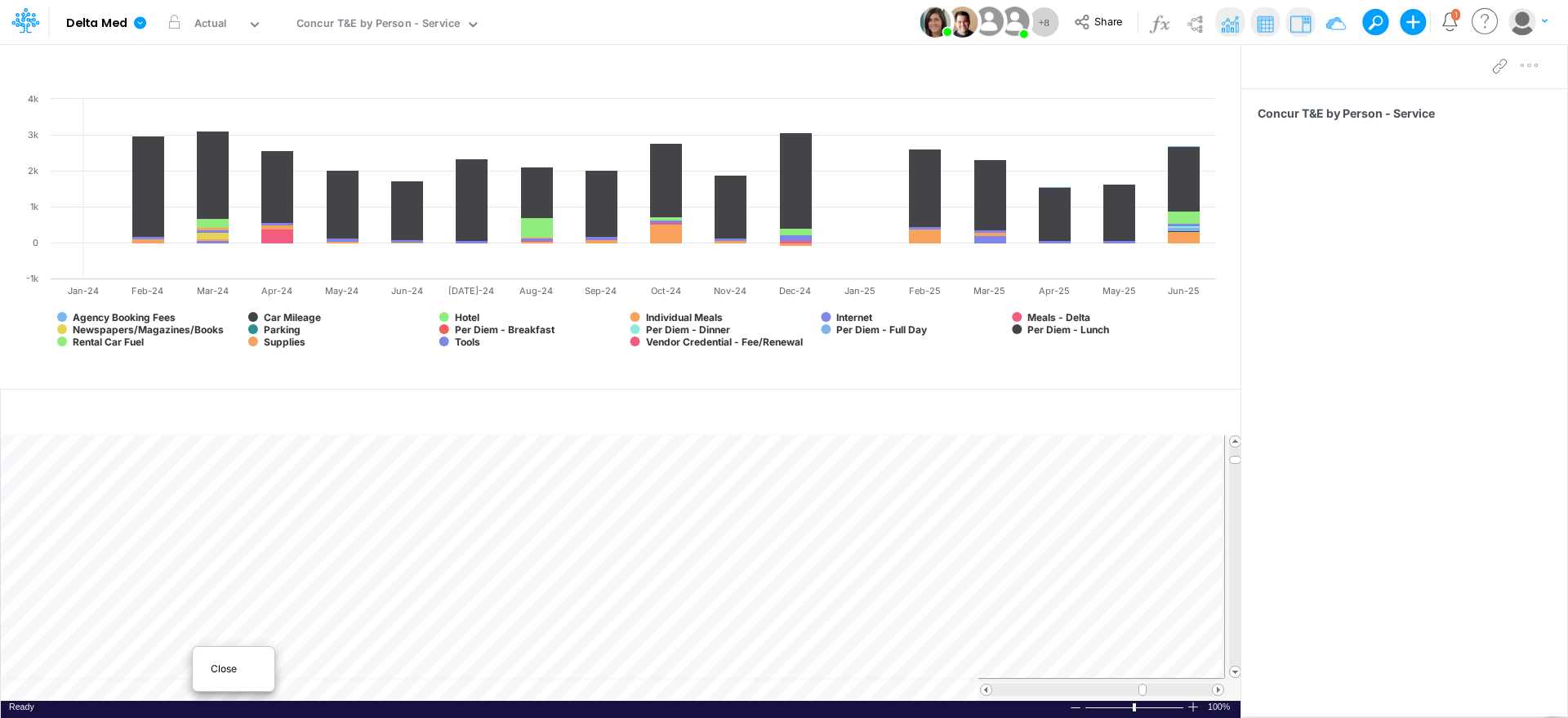
scroll to position [8, 0]
click at [223, 670] on span "Close" at bounding box center [233, 669] width 45 height 15
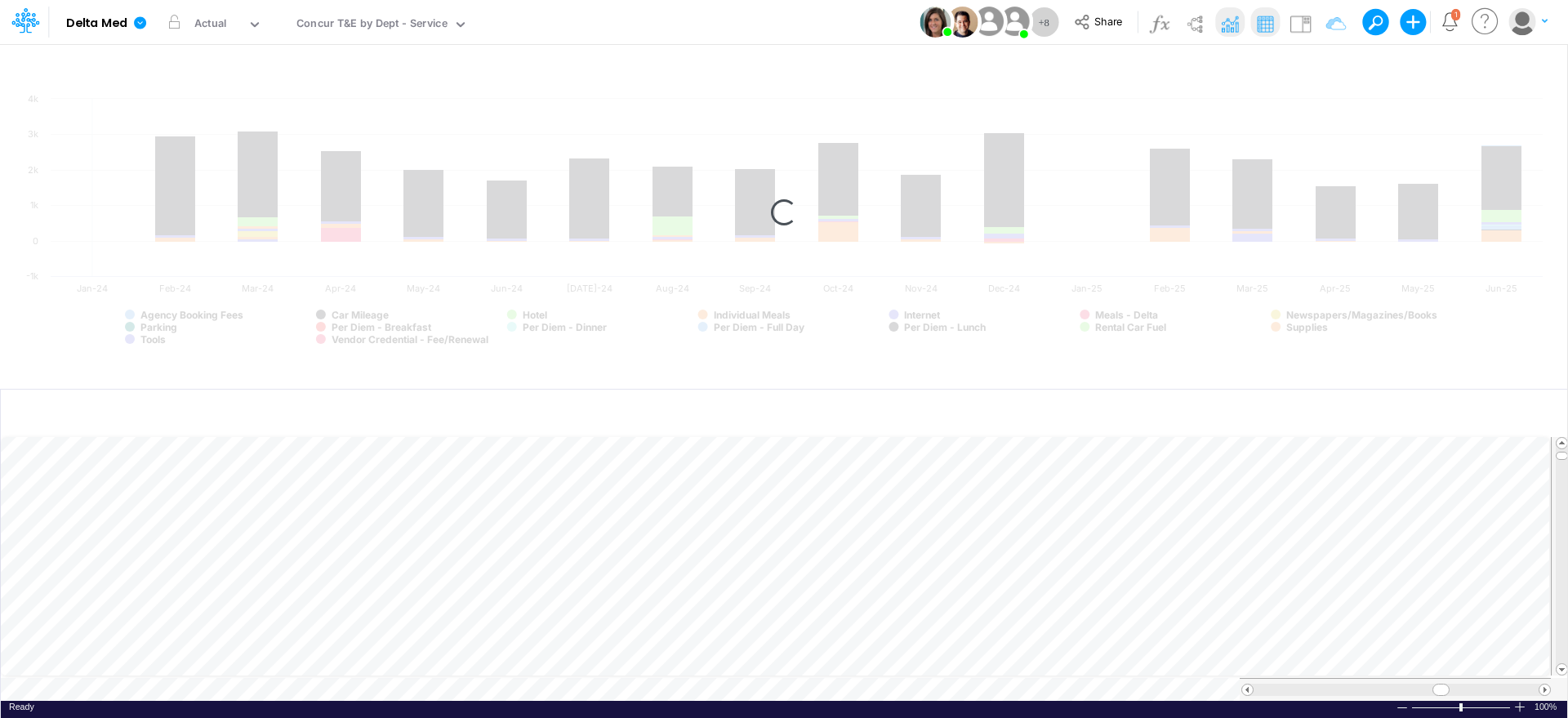
scroll to position [8, 0]
click at [251, 663] on span "Close" at bounding box center [264, 669] width 45 height 15
click at [318, 663] on span "Close" at bounding box center [333, 668] width 45 height 15
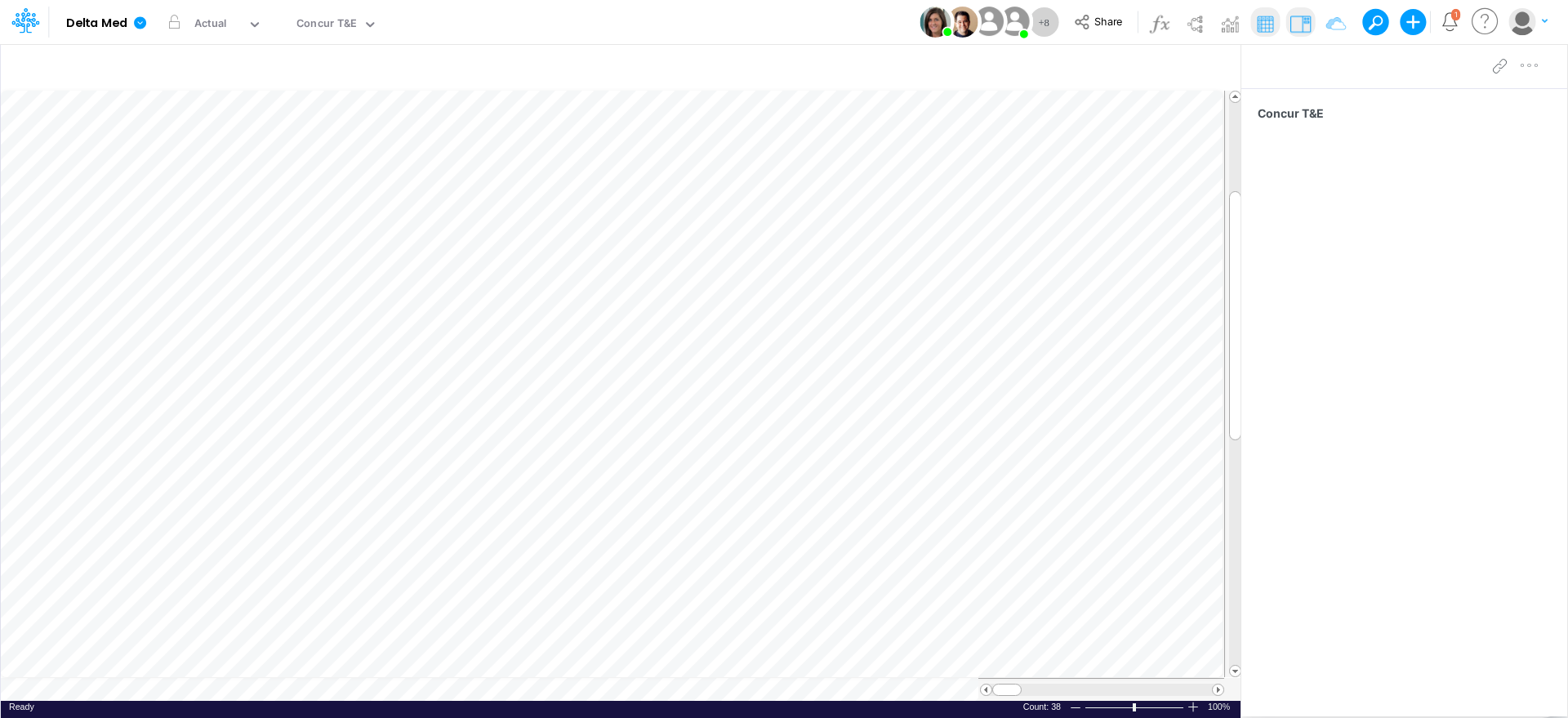
scroll to position [8, 2]
click at [152, 663] on span "Close" at bounding box center [172, 665] width 45 height 15
click at [186, 657] on div "Close" at bounding box center [199, 669] width 81 height 31
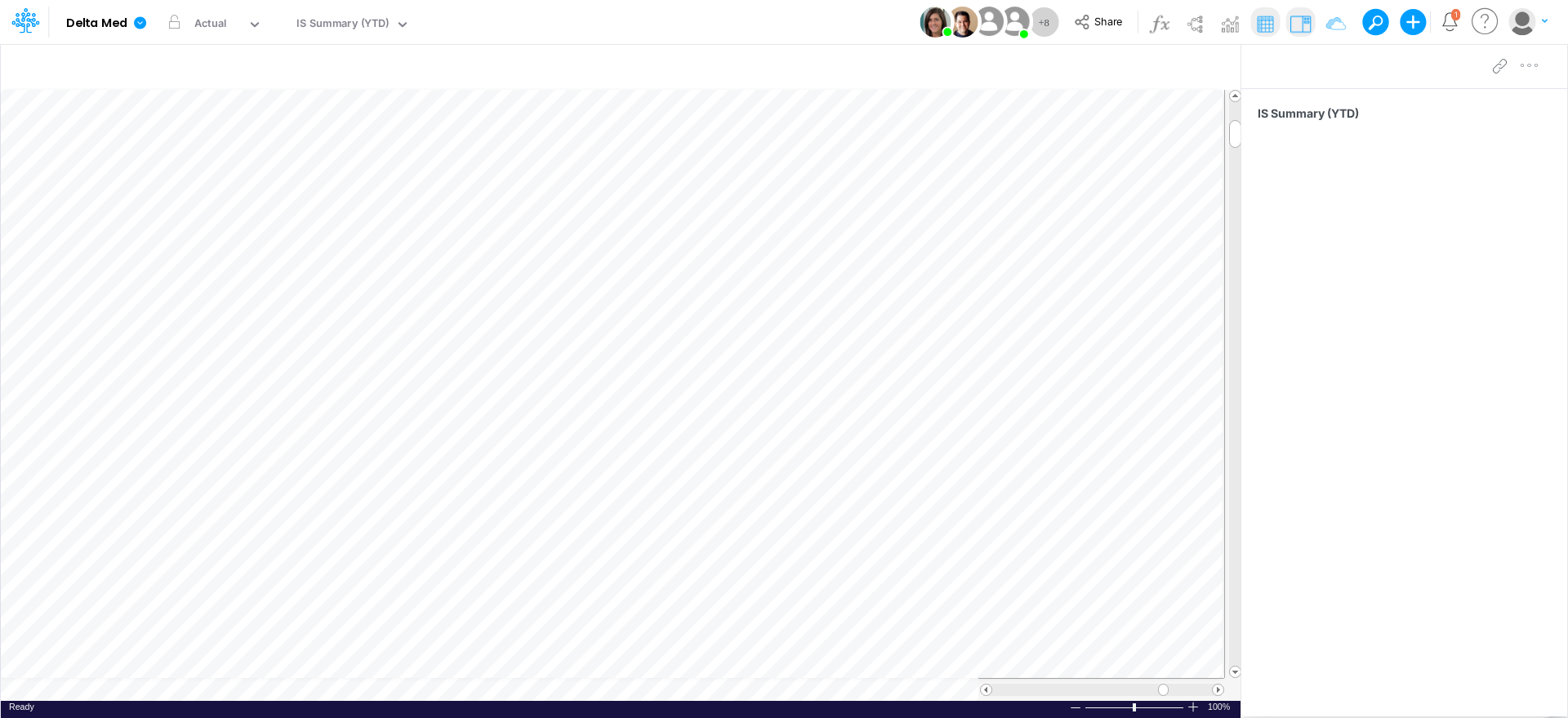
scroll to position [8, 2]
click at [1216, 66] on icon "button" at bounding box center [1210, 68] width 24 height 17
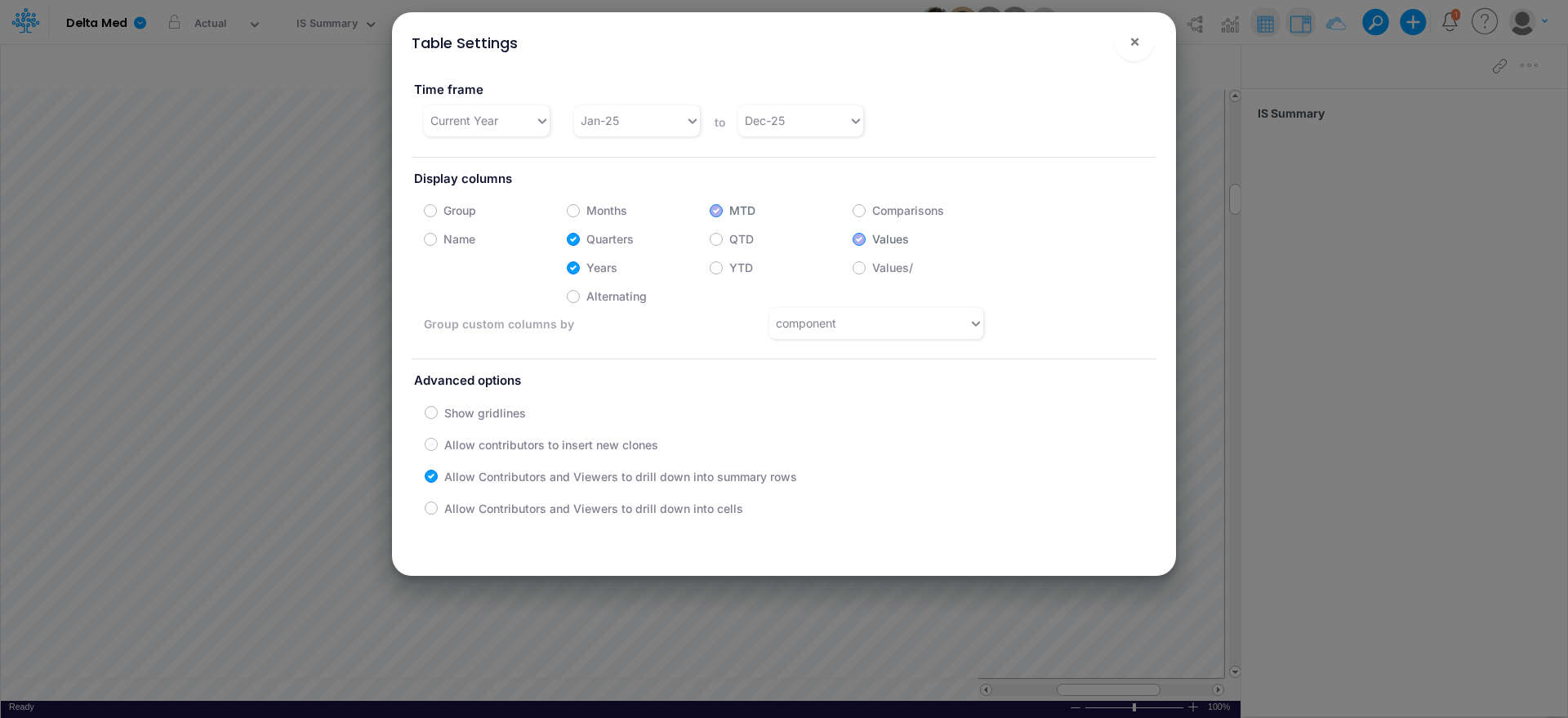
click at [581, 211] on div "Months" at bounding box center [638, 206] width 143 height 25
click at [586, 210] on label "Months" at bounding box center [606, 210] width 41 height 17
click at [586, 210] on input "Months" at bounding box center [591, 206] width 10 height 10
checkbox input "true"
click at [586, 236] on label "Quarters" at bounding box center [610, 239] width 48 height 17
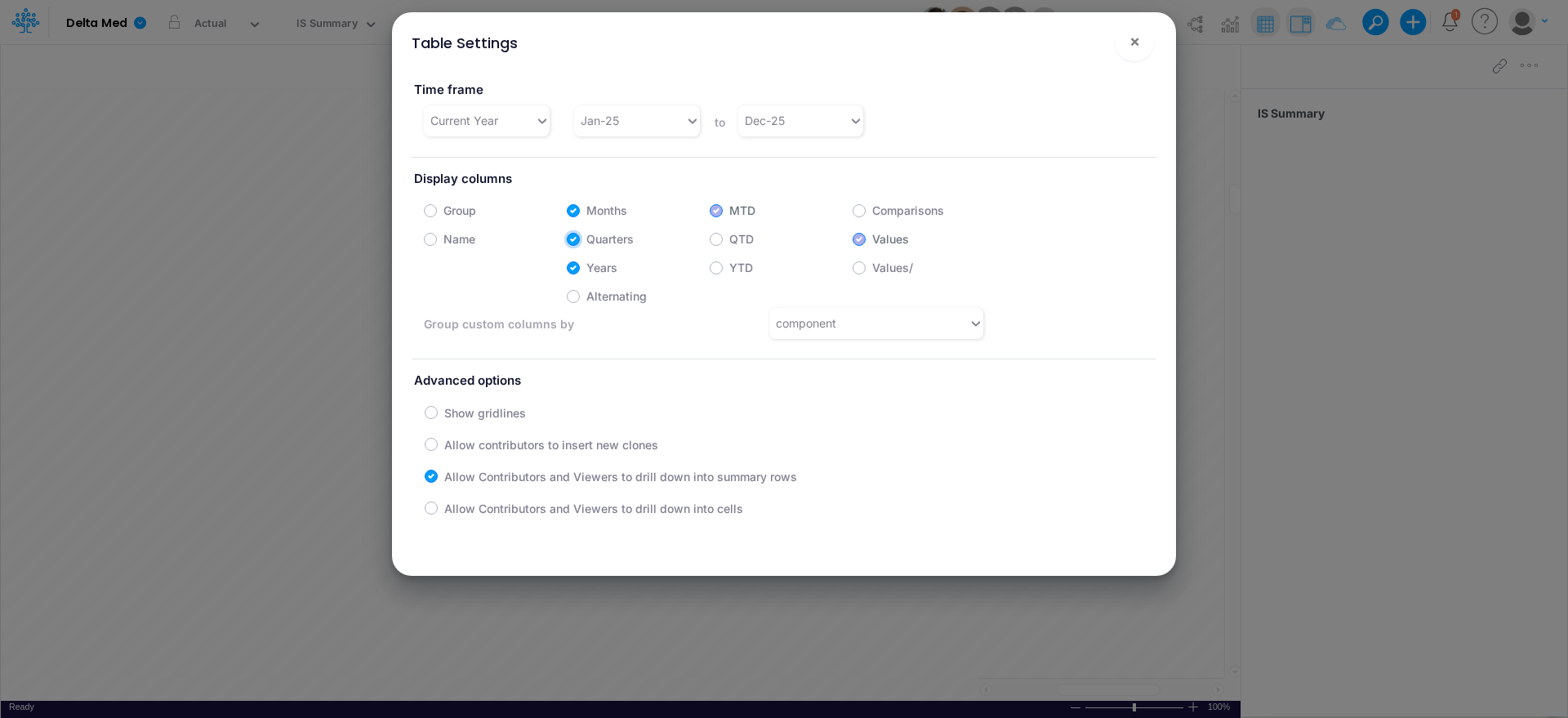
click at [586, 236] on input "Quarters" at bounding box center [591, 235] width 10 height 10
checkbox input "false"
click at [1132, 40] on span "×" at bounding box center [1135, 41] width 10 height 20
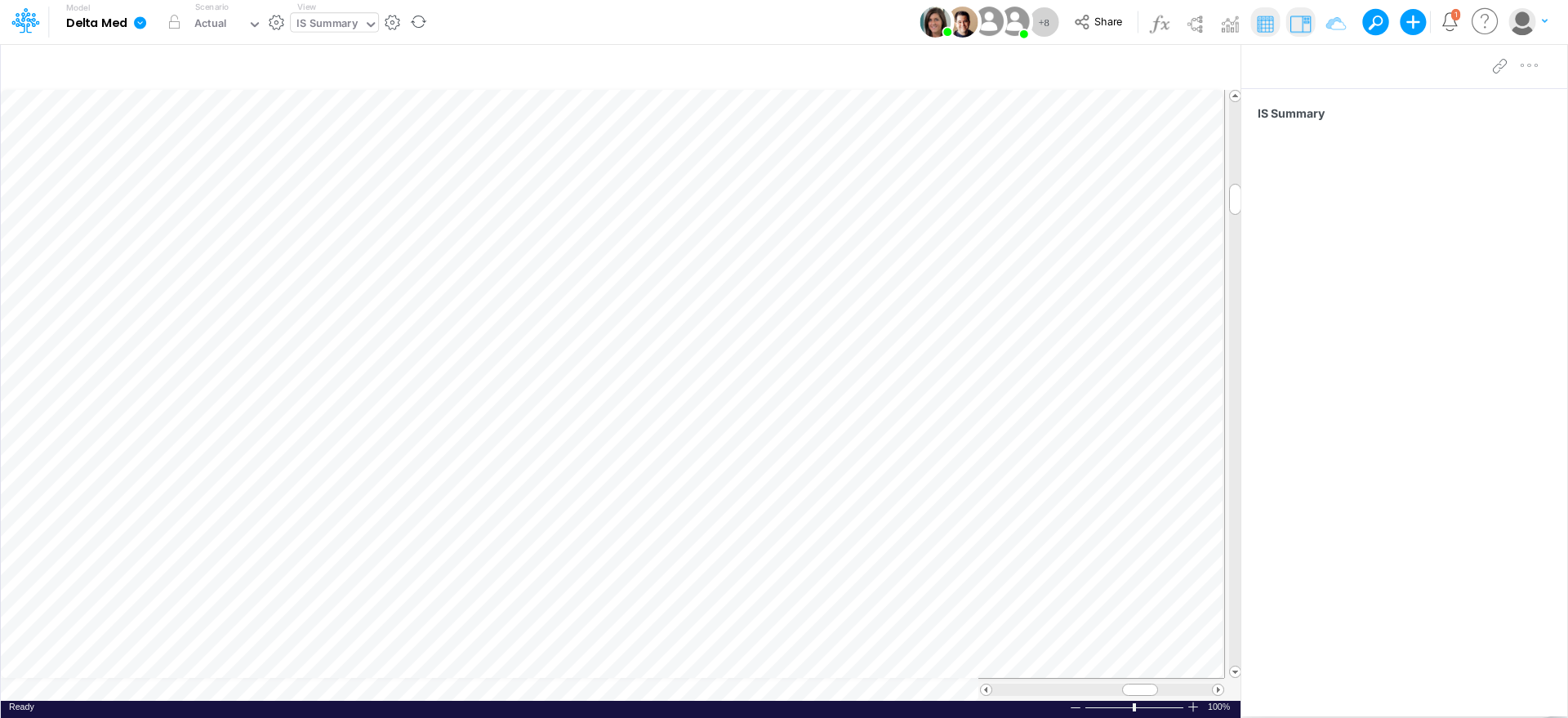
click at [368, 25] on icon at bounding box center [371, 24] width 15 height 15
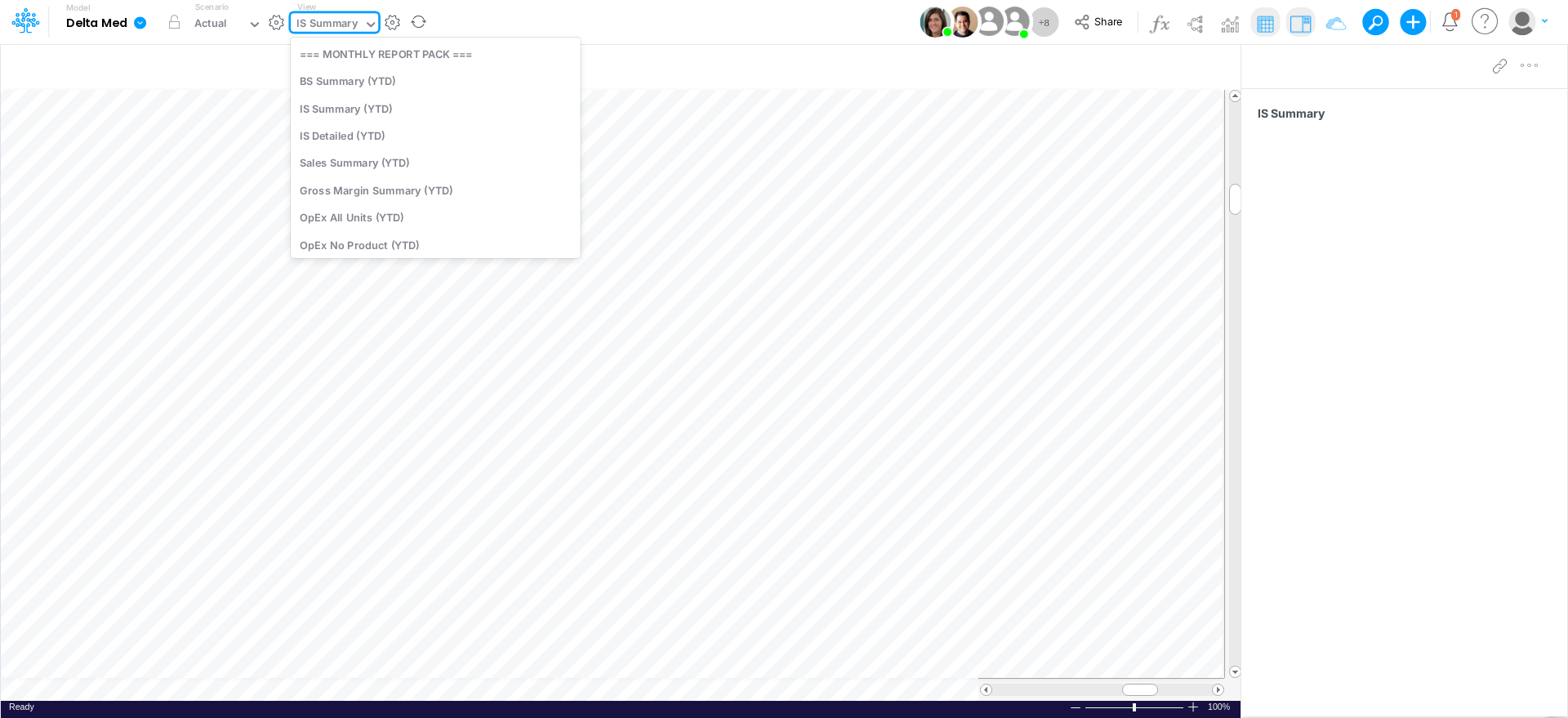
scroll to position [253, 0]
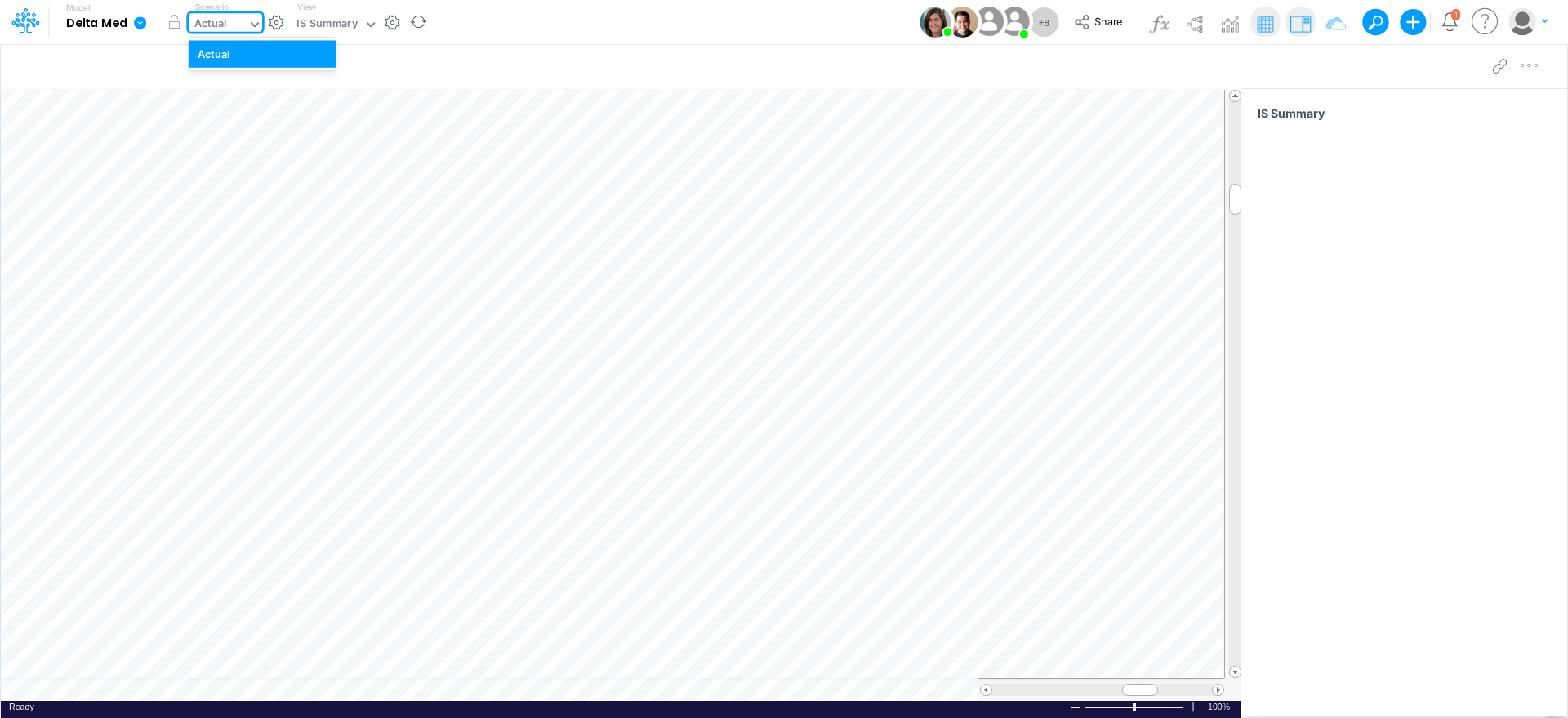
click at [255, 23] on icon at bounding box center [255, 24] width 15 height 15
click at [279, 21] on button "button" at bounding box center [276, 23] width 17 height 17
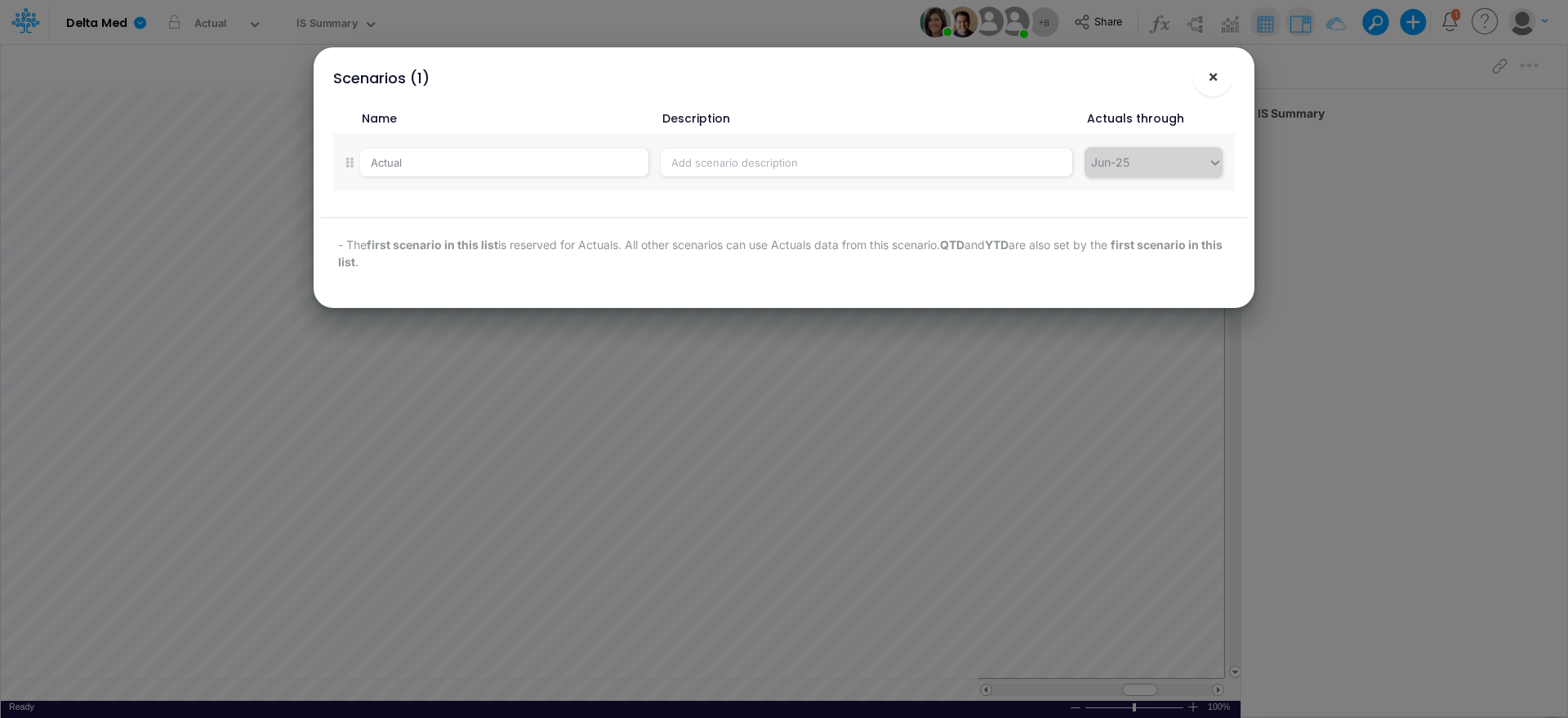
click at [1226, 72] on button "×" at bounding box center [1212, 76] width 39 height 39
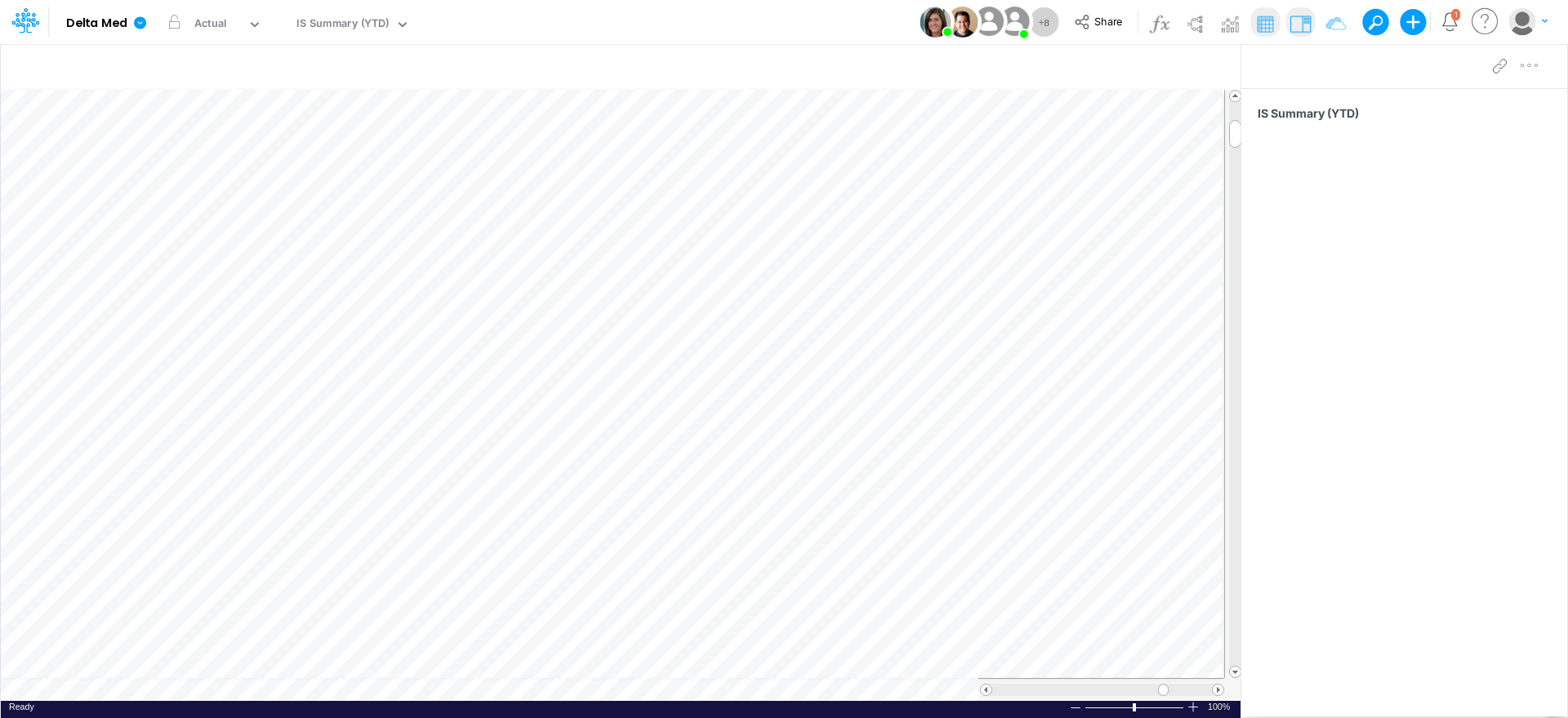
scroll to position [8, 2]
click at [1216, 64] on icon "button" at bounding box center [1210, 68] width 24 height 17
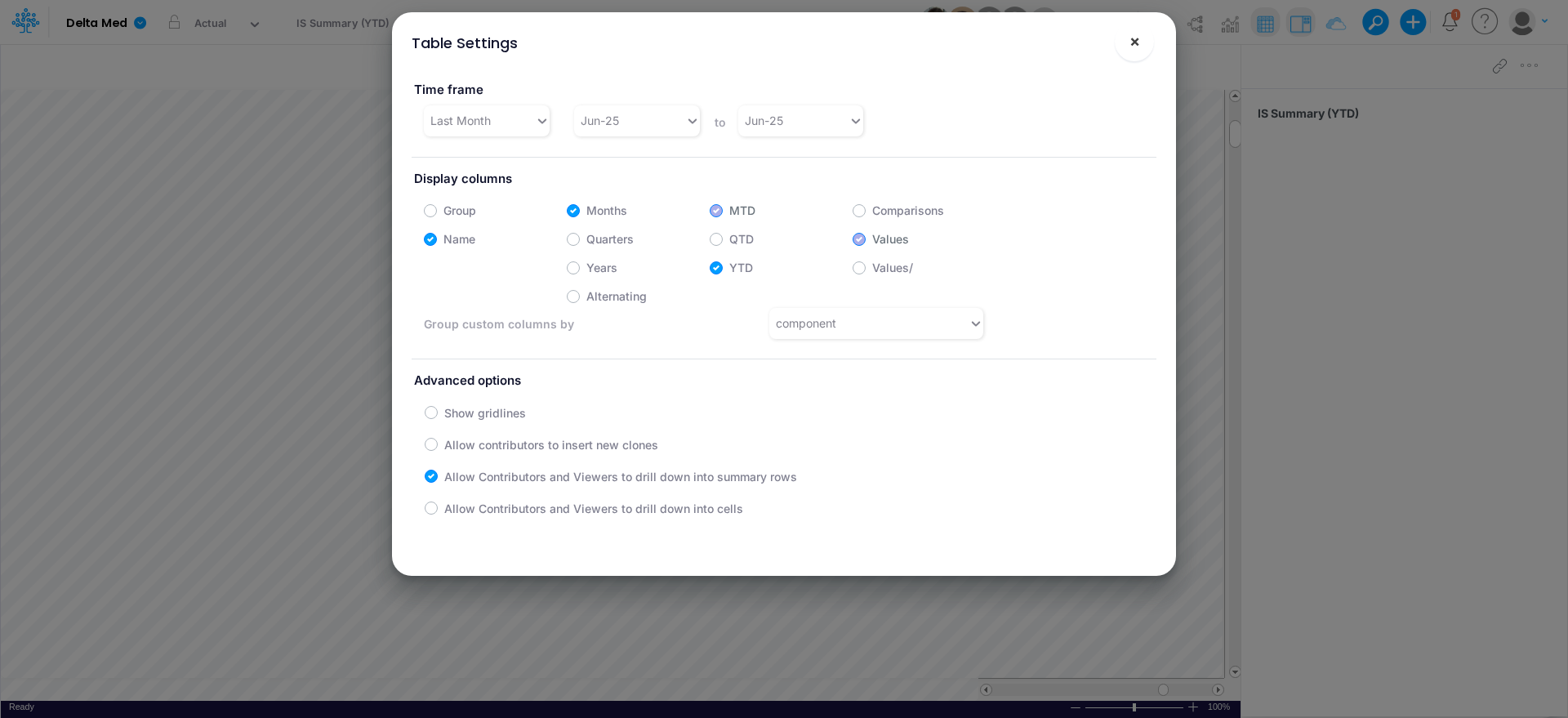
click at [1131, 49] on span "×" at bounding box center [1135, 41] width 10 height 20
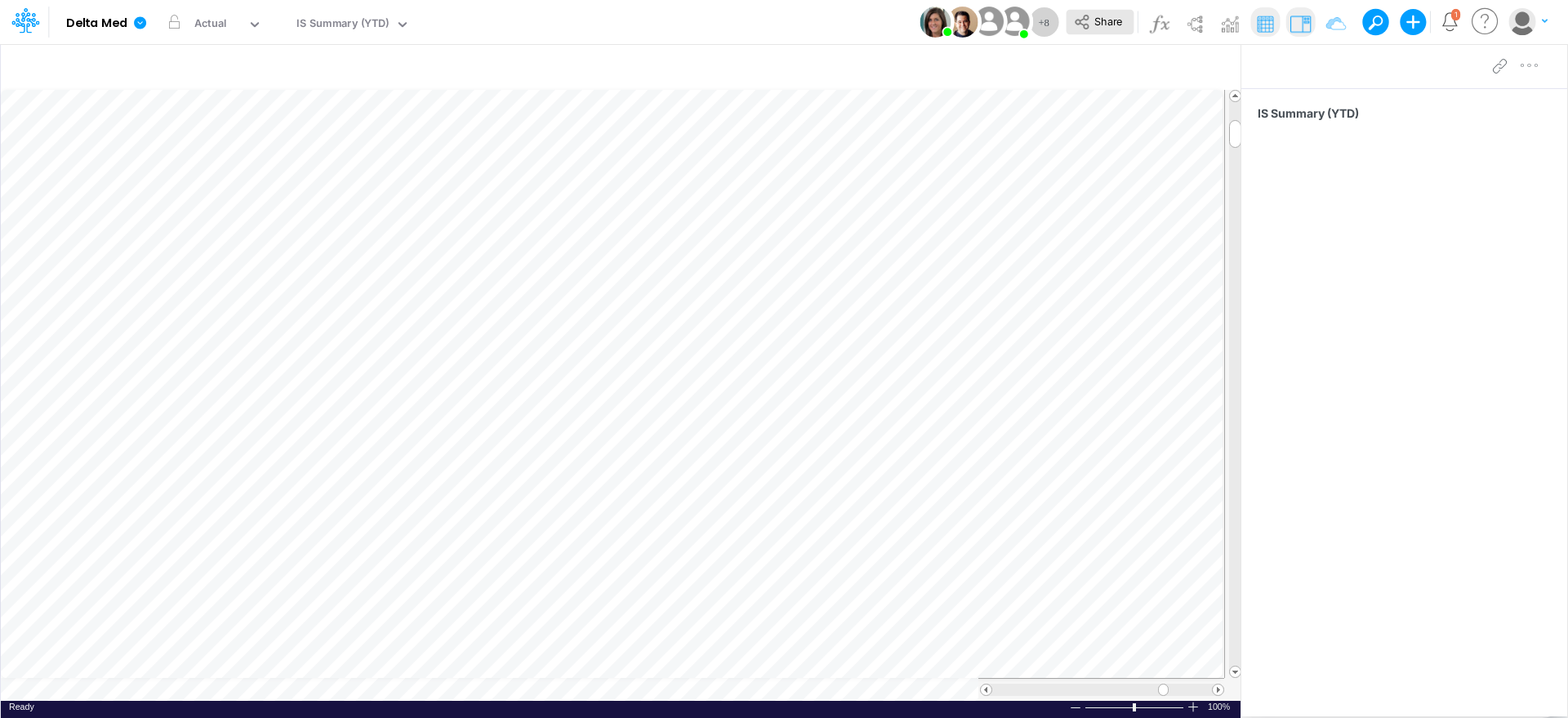
click at [1081, 17] on icon at bounding box center [1081, 22] width 18 height 18
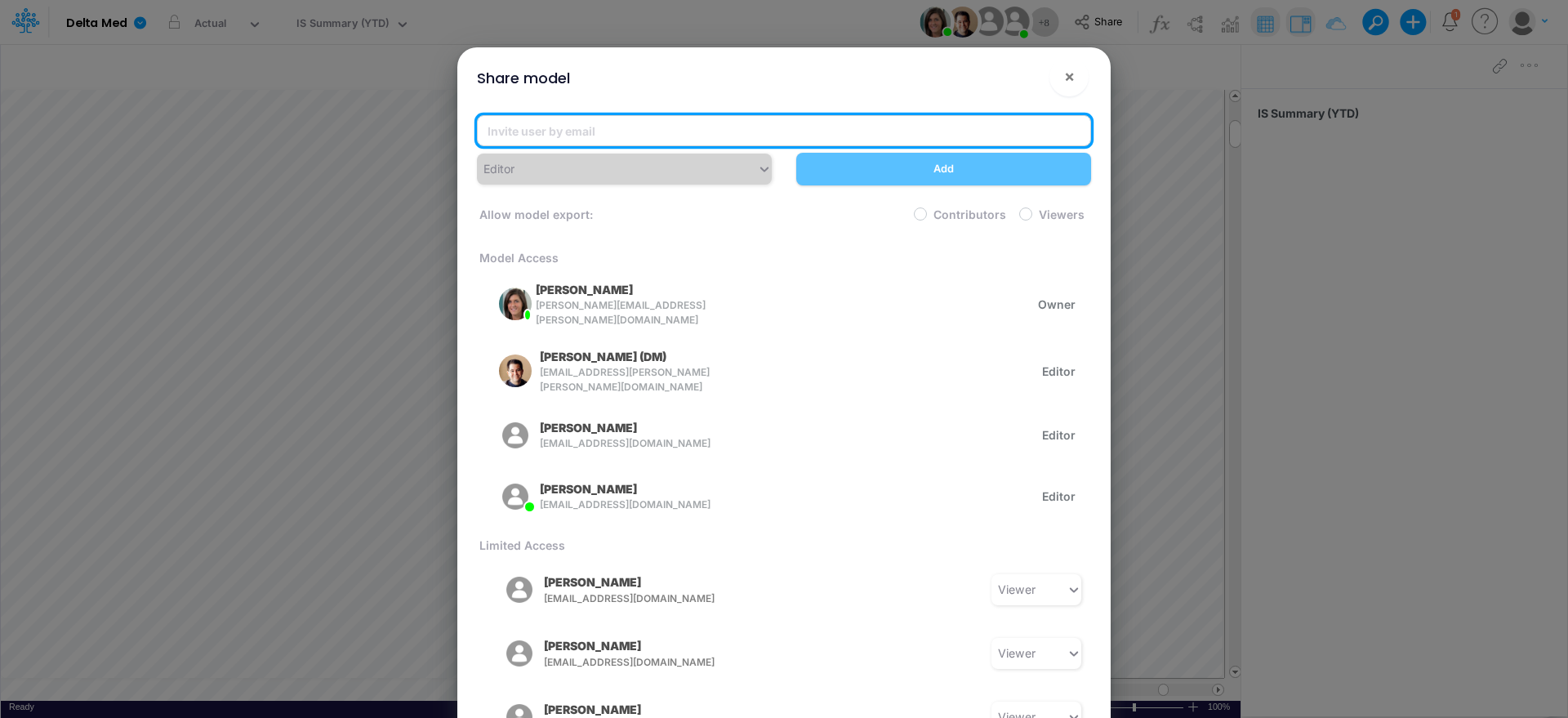
click at [930, 136] on input "email" at bounding box center [784, 131] width 614 height 31
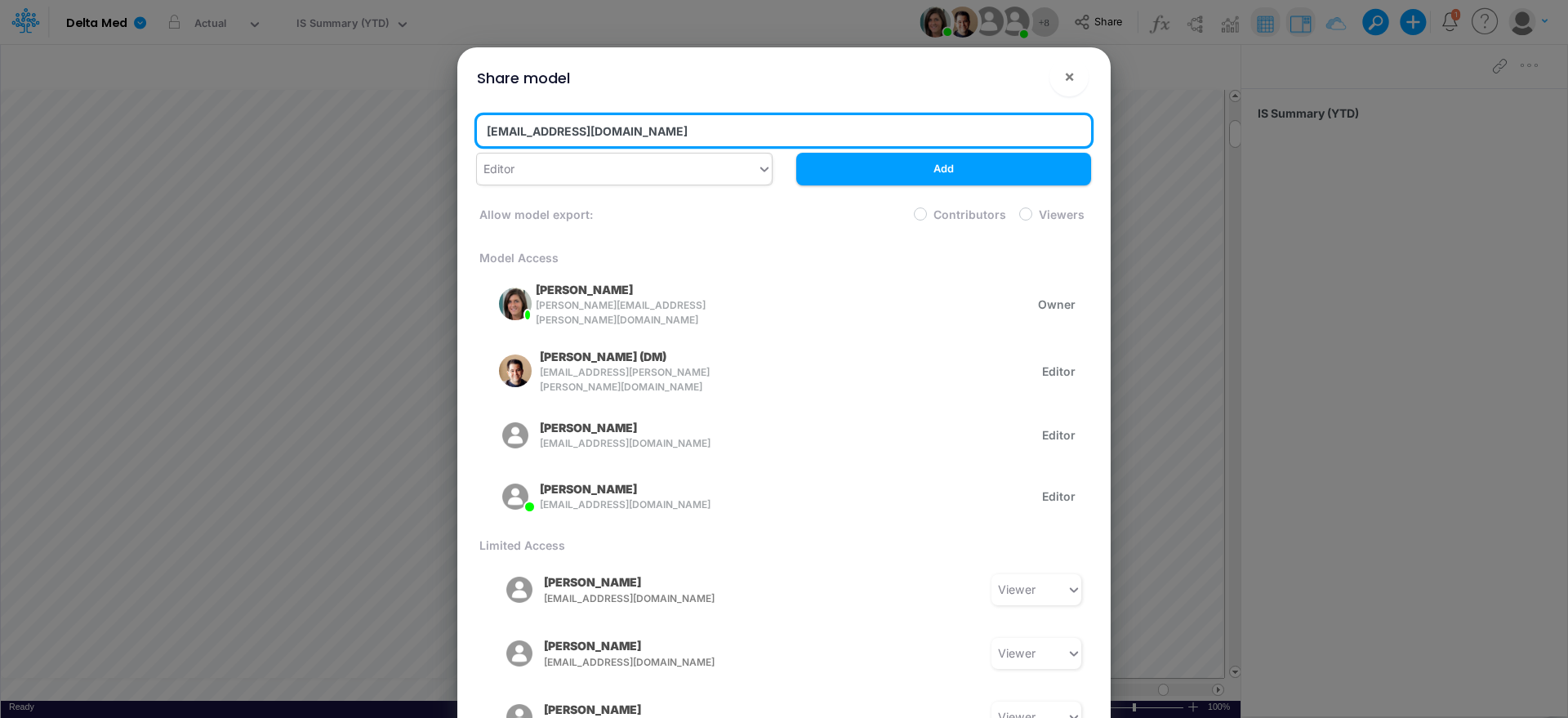
type input "[EMAIL_ADDRESS][DOMAIN_NAME]"
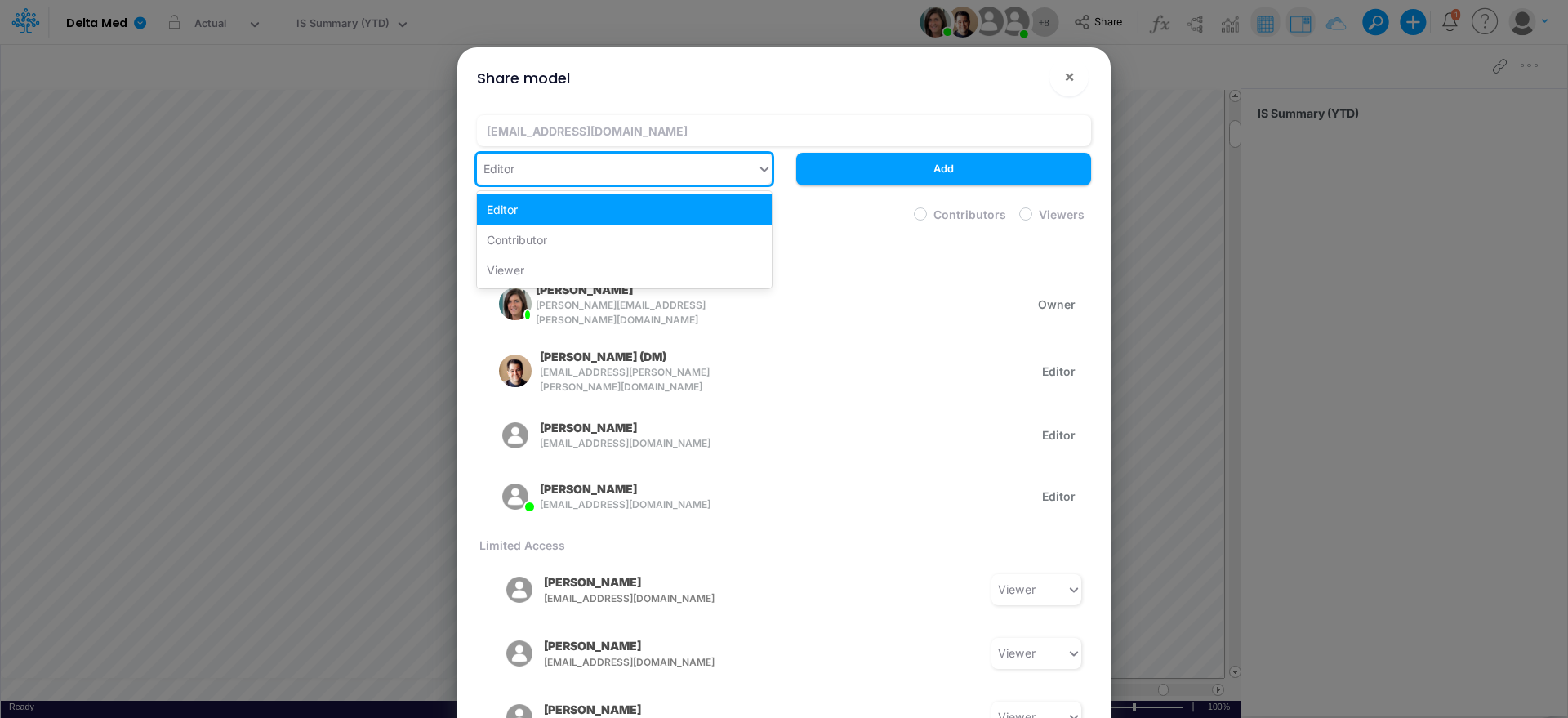
click at [733, 169] on div "Editor" at bounding box center [617, 168] width 281 height 27
click at [689, 265] on div "Viewer" at bounding box center [624, 269] width 295 height 30
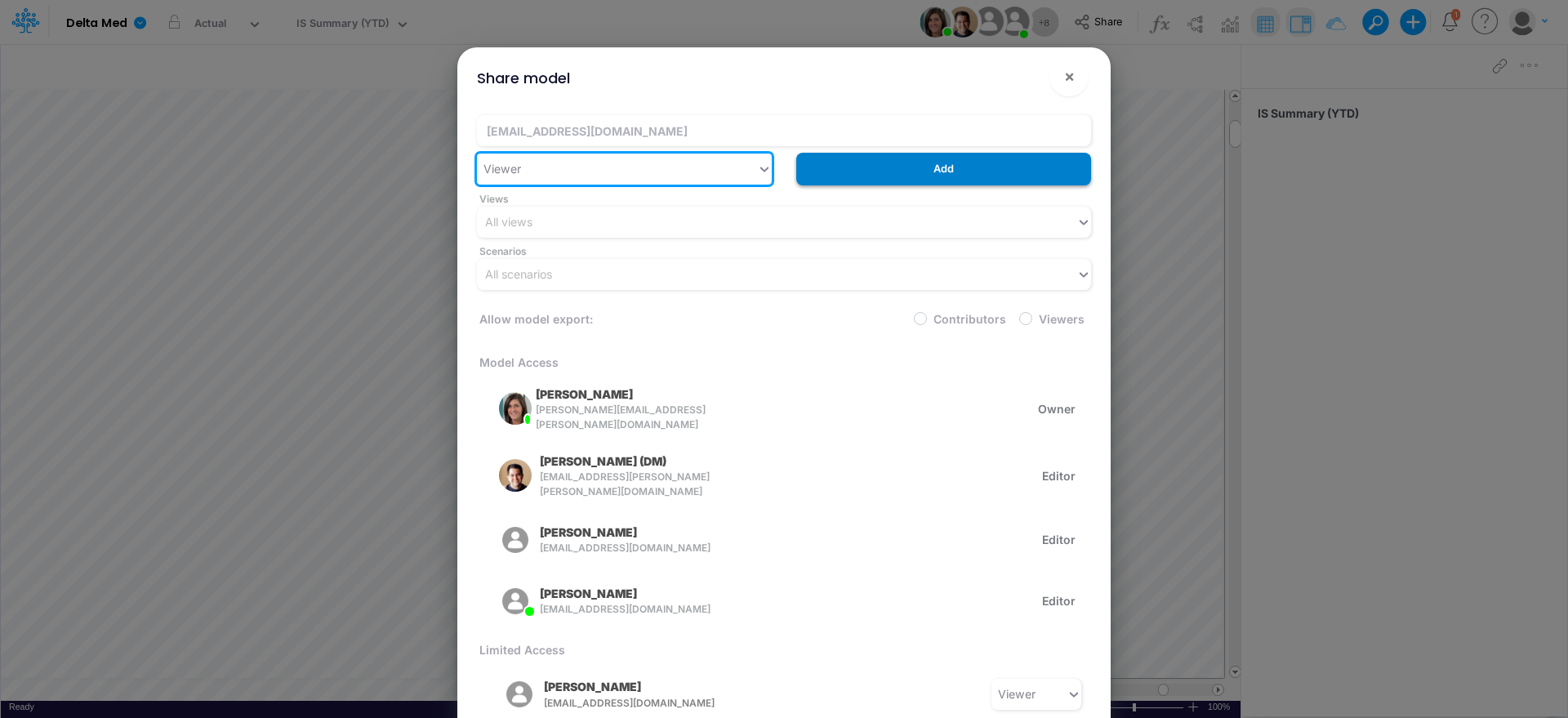
click at [915, 165] on button "Add" at bounding box center [944, 168] width 295 height 32
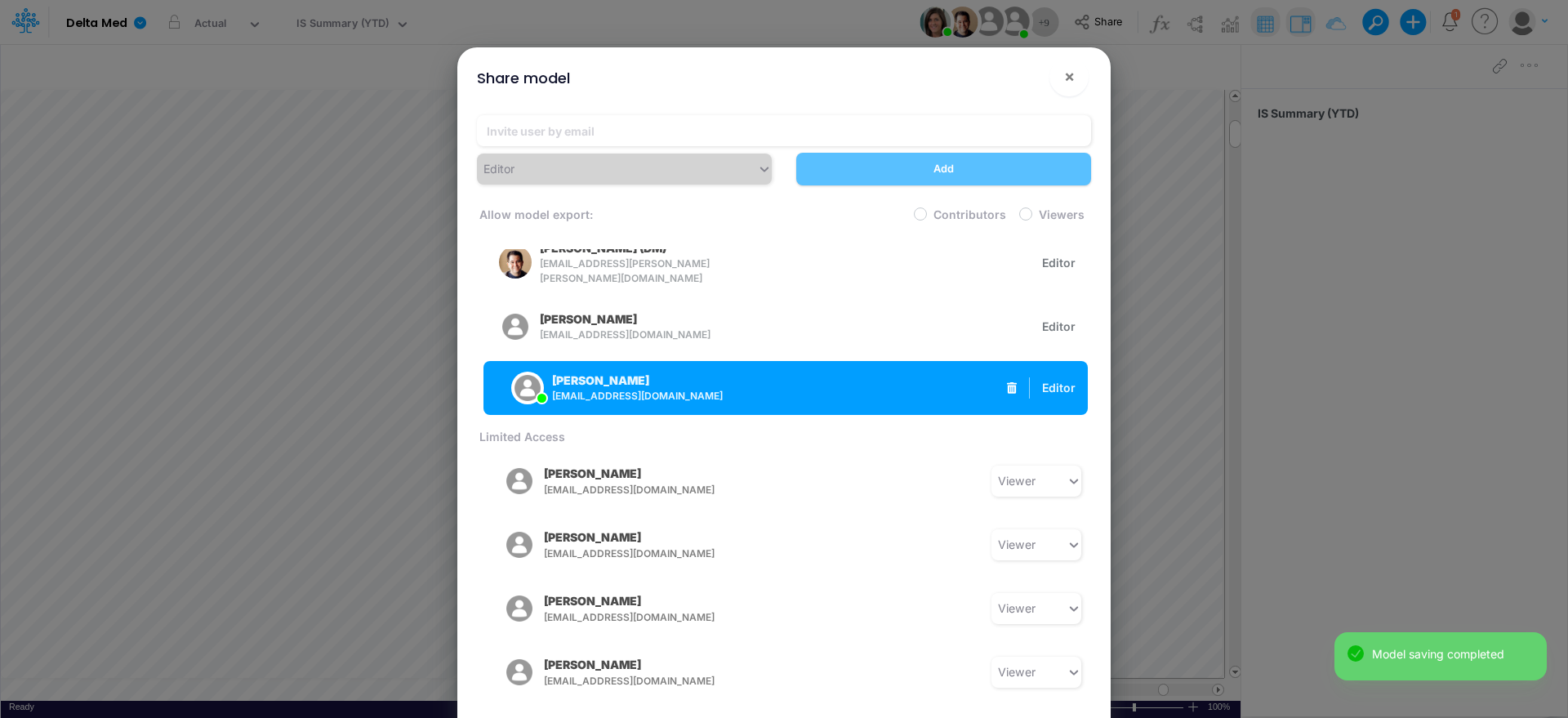
scroll to position [109, 0]
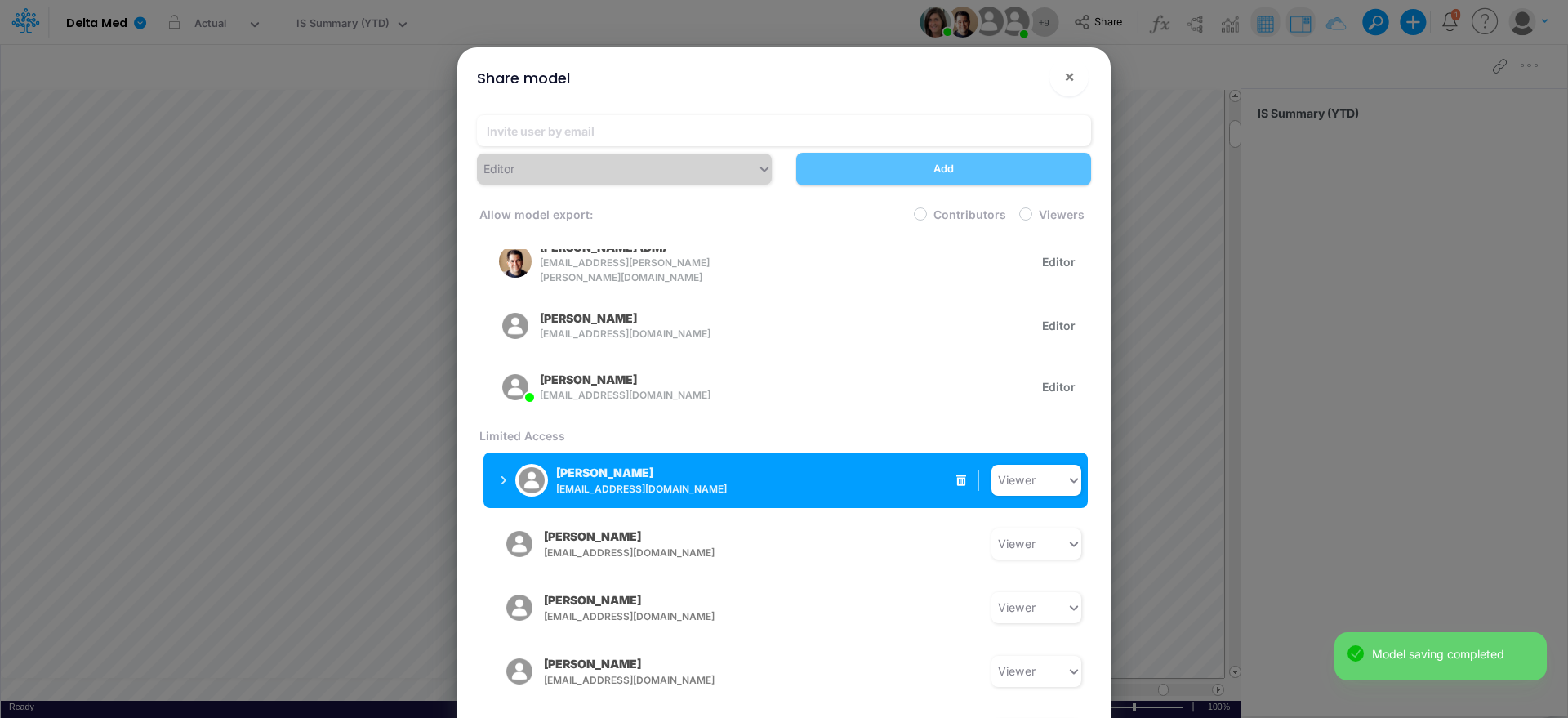
click at [501, 475] on icon "button" at bounding box center [504, 481] width 7 height 10
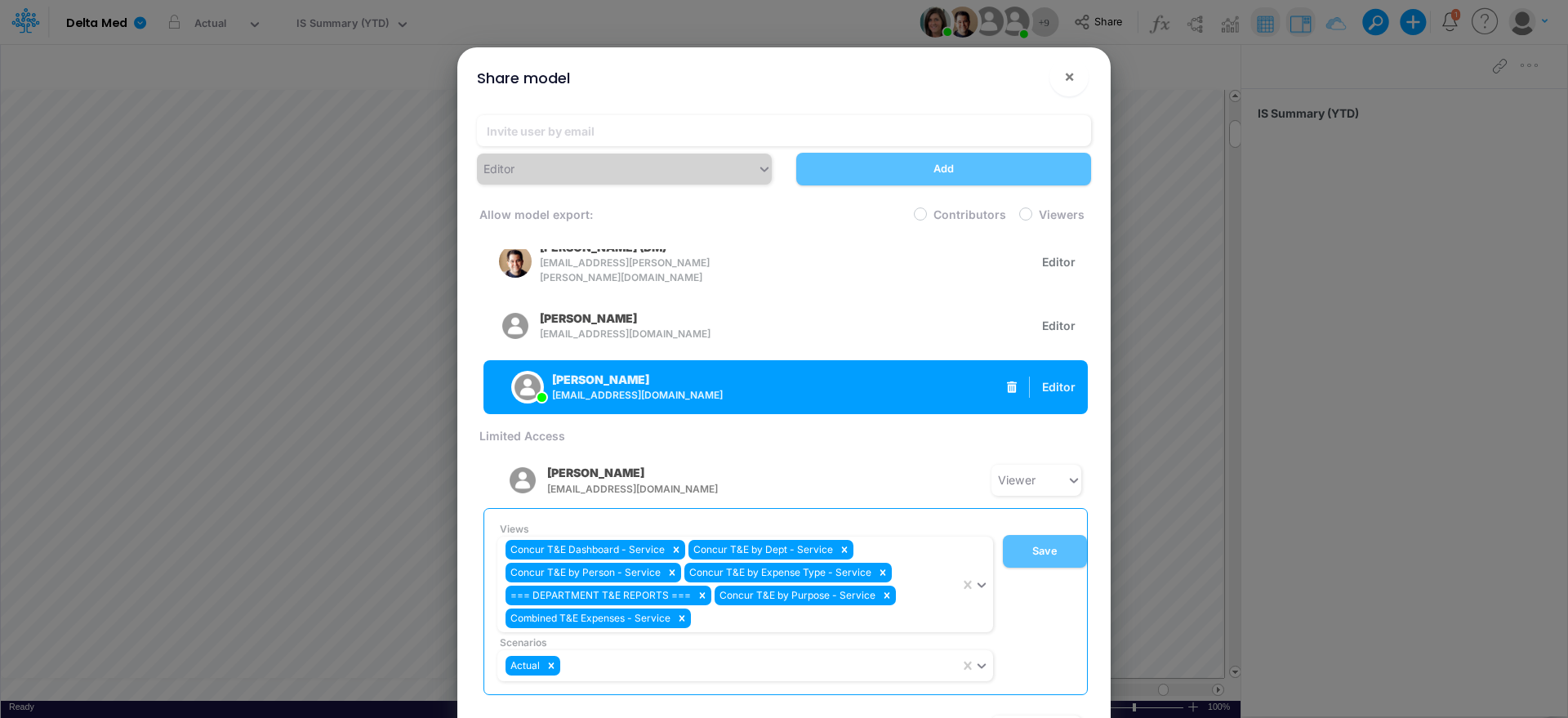
scroll to position [295, 0]
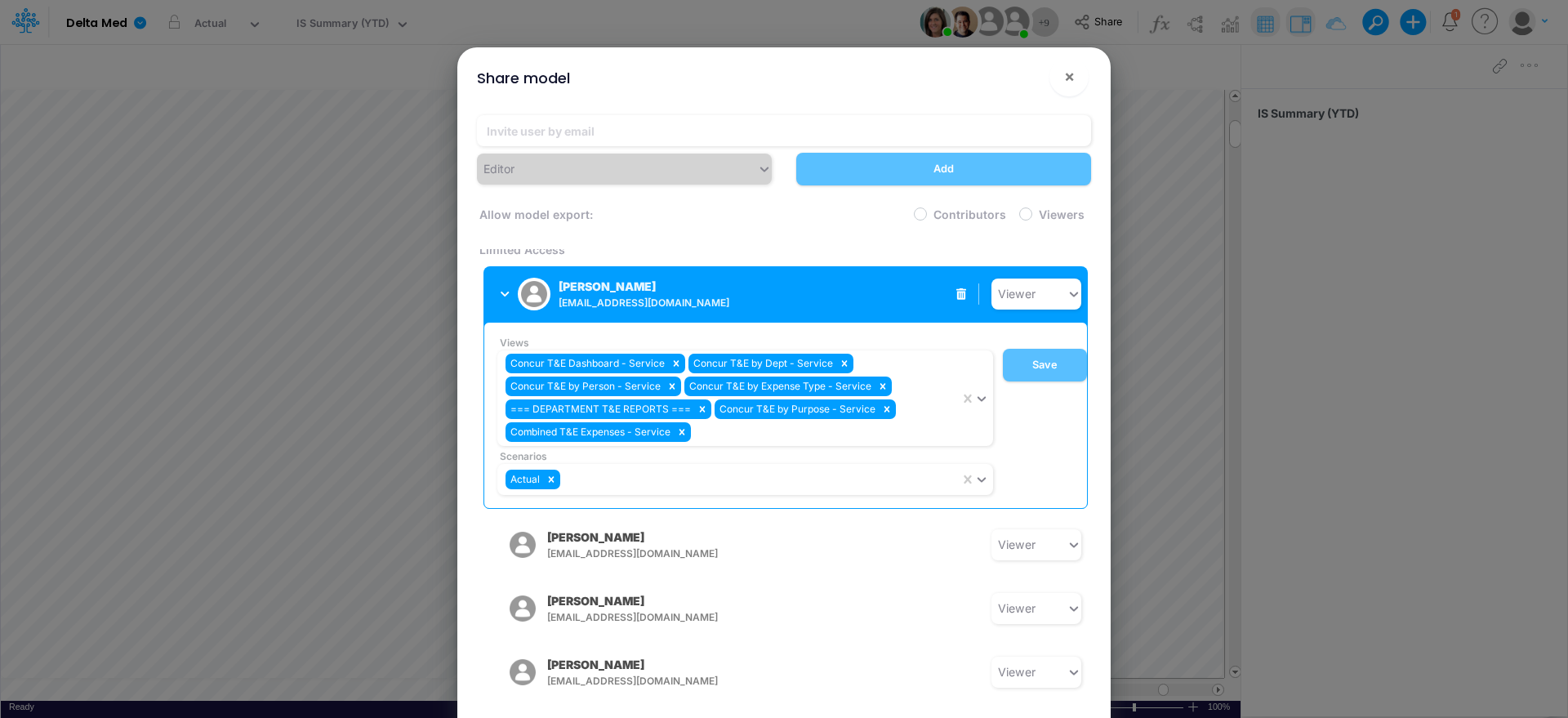
click at [501, 289] on icon "button" at bounding box center [505, 294] width 9 height 10
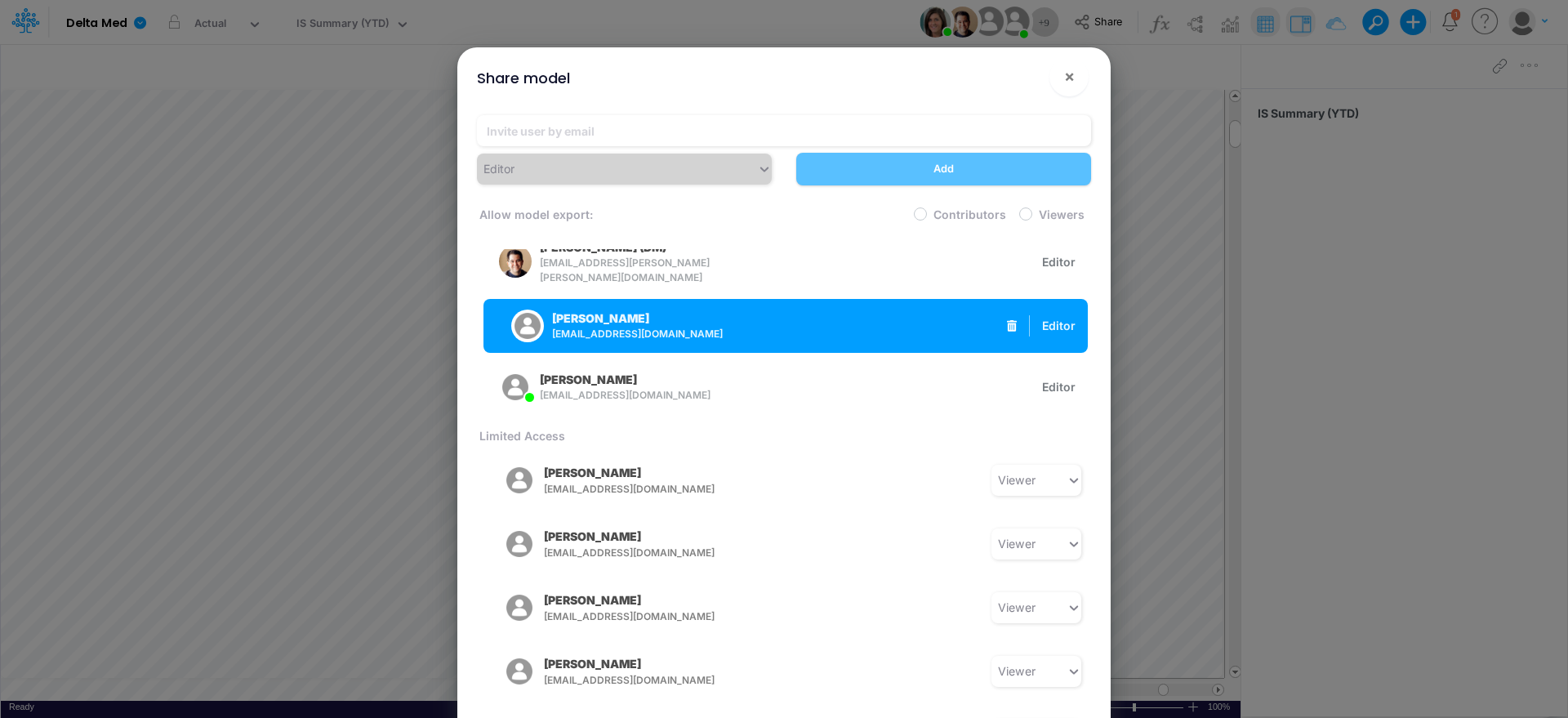
scroll to position [0, 0]
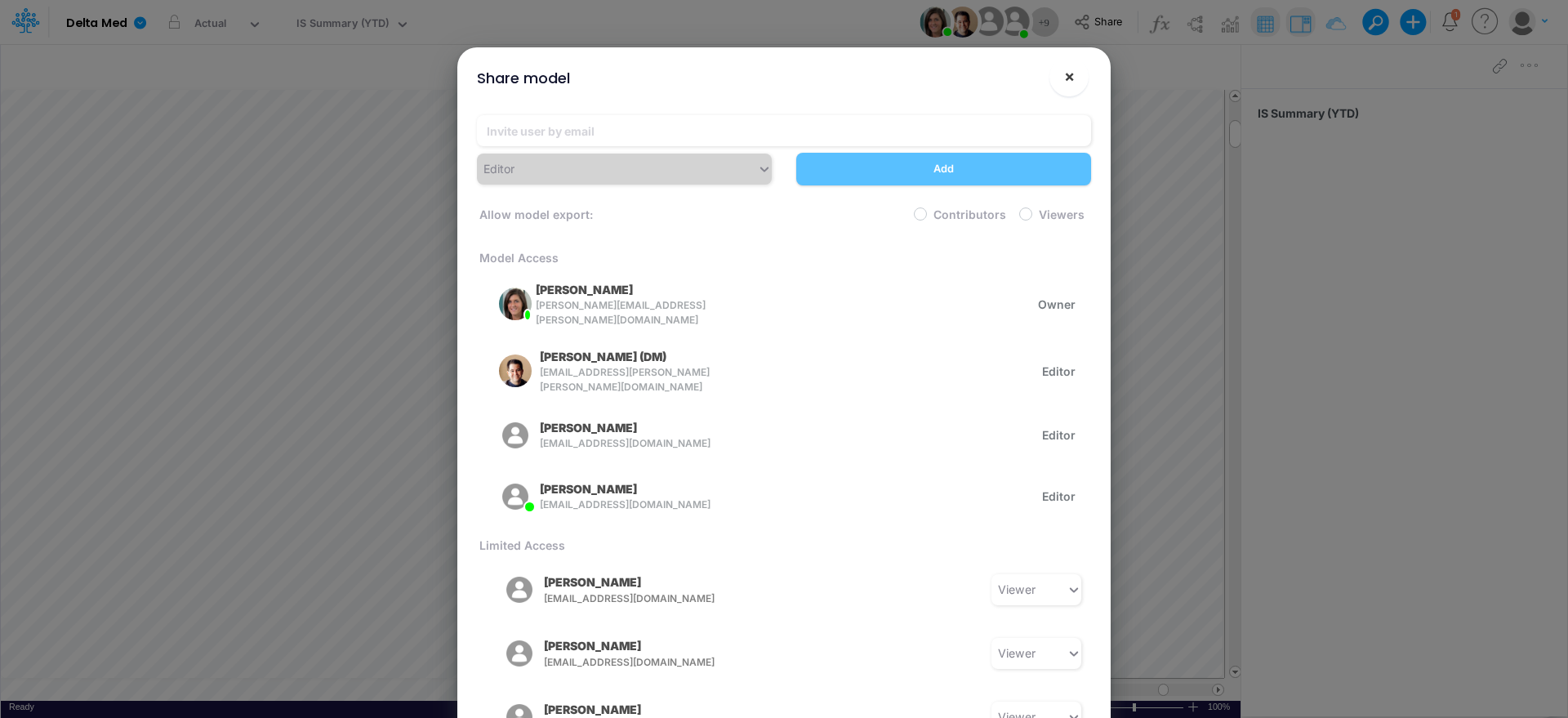
click at [1061, 68] on button "×" at bounding box center [1068, 76] width 39 height 39
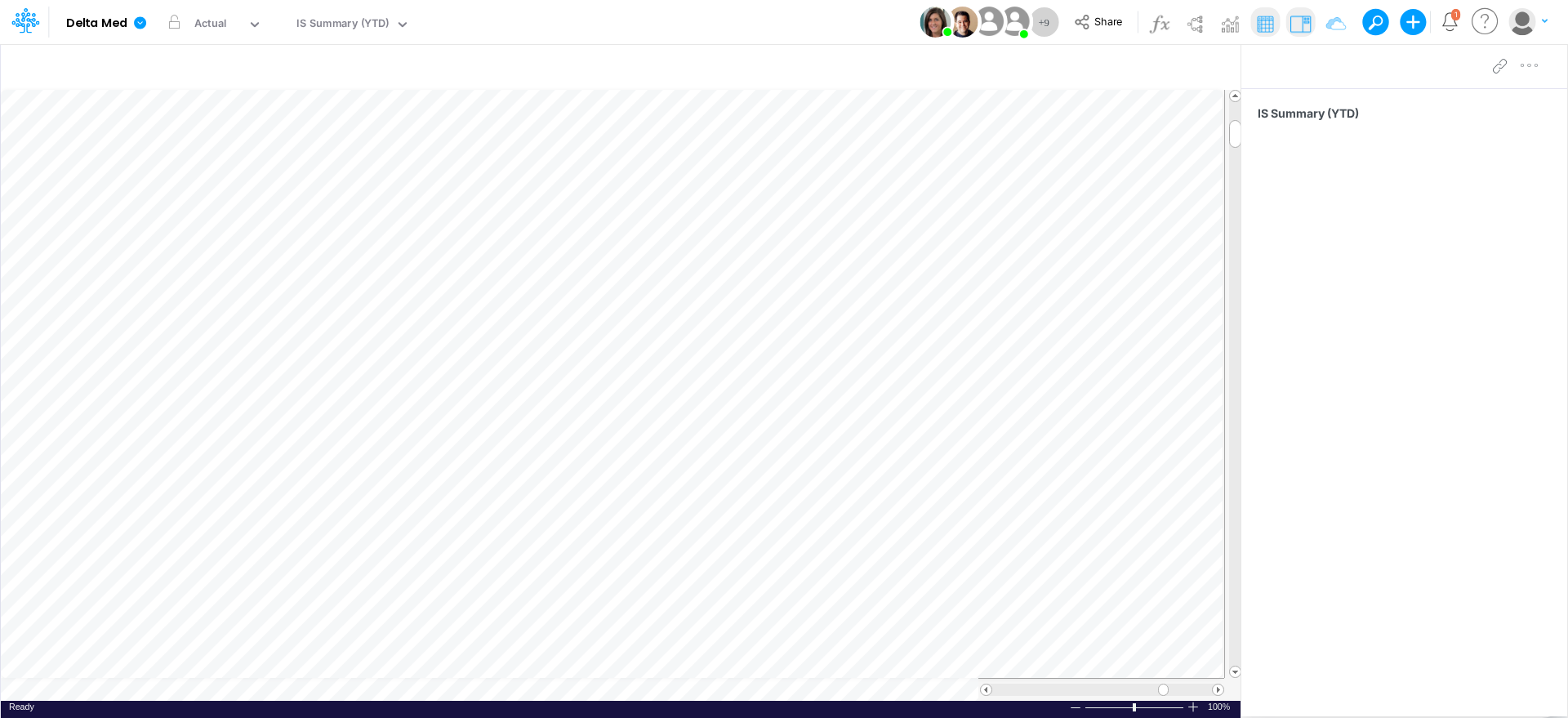
click at [1477, 22] on icon at bounding box center [1486, 22] width 33 height 32
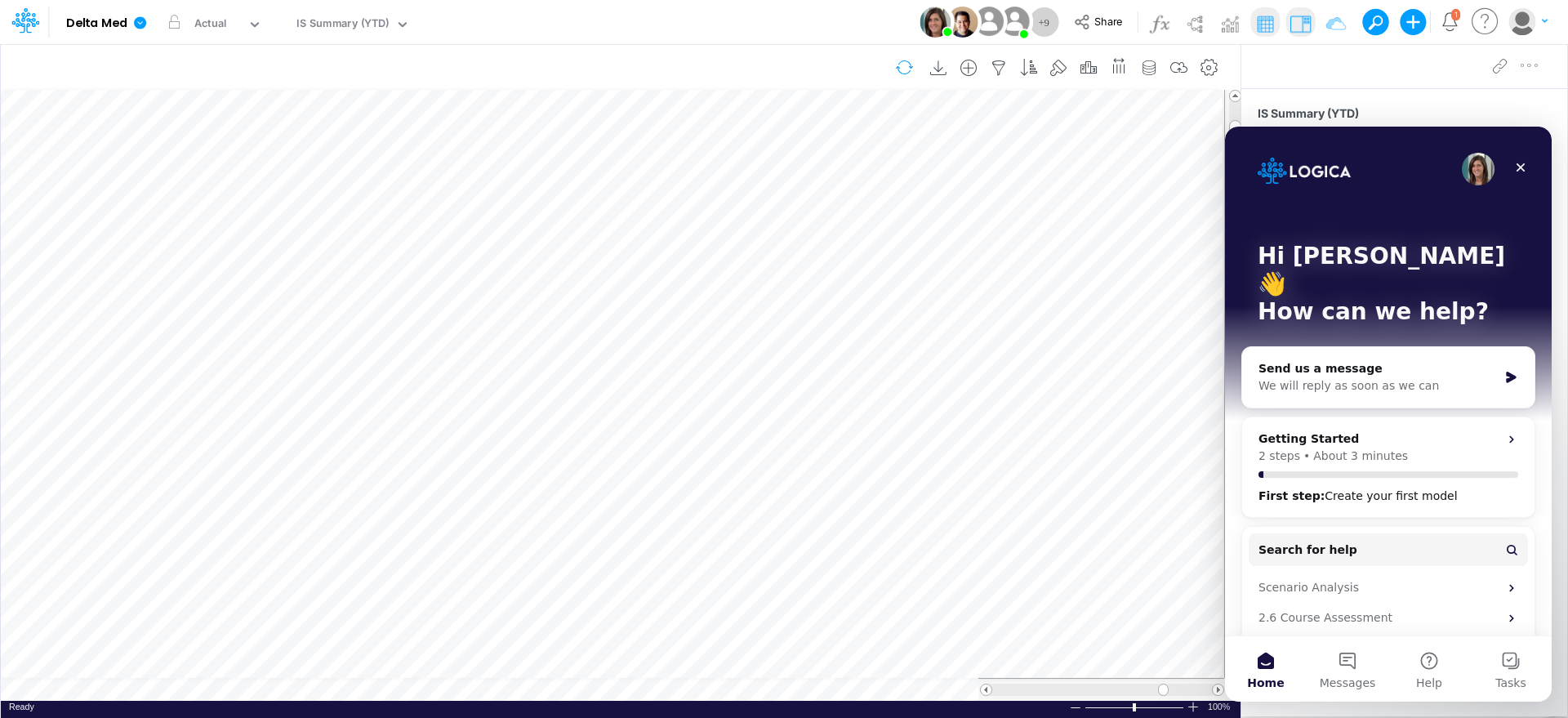
click at [837, 695] on table at bounding box center [622, 396] width 1242 height 611
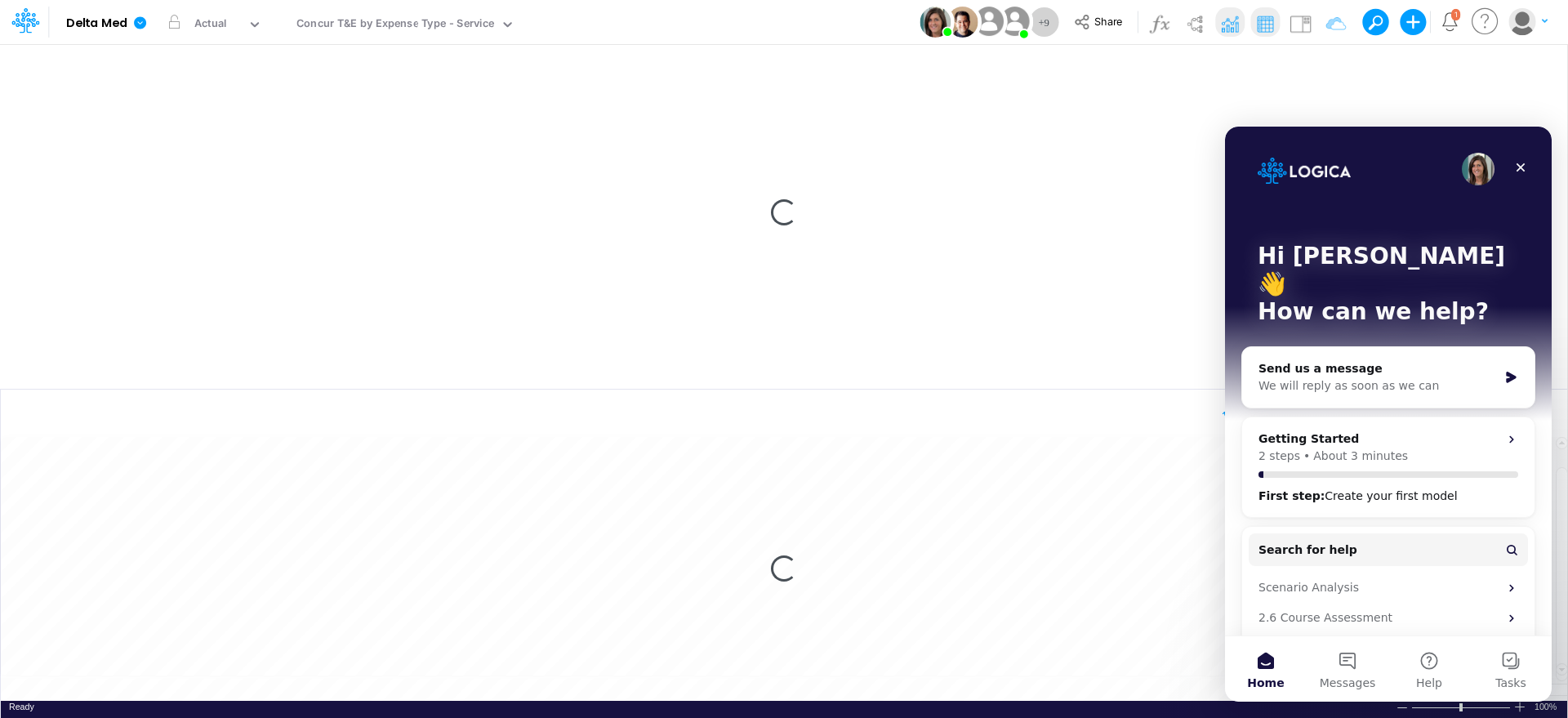
scroll to position [8, 0]
click at [1525, 169] on icon "Close" at bounding box center [1520, 167] width 13 height 13
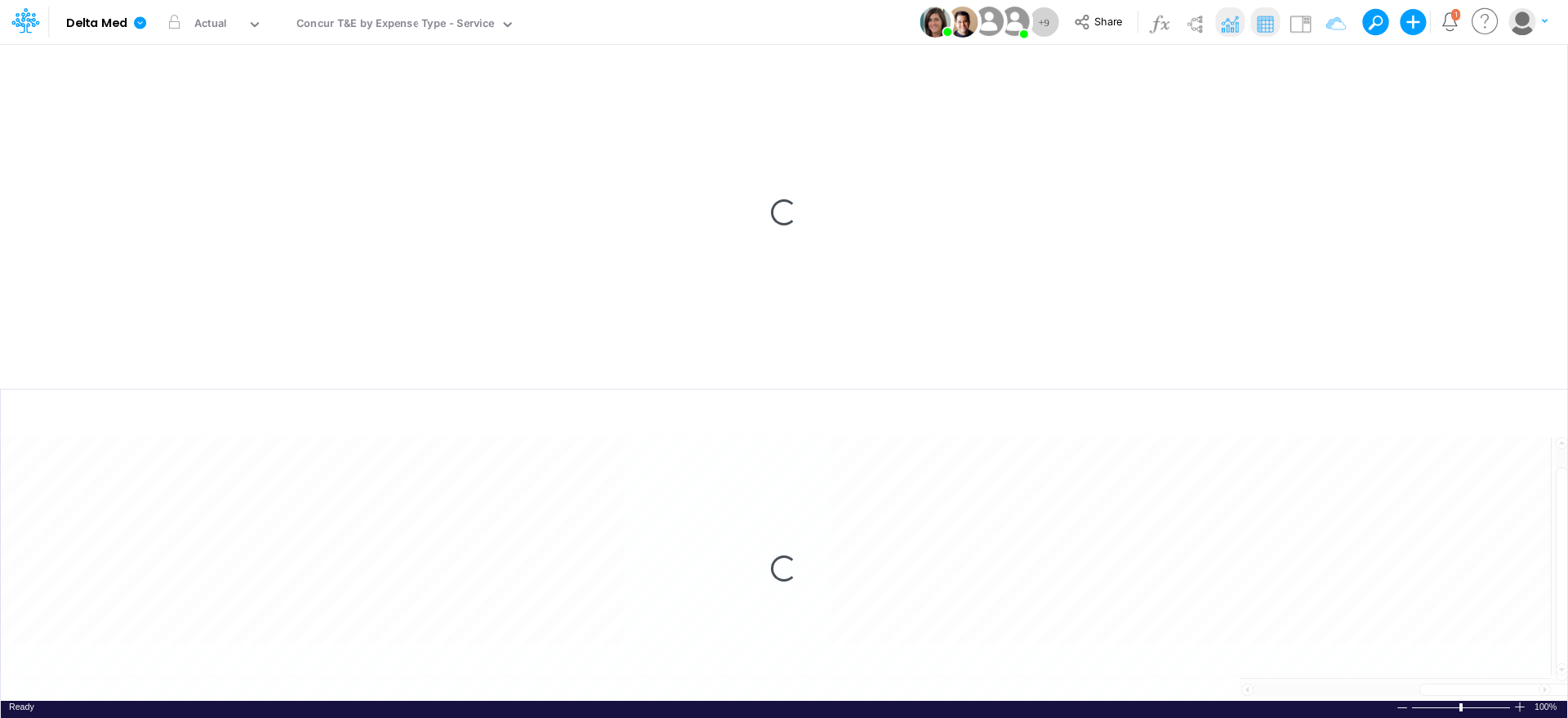
scroll to position [0, 0]
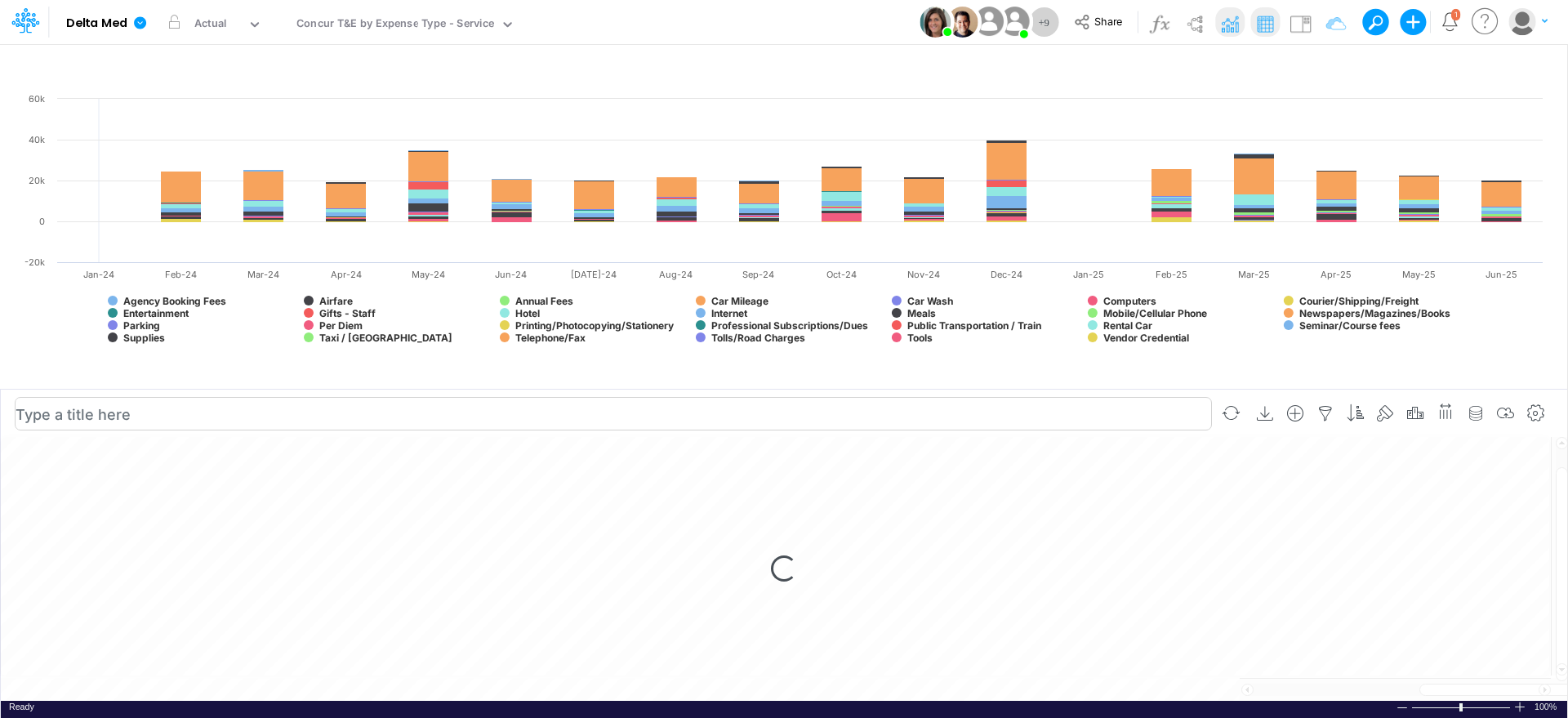
drag, startPoint x: 443, startPoint y: 682, endPoint x: 1075, endPoint y: 416, distance: 685.7
click at [1075, 416] on input "text" at bounding box center [613, 413] width 1197 height 34
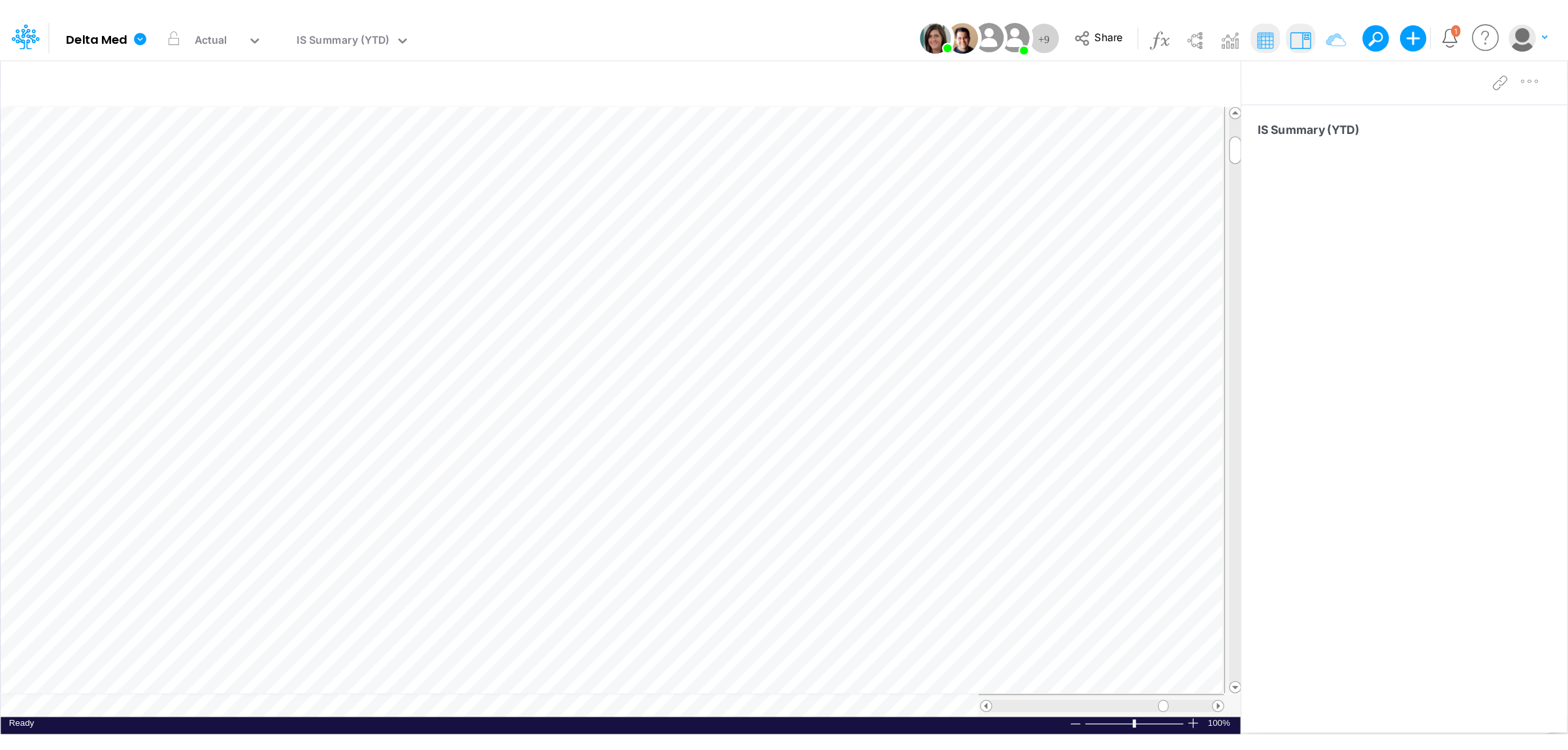
scroll to position [6, 1]
